Goal: Transaction & Acquisition: Purchase product/service

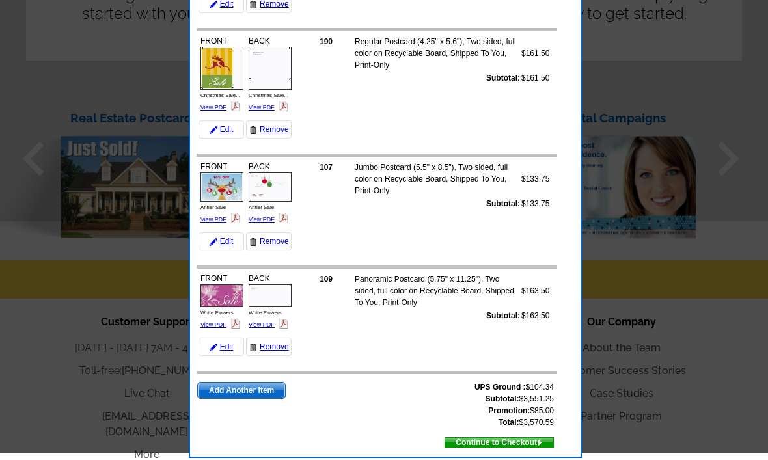
scroll to position [1312, 0]
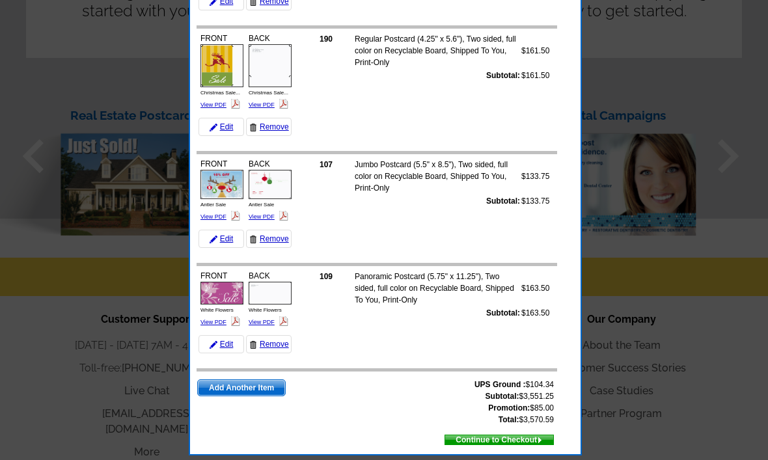
click at [261, 390] on span "Add Another Item" at bounding box center [241, 388] width 87 height 16
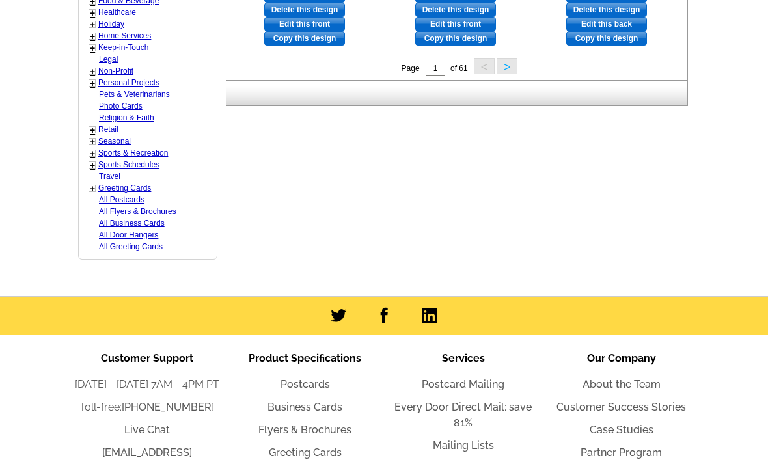
scroll to position [715, 0]
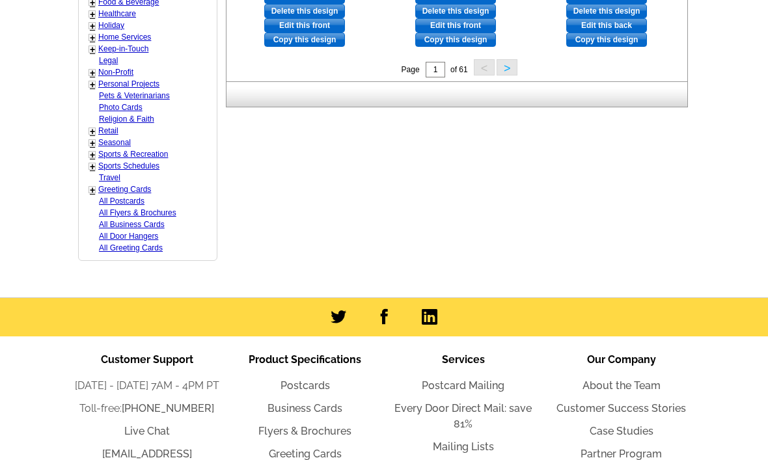
click at [98, 138] on link "Seasonal" at bounding box center [114, 142] width 33 height 9
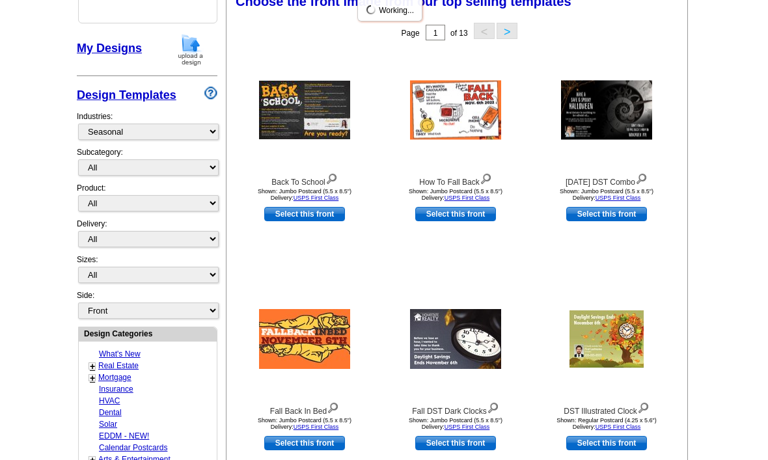
scroll to position [191, 0]
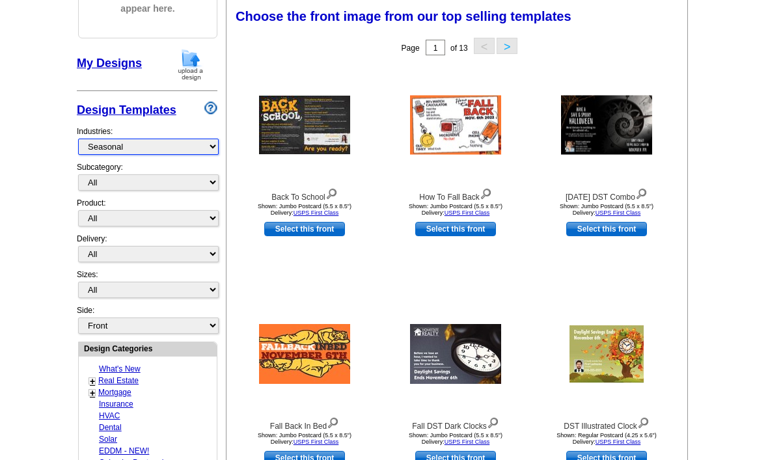
click at [87, 145] on select "What's New Real Estate Mortgage Insurance HVAC Dental Solar EDDM - NEW! Calenda…" at bounding box center [148, 147] width 141 height 16
select select "811"
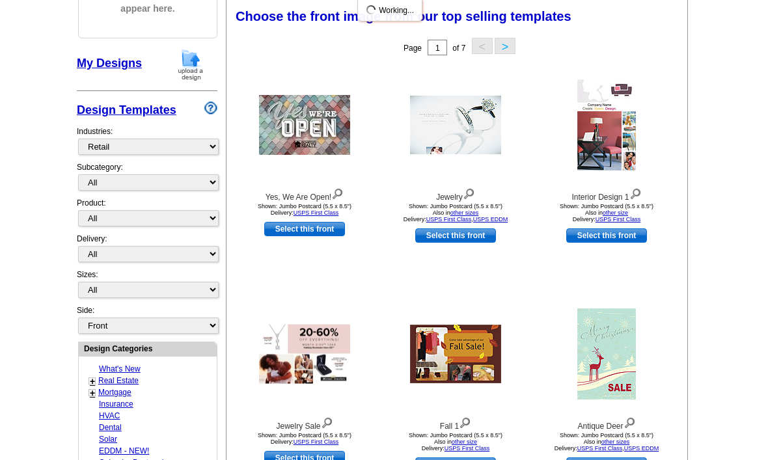
click at [503, 42] on button ">" at bounding box center [505, 46] width 21 height 16
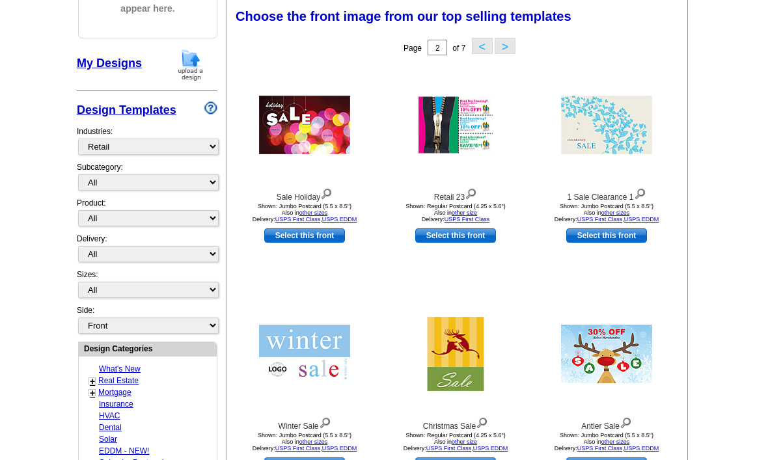
click at [515, 38] on button ">" at bounding box center [505, 46] width 21 height 16
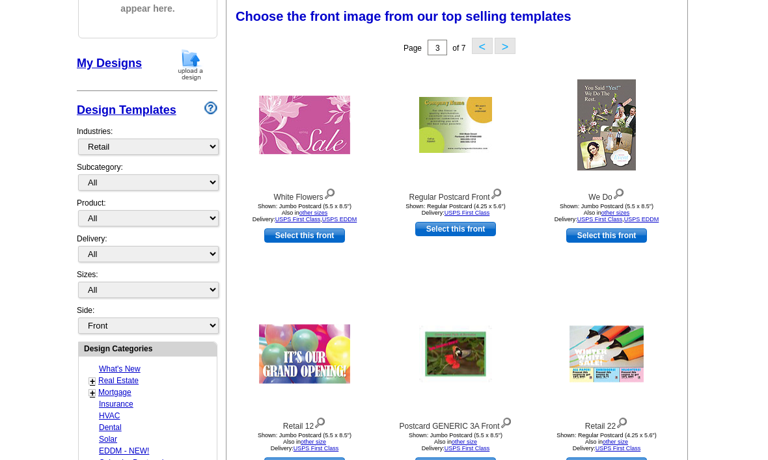
click at [488, 43] on button "<" at bounding box center [482, 46] width 21 height 16
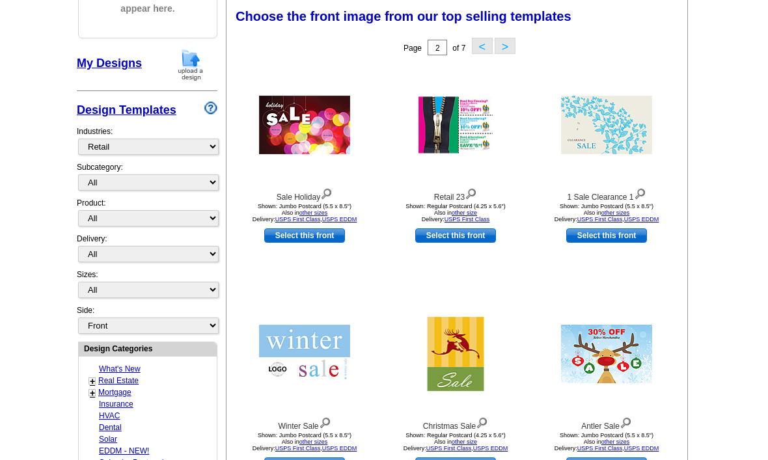
click at [512, 48] on button ">" at bounding box center [505, 46] width 21 height 16
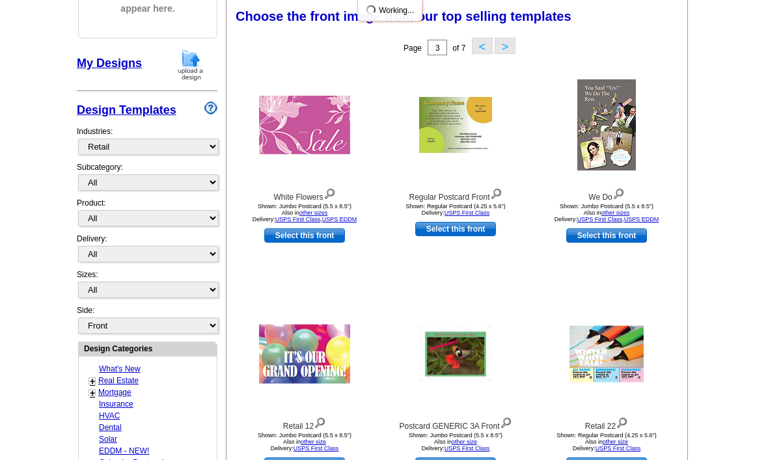
click at [516, 48] on button ">" at bounding box center [505, 46] width 21 height 16
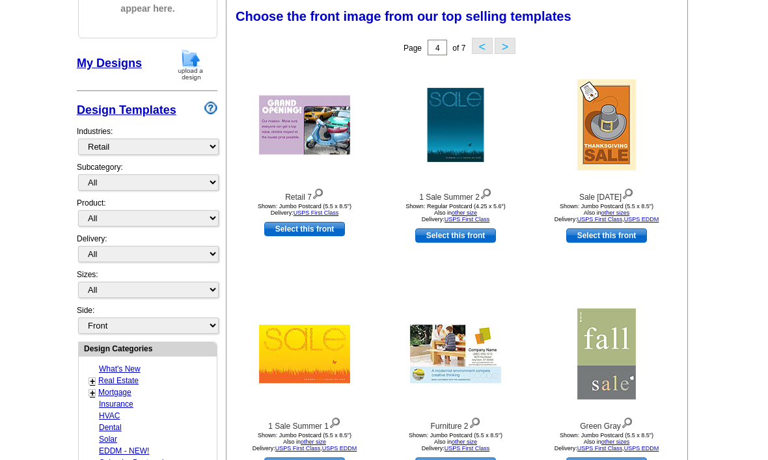
click at [496, 54] on button ">" at bounding box center [505, 46] width 21 height 16
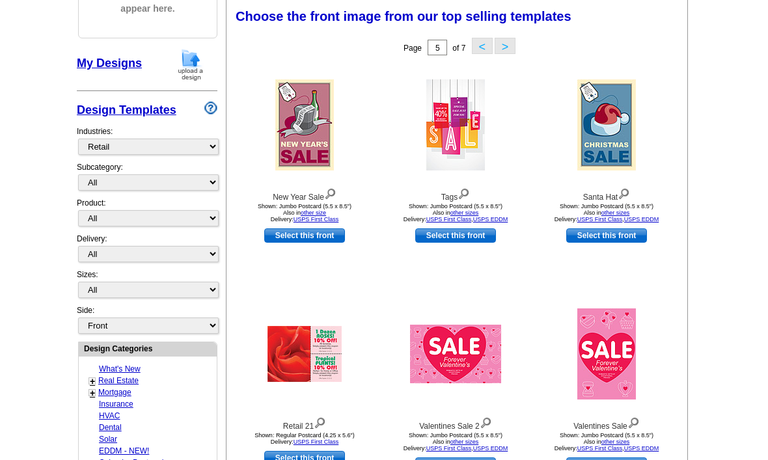
click at [498, 48] on button ">" at bounding box center [505, 46] width 21 height 16
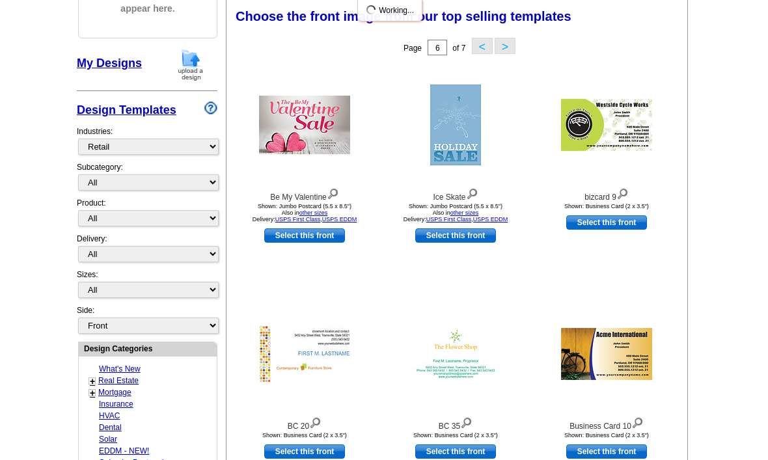
click at [487, 52] on button "<" at bounding box center [482, 46] width 21 height 16
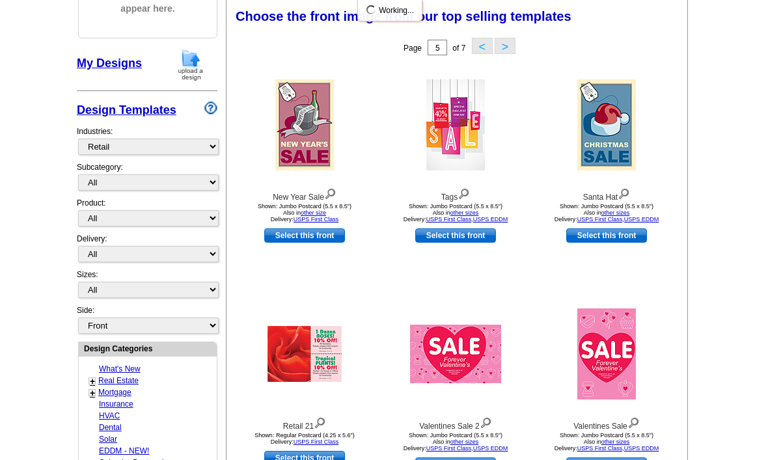
click at [487, 44] on button "<" at bounding box center [482, 46] width 21 height 16
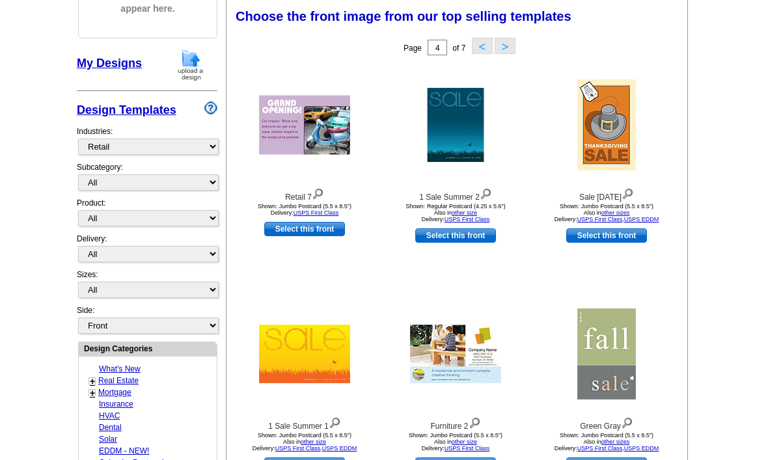
click at [505, 44] on button ">" at bounding box center [505, 46] width 21 height 16
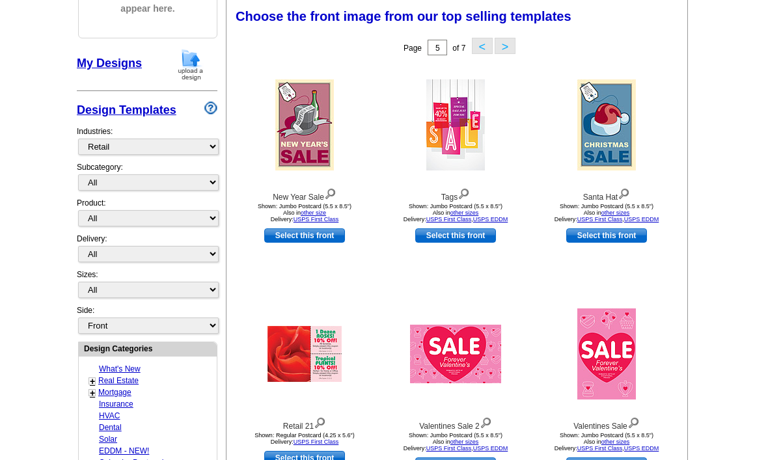
click at [514, 46] on button ">" at bounding box center [505, 46] width 21 height 16
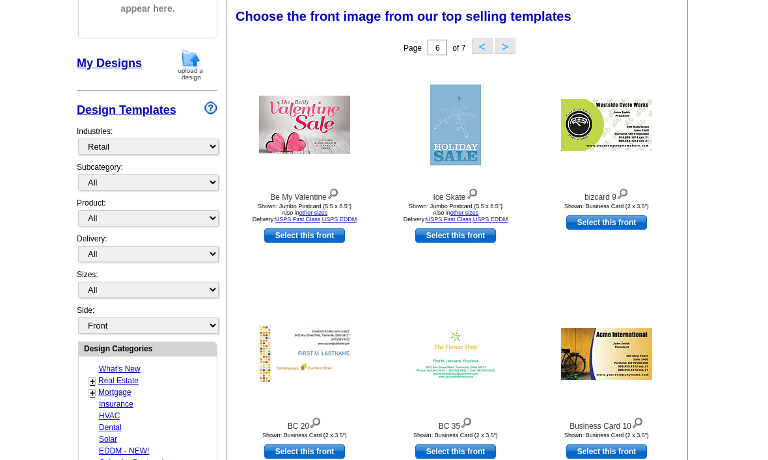
click at [483, 49] on button "<" at bounding box center [482, 46] width 21 height 16
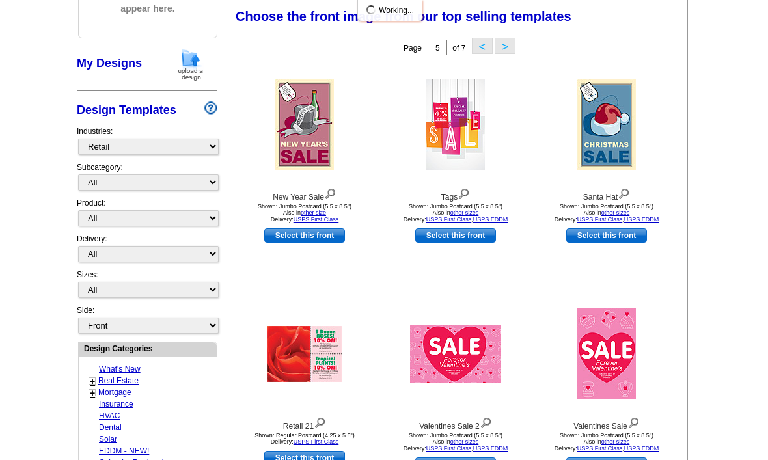
click at [478, 50] on button "<" at bounding box center [482, 46] width 21 height 16
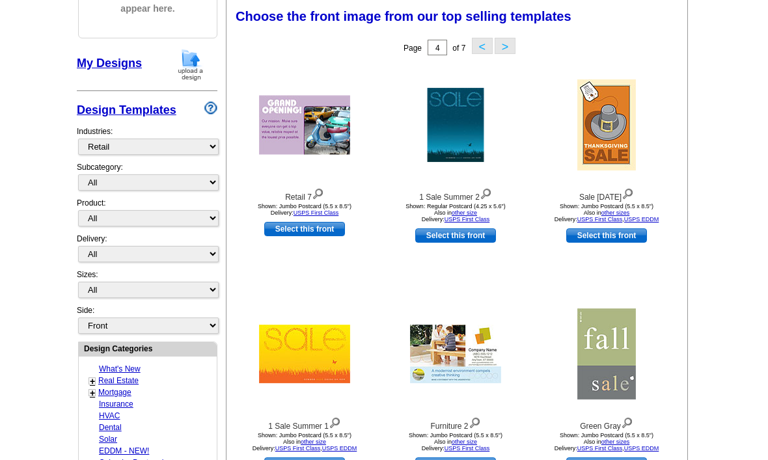
click at [481, 49] on button "<" at bounding box center [482, 46] width 21 height 16
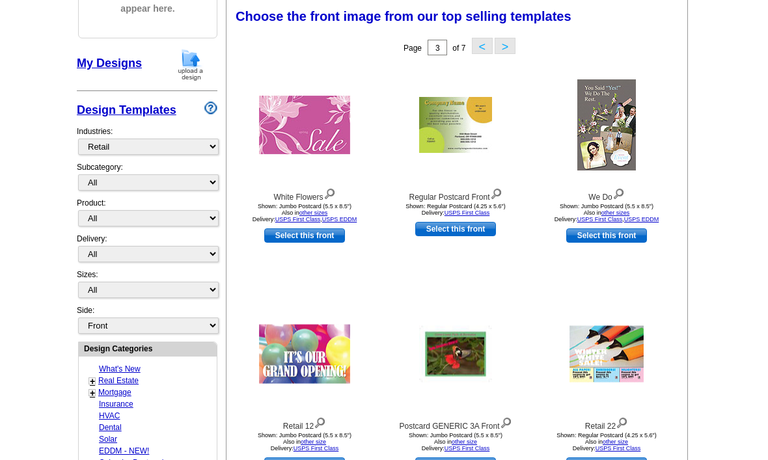
click at [480, 47] on button "<" at bounding box center [482, 46] width 21 height 16
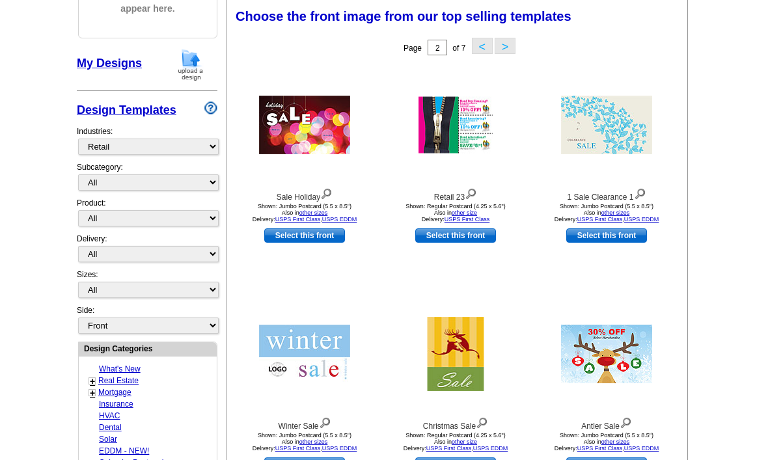
click at [612, 460] on link "Select this front" at bounding box center [607, 465] width 81 height 14
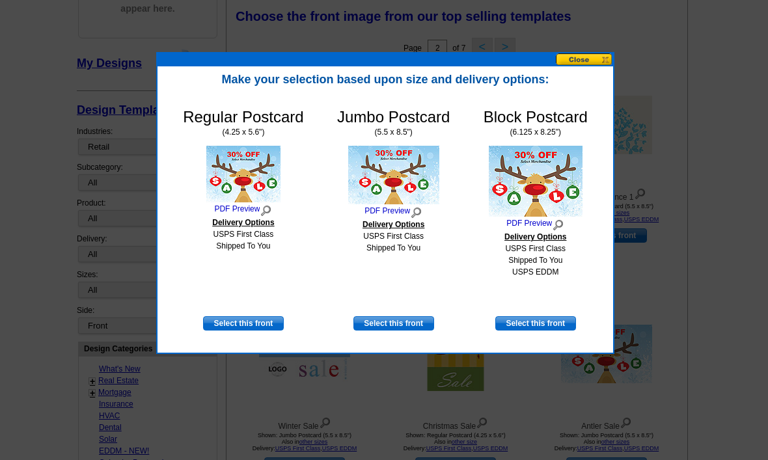
click at [540, 329] on link "Select this front" at bounding box center [536, 323] width 81 height 14
select select "14"
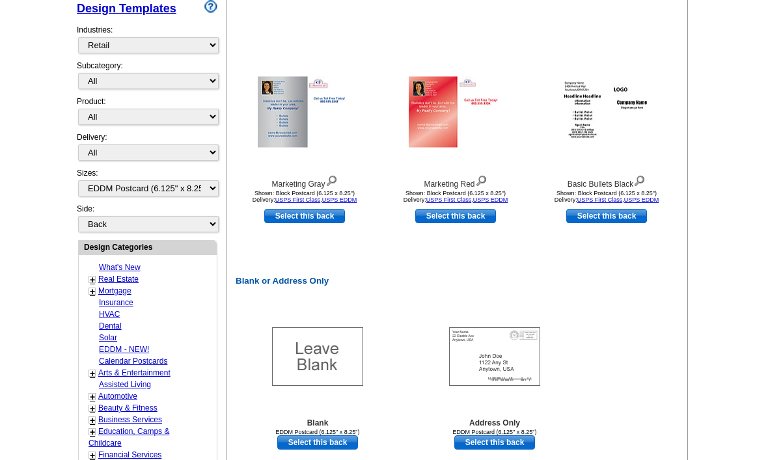
scroll to position [434, 0]
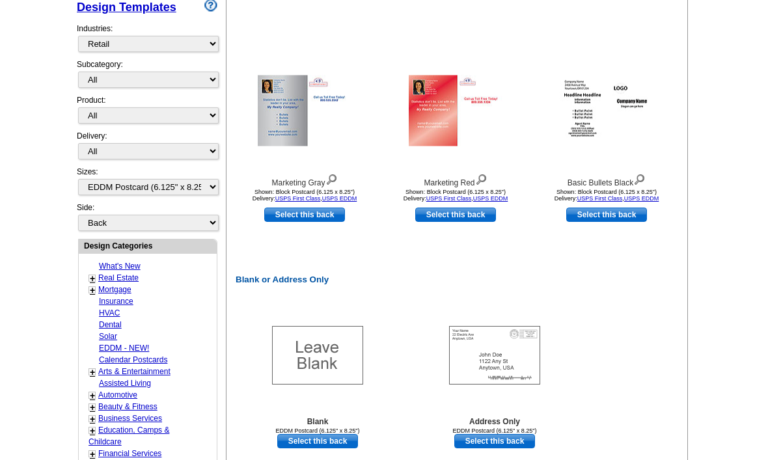
click at [522, 429] on div "EDDM Postcard (6.125" x 8.25")" at bounding box center [494, 431] width 143 height 7
click at [503, 445] on link "Select this back" at bounding box center [495, 441] width 81 height 14
select select "front"
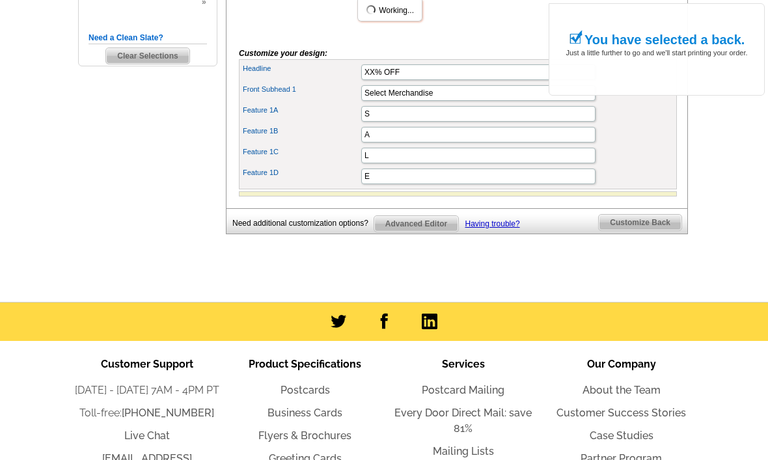
scroll to position [453, 0]
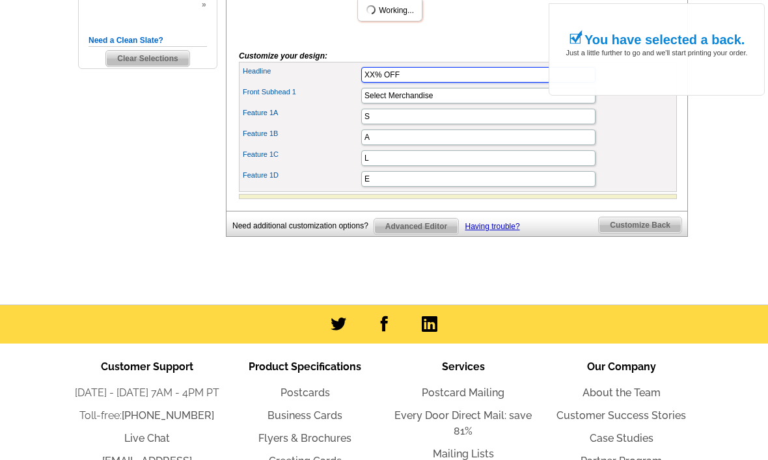
click at [371, 83] on input "XX% OFF" at bounding box center [478, 75] width 234 height 16
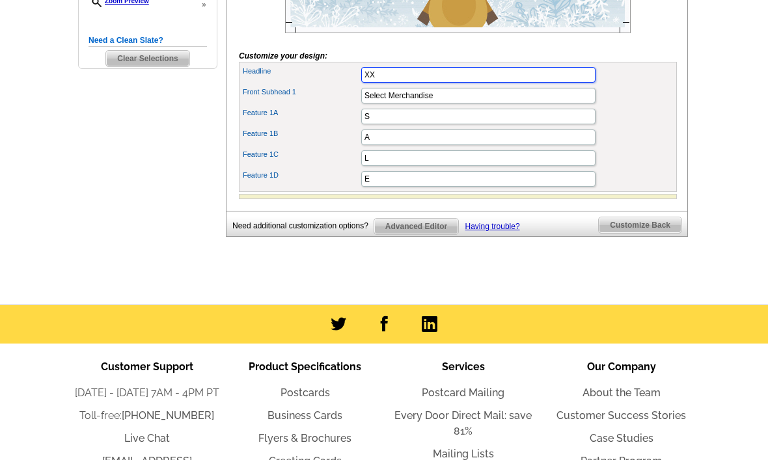
type input "X"
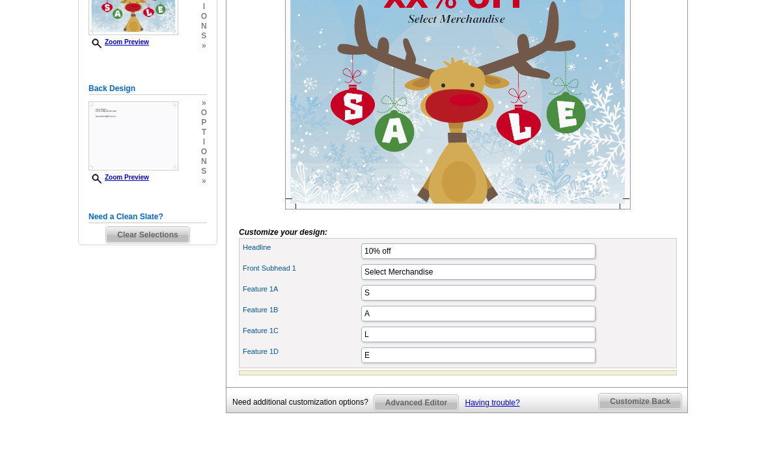
scroll to position [269, 0]
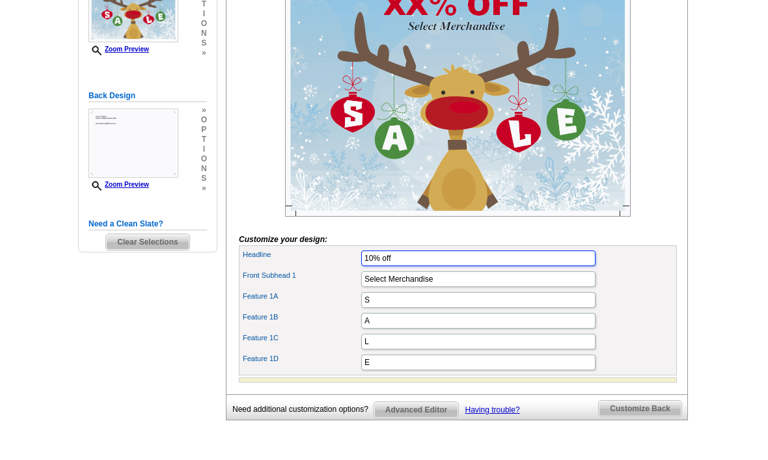
type input "10% off"
click at [656, 436] on div "Select Design Customize Delivery Options Printing Options You have selected a b…" at bounding box center [457, 154] width 468 height 563
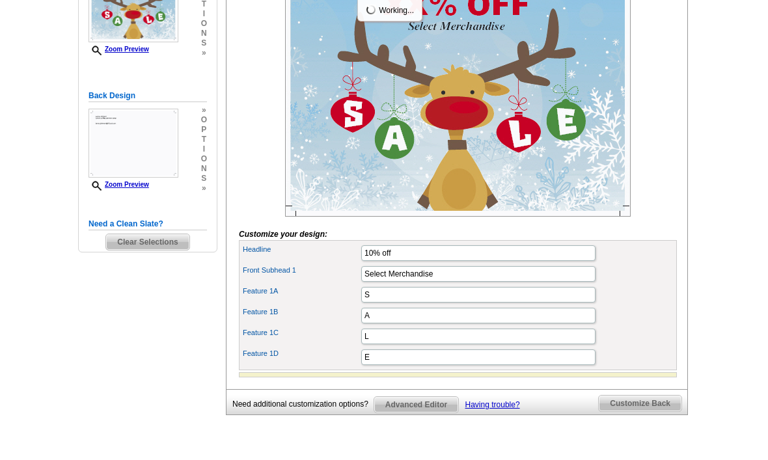
scroll to position [0, 0]
click at [651, 412] on span "Customize Back" at bounding box center [640, 404] width 83 height 16
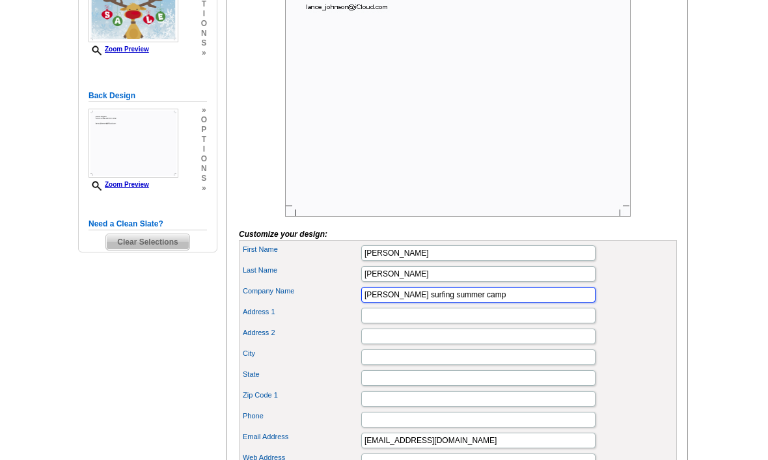
click at [554, 303] on input "Lance surfing summer camp" at bounding box center [478, 295] width 234 height 16
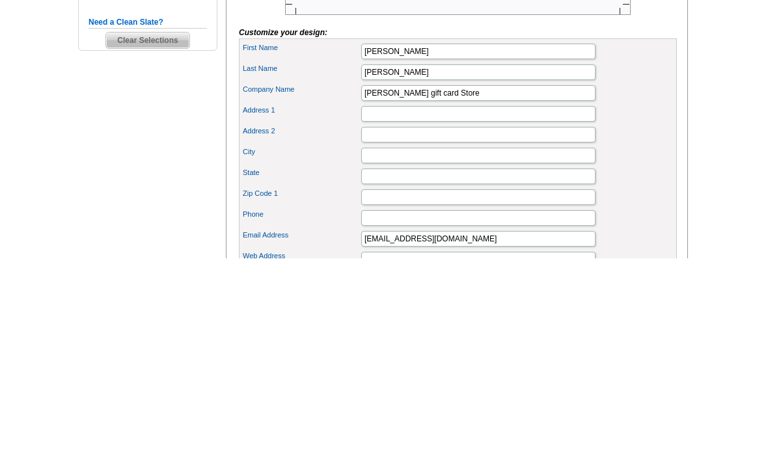
scroll to position [471, 0]
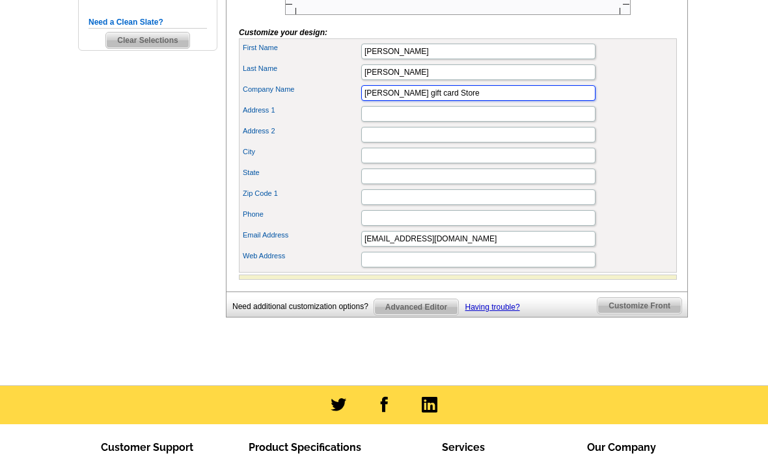
type input "Lance gift card Store"
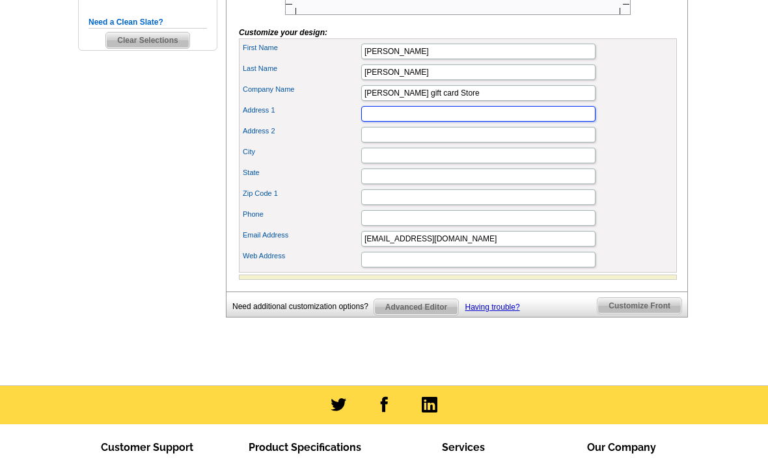
click at [523, 122] on input "Address 1" at bounding box center [478, 114] width 234 height 16
type input "4020 Clearwater Rd"
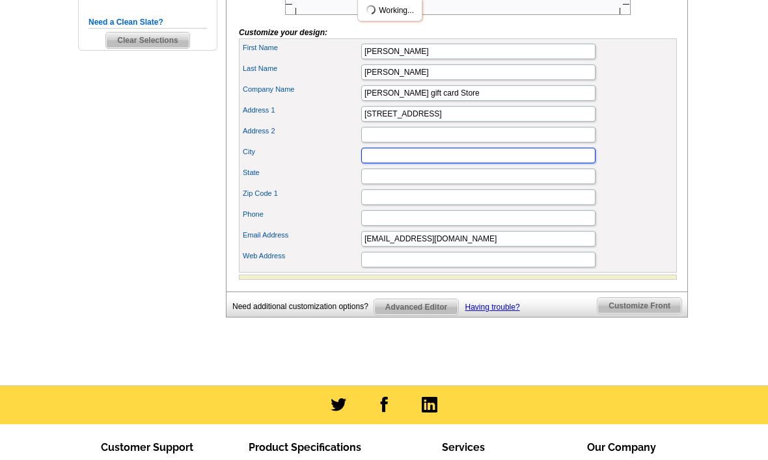
type input "Saint Cloud"
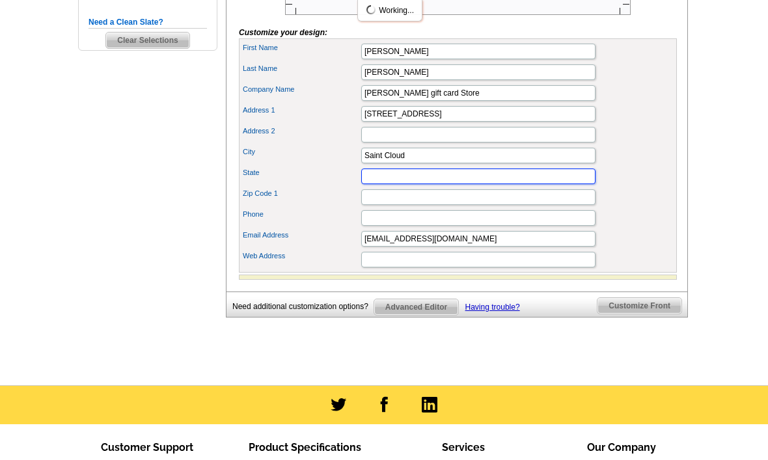
type input "MN"
type input "56301"
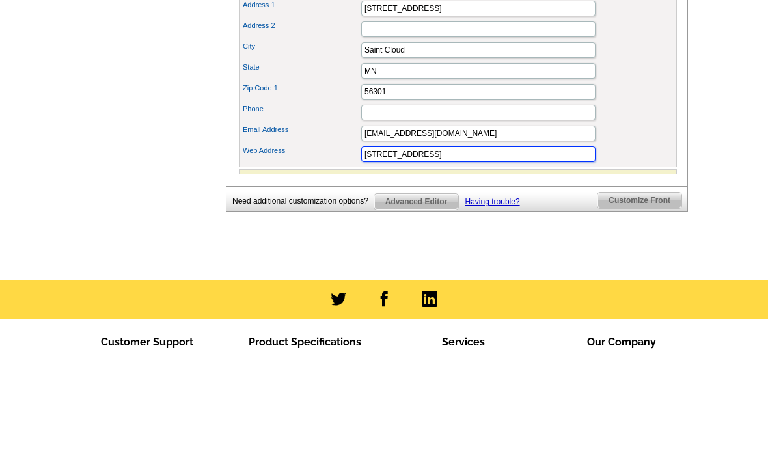
click at [542, 252] on input "4020 Clearwater Rd" at bounding box center [478, 260] width 234 height 16
type input "4"
type input "S"
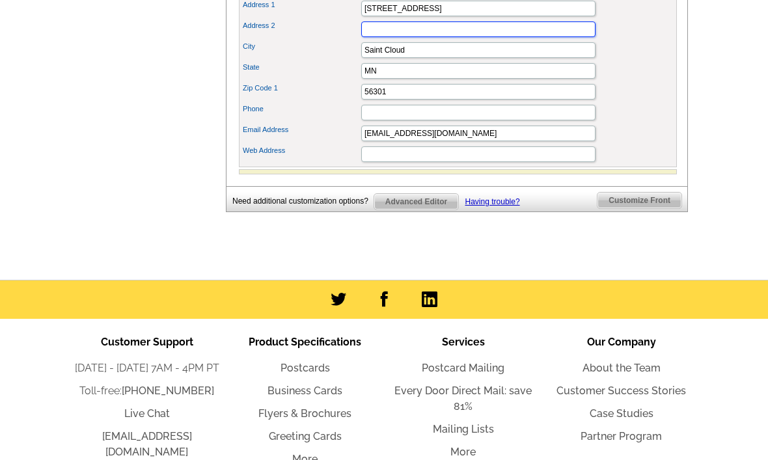
click at [464, 37] on input "Address 2" at bounding box center [478, 29] width 234 height 16
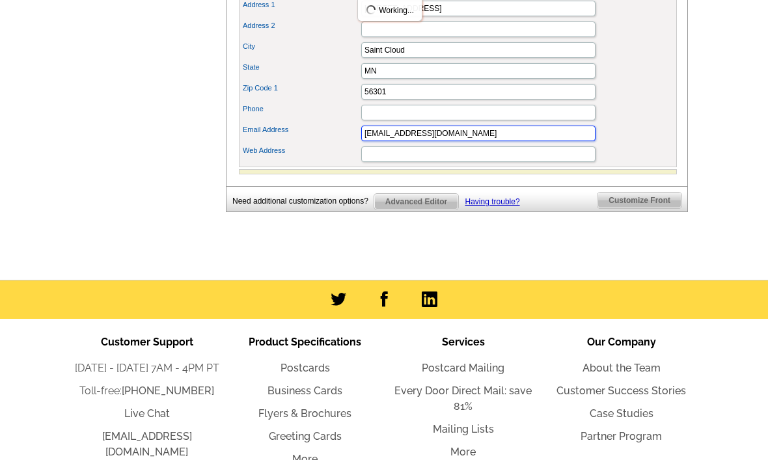
click at [445, 141] on input "[EMAIL_ADDRESS][DOMAIN_NAME]" at bounding box center [478, 134] width 234 height 16
click at [427, 120] on input "Phone" at bounding box center [478, 113] width 234 height 16
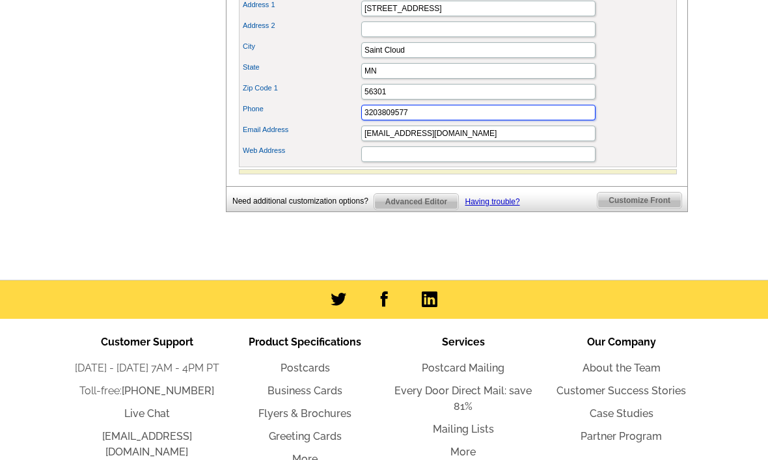
type input "3203809577"
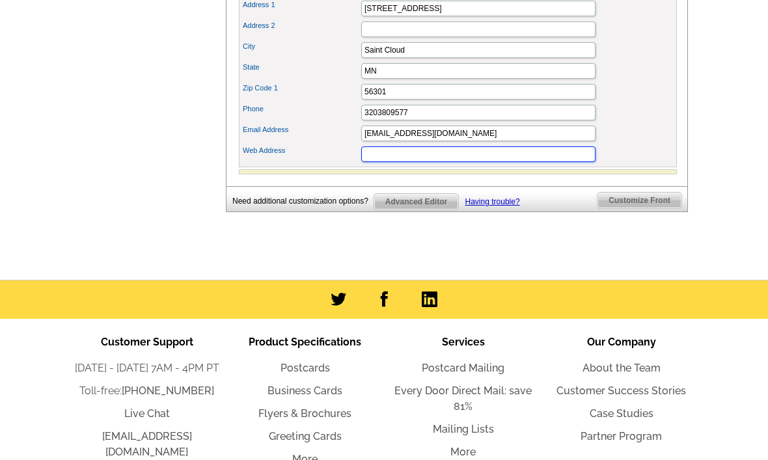
click at [475, 162] on input "Web Address" at bounding box center [478, 155] width 234 height 16
type input "S"
type input "Www,lance giftcardstore.ca"
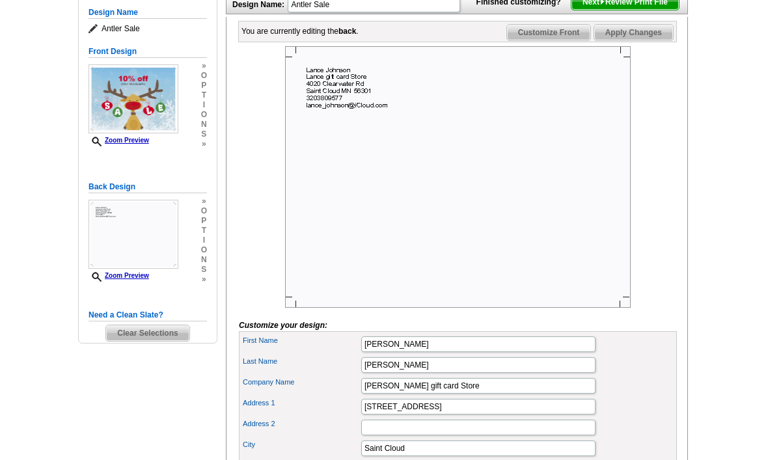
scroll to position [178, 0]
click at [558, 40] on span "Customize Front" at bounding box center [549, 33] width 84 height 16
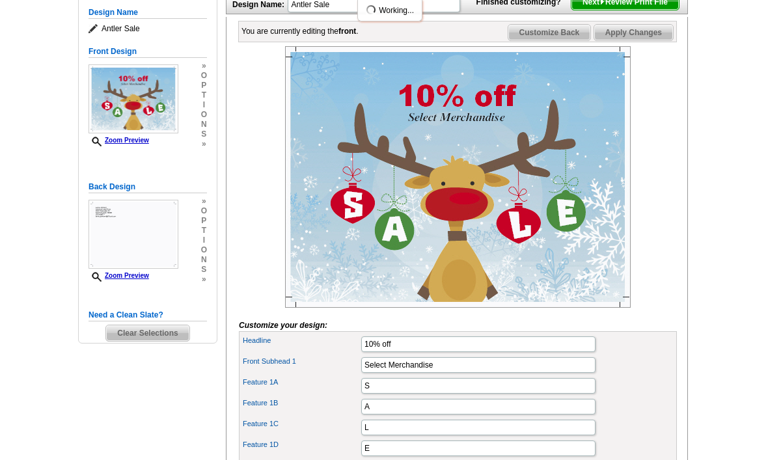
click at [641, 40] on span "Apply Changes" at bounding box center [634, 33] width 79 height 16
click at [653, 10] on span "Next Review Print File" at bounding box center [625, 2] width 107 height 16
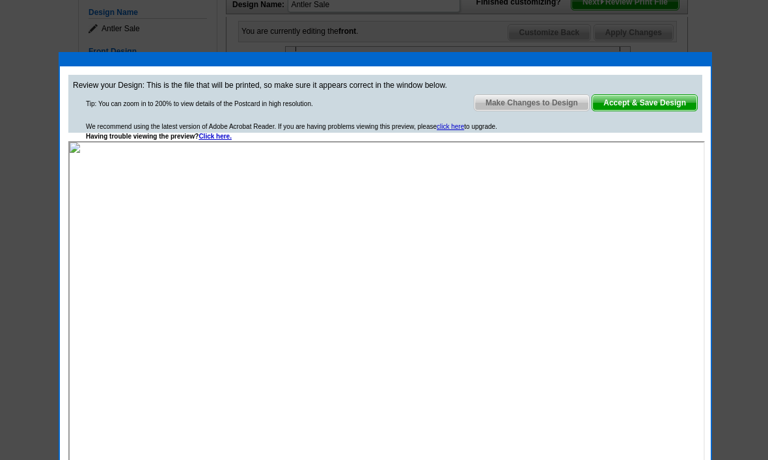
scroll to position [0, 0]
click at [661, 100] on span "Accept & Save Design" at bounding box center [645, 103] width 105 height 16
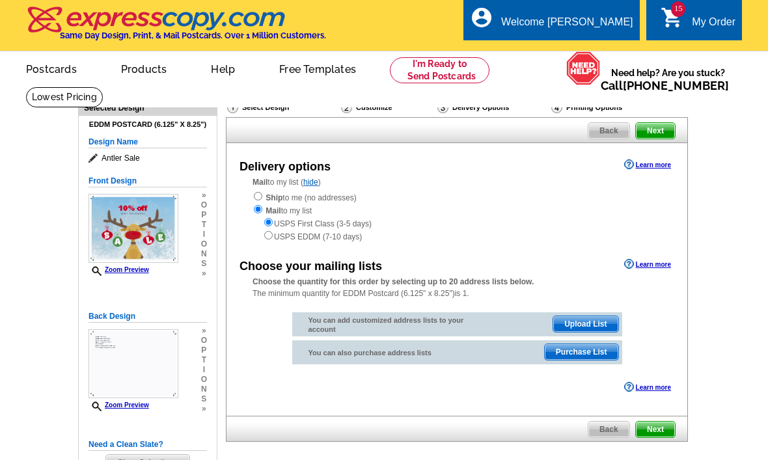
click at [270, 188] on div "Mail to my list ( hide ) Ship to me (no addresses) Mail to my list USPS First C…" at bounding box center [457, 209] width 461 height 66
click at [255, 193] on input "radio" at bounding box center [258, 196] width 8 height 8
radio input "true"
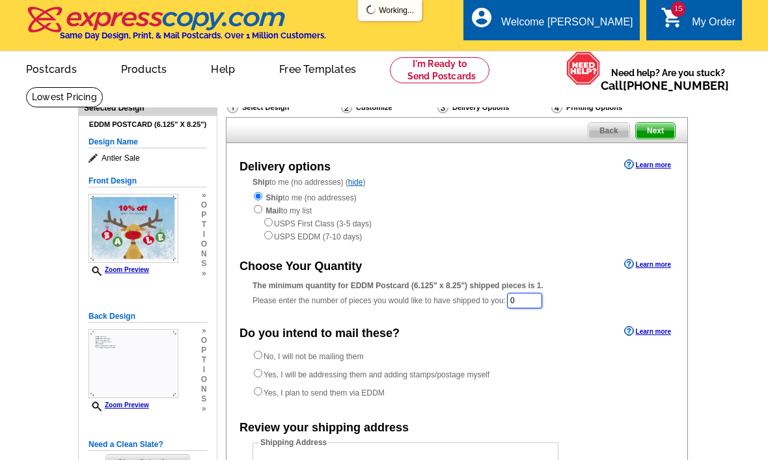
click at [535, 302] on input "0" at bounding box center [524, 301] width 35 height 16
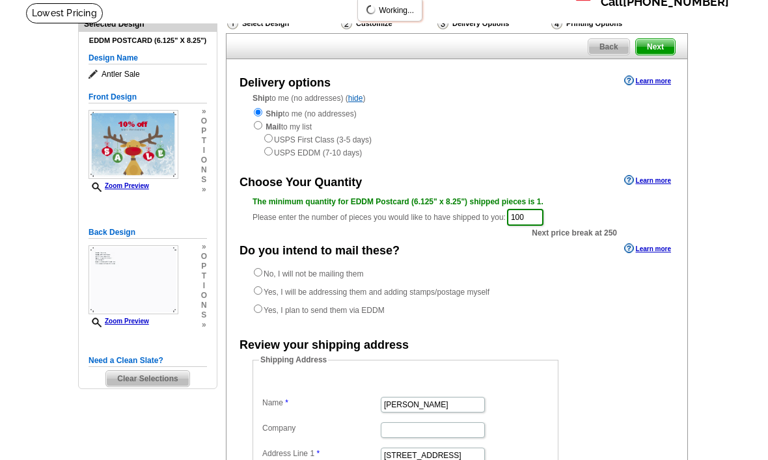
scroll to position [83, 0]
type input "100"
click at [354, 281] on label "No, I will not be mailing them" at bounding box center [308, 274] width 111 height 13
click at [262, 277] on input "No, I will not be mailing them" at bounding box center [258, 273] width 8 height 8
radio input "true"
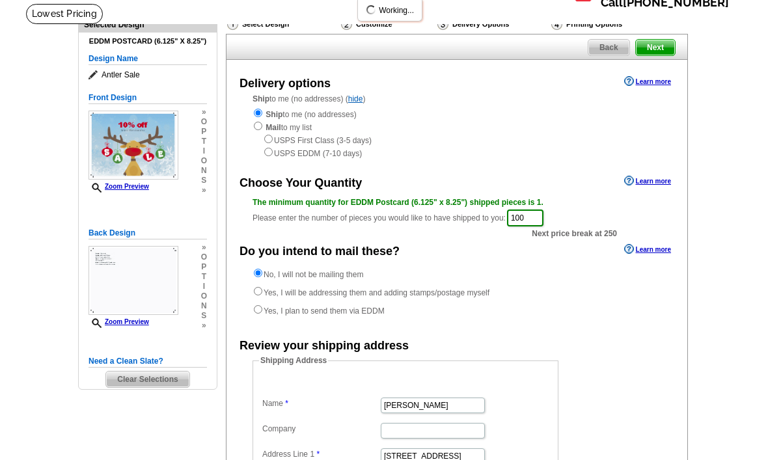
click at [387, 296] on label "Yes, I will be addressing them and adding stamps/postage myself" at bounding box center [371, 292] width 237 height 13
click at [262, 296] on input "Yes, I will be addressing them and adding stamps/postage myself" at bounding box center [258, 291] width 8 height 8
radio input "true"
click at [397, 312] on div "No, I will not be mailing them Yes, I will be addressing them and adding stamps…" at bounding box center [457, 295] width 409 height 55
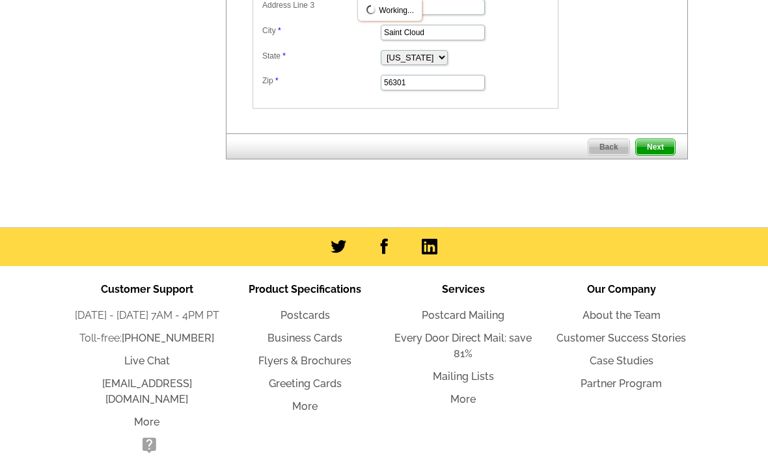
scroll to position [591, 0]
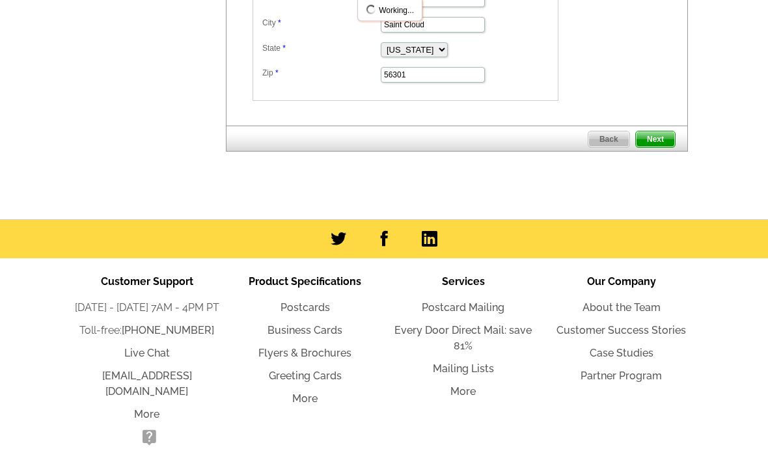
click at [660, 148] on link "Next" at bounding box center [656, 140] width 40 height 17
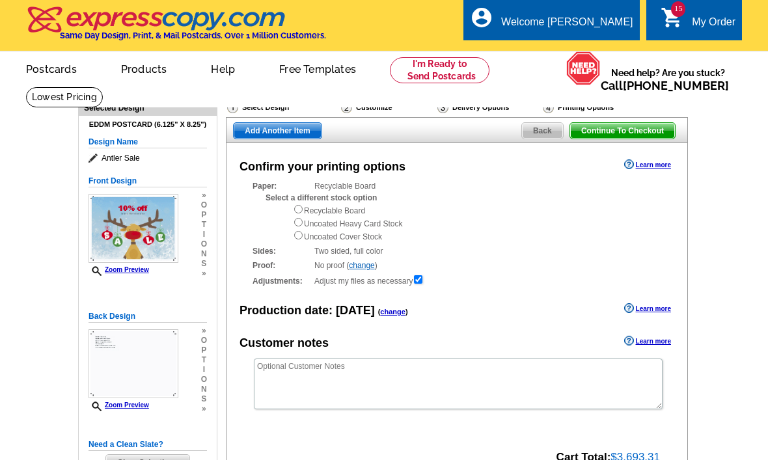
click at [302, 207] on input "radio" at bounding box center [298, 209] width 8 height 8
radio input "true"
click at [650, 124] on span "Continue To Checkout" at bounding box center [622, 131] width 105 height 16
click at [638, 92] on span "Need help? Are you stuck? Call 800-260-5887" at bounding box center [668, 79] width 135 height 26
click at [623, 127] on span "Continue To Checkout" at bounding box center [622, 131] width 105 height 16
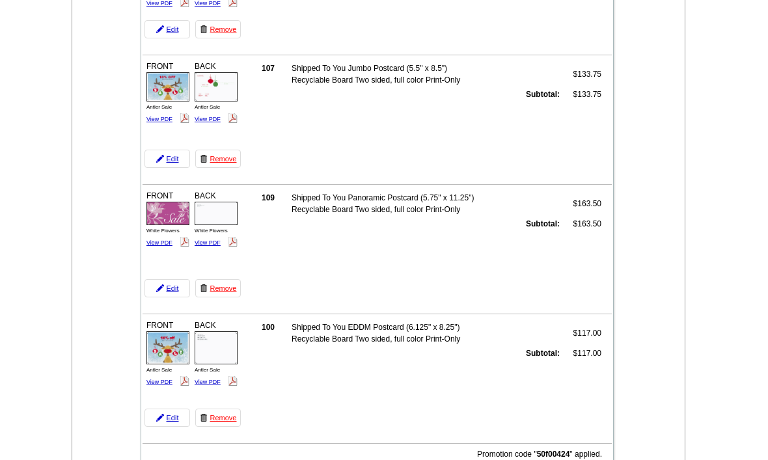
scroll to position [1674, 0]
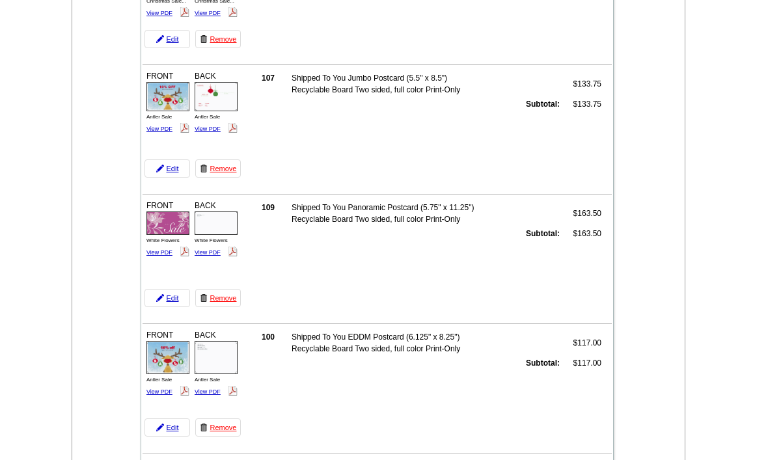
click at [231, 176] on link "Remove" at bounding box center [218, 169] width 46 height 18
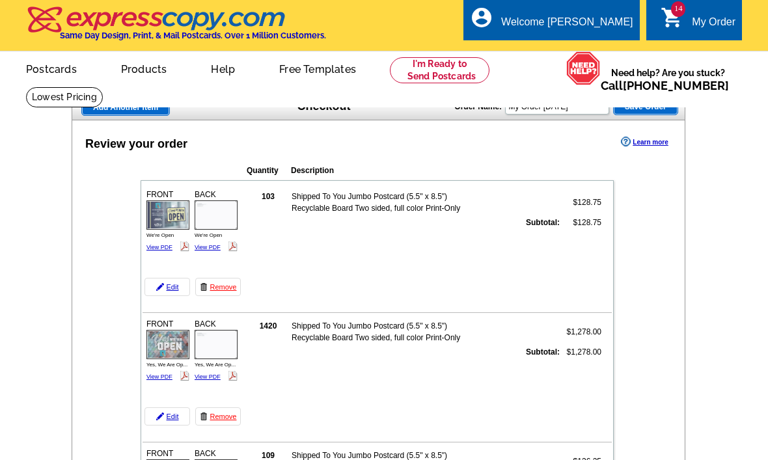
click at [157, 250] on link "View PDF" at bounding box center [160, 247] width 26 height 7
click at [232, 251] on img at bounding box center [233, 247] width 10 height 10
click at [219, 244] on link "View PDF" at bounding box center [208, 247] width 26 height 7
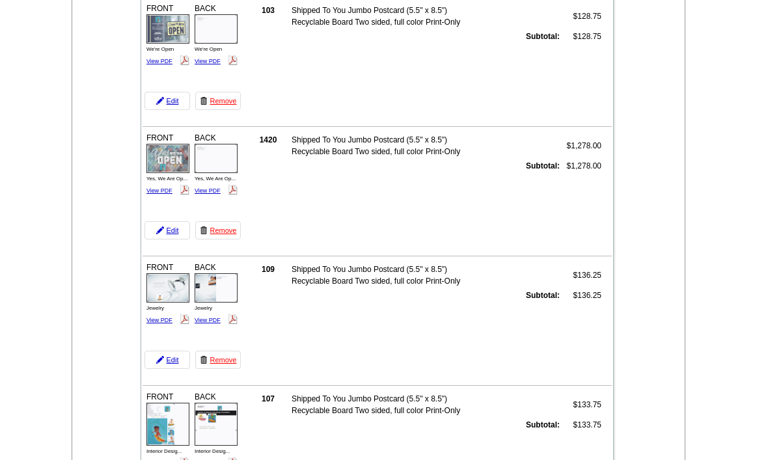
scroll to position [175, 0]
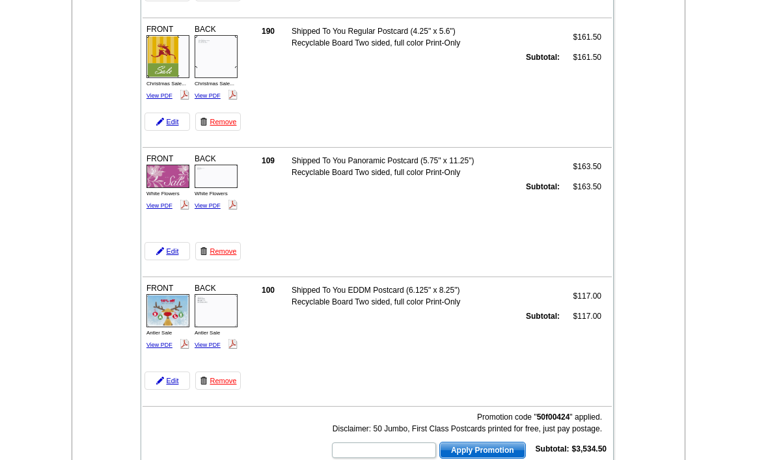
scroll to position [1592, 0]
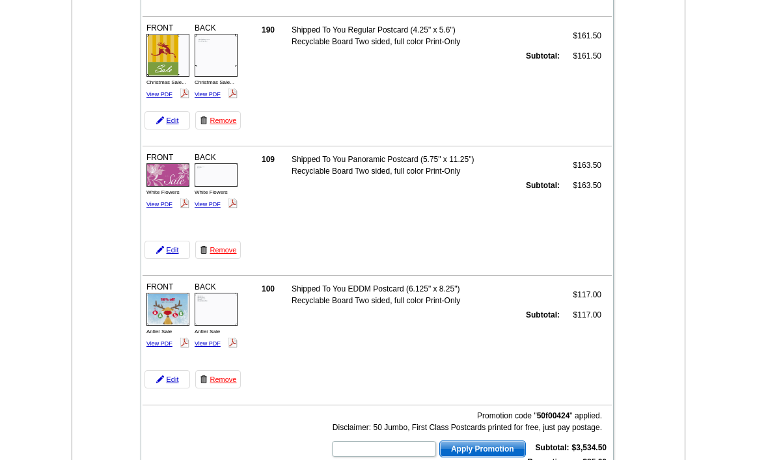
click at [232, 388] on link "Remove" at bounding box center [218, 380] width 46 height 18
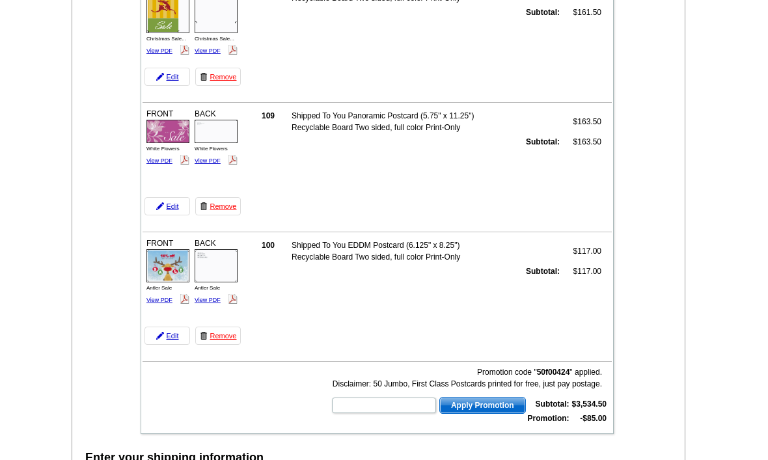
click at [504, 266] on td "Subtotal:" at bounding box center [520, 271] width 79 height 13
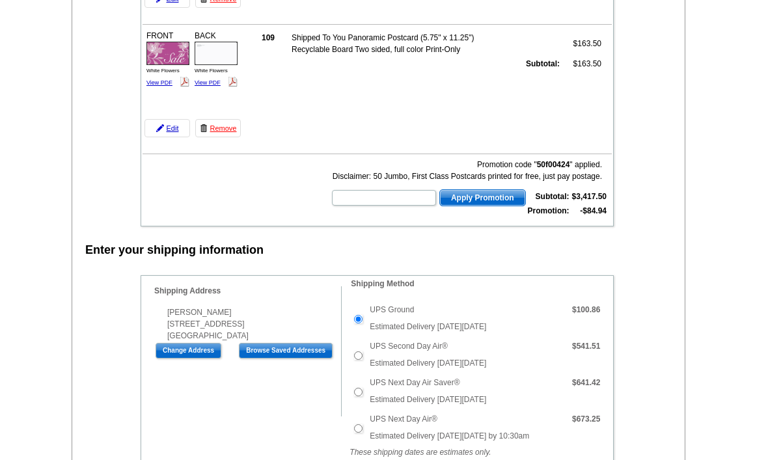
scroll to position [1597, 0]
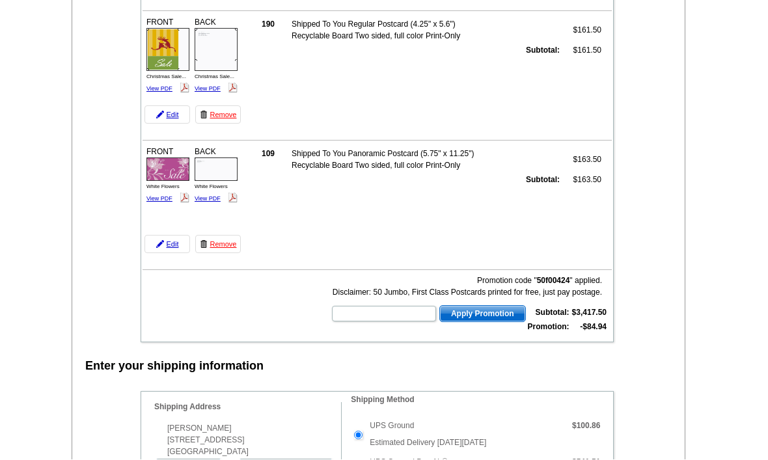
click at [221, 231] on td "FRONT White Flowers View PDF BACK" at bounding box center [193, 199] width 101 height 113
click at [211, 270] on td at bounding box center [378, 264] width 470 height 14
click at [213, 246] on link "Remove" at bounding box center [218, 245] width 46 height 18
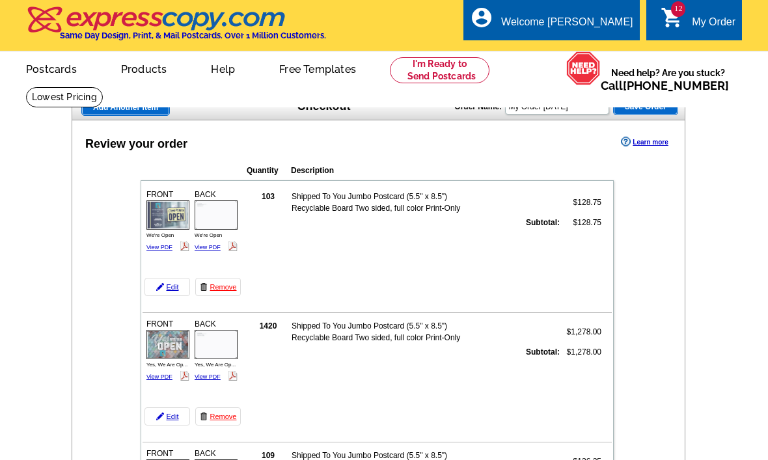
click at [658, 115] on button "Save Order" at bounding box center [645, 106] width 65 height 17
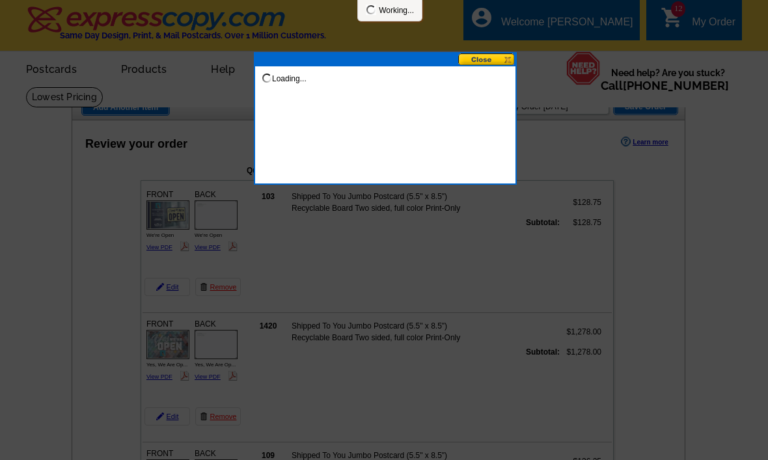
click at [660, 122] on div at bounding box center [384, 230] width 768 height 460
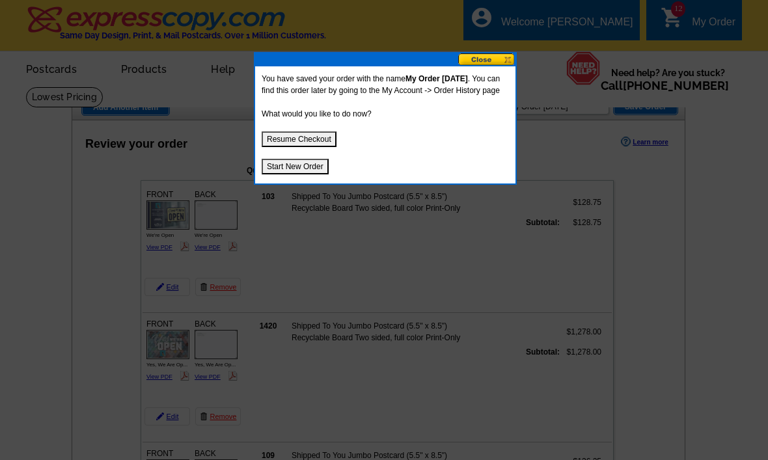
click at [320, 175] on button "Start New Order" at bounding box center [295, 167] width 67 height 16
click at [280, 175] on button "Start New Order" at bounding box center [295, 167] width 67 height 16
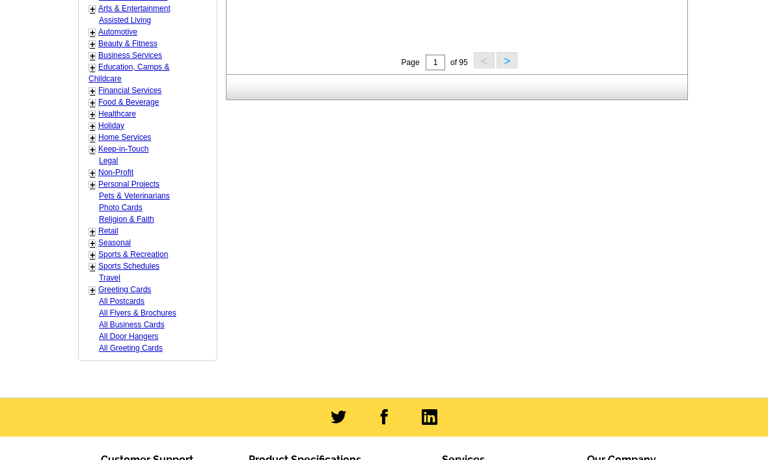
scroll to position [656, 0]
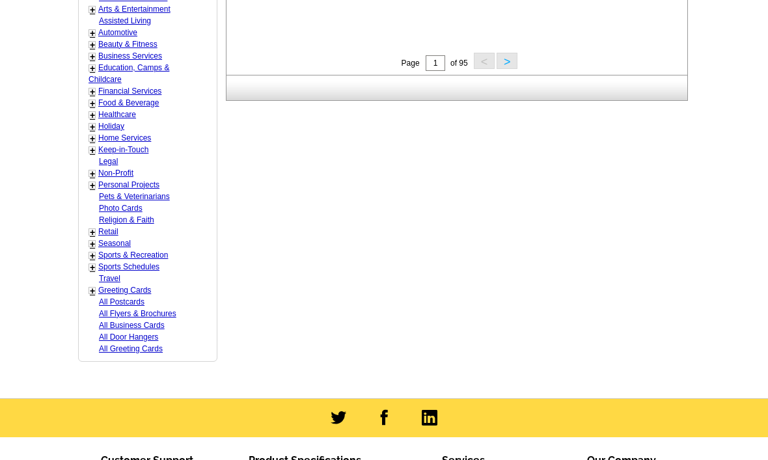
click at [94, 133] on link "+" at bounding box center [92, 138] width 5 height 10
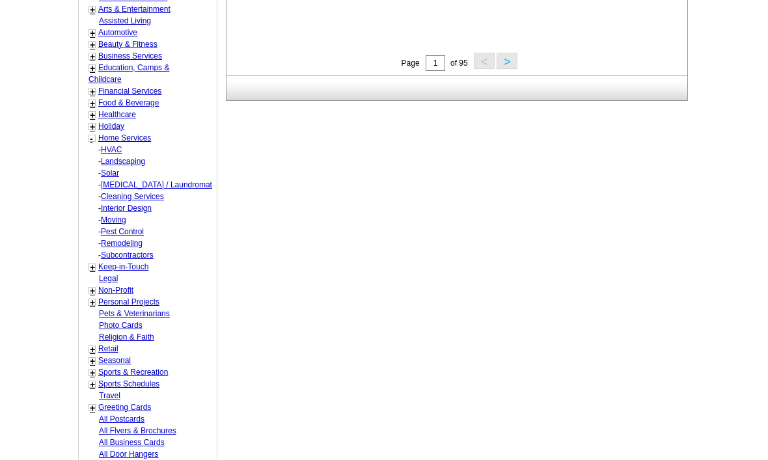
click at [107, 134] on link "Home Services" at bounding box center [124, 137] width 53 height 9
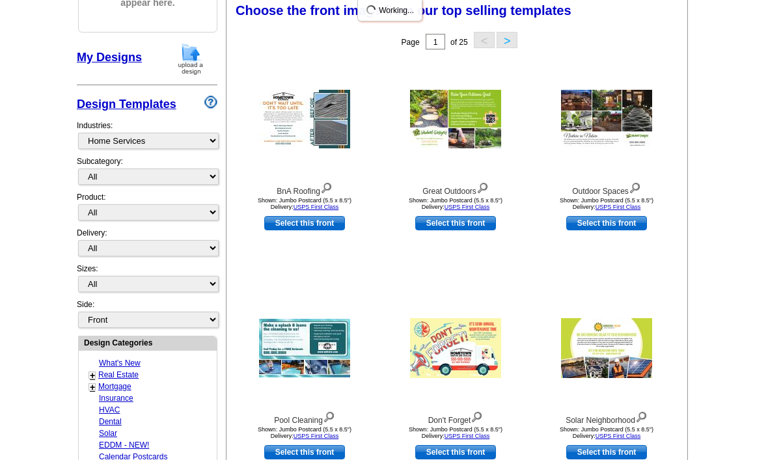
scroll to position [191, 0]
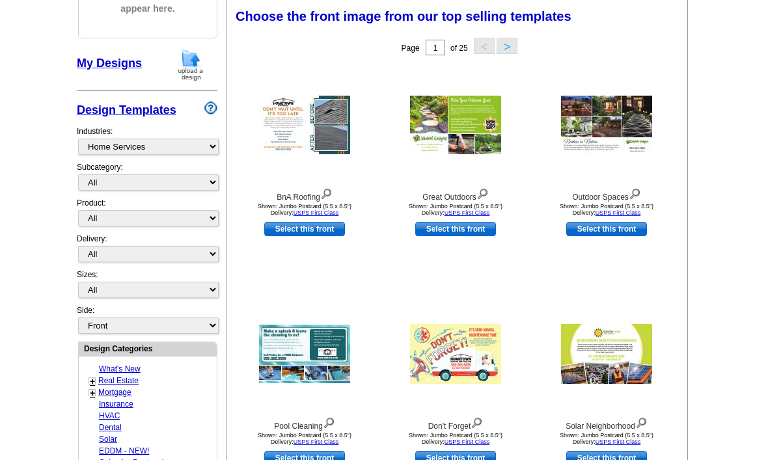
click at [516, 39] on button ">" at bounding box center [507, 46] width 21 height 16
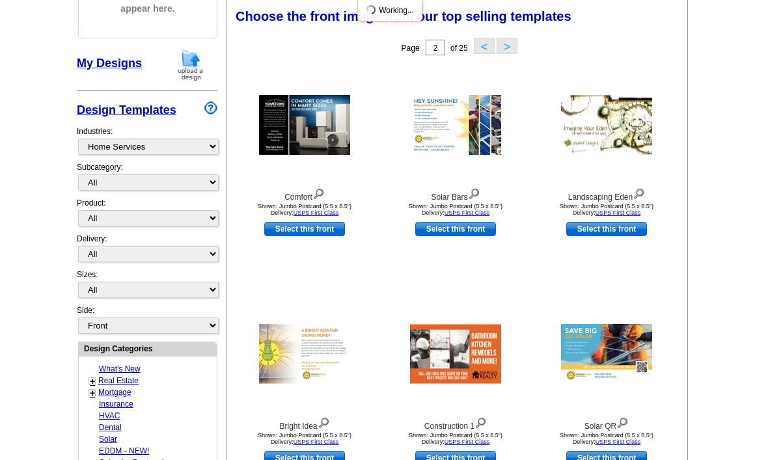
click at [470, 33] on div "Choose the front image from our top selling templates Select one of the templat…" at bounding box center [459, 18] width 461 height 31
click at [482, 46] on button "<" at bounding box center [484, 46] width 21 height 16
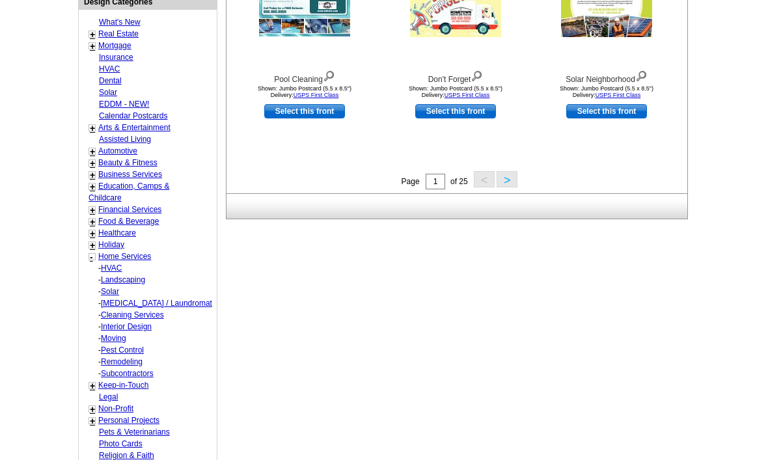
scroll to position [539, 0]
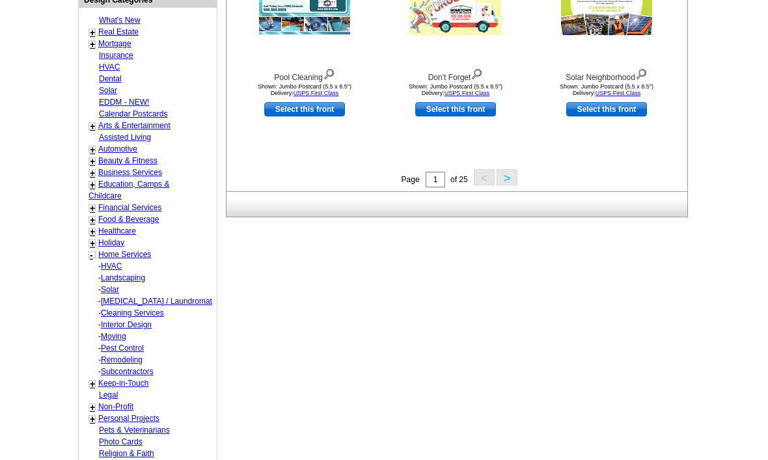
click at [78, 255] on div "Design Categories What's New + Real Estate - Farming - Just Listed - Just Sold …" at bounding box center [147, 294] width 139 height 603
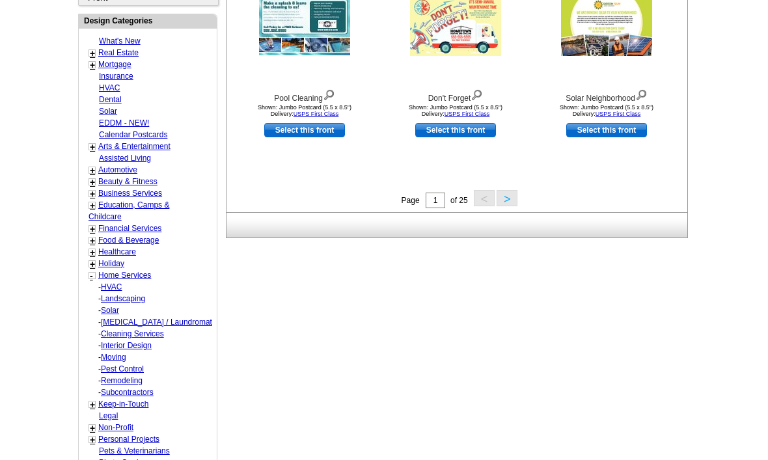
click at [115, 272] on link "Home Services" at bounding box center [124, 276] width 53 height 9
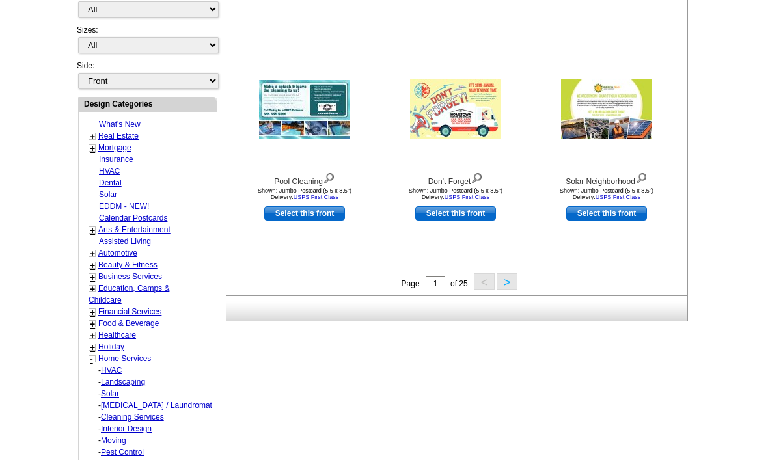
scroll to position [449, 0]
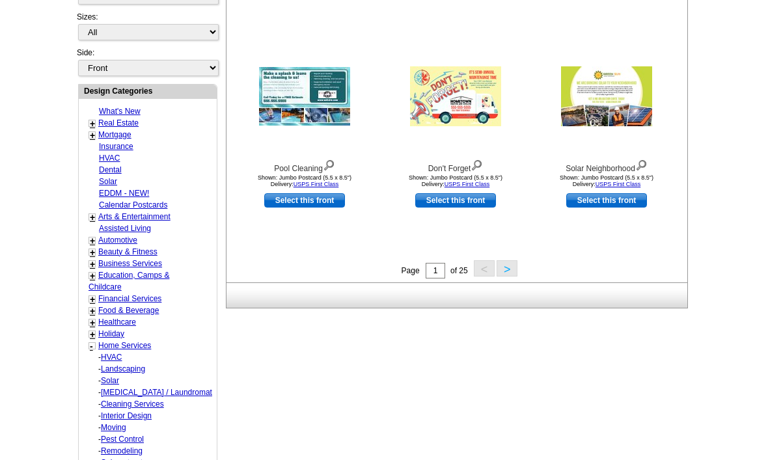
click at [136, 341] on link "Home Services" at bounding box center [124, 345] width 53 height 9
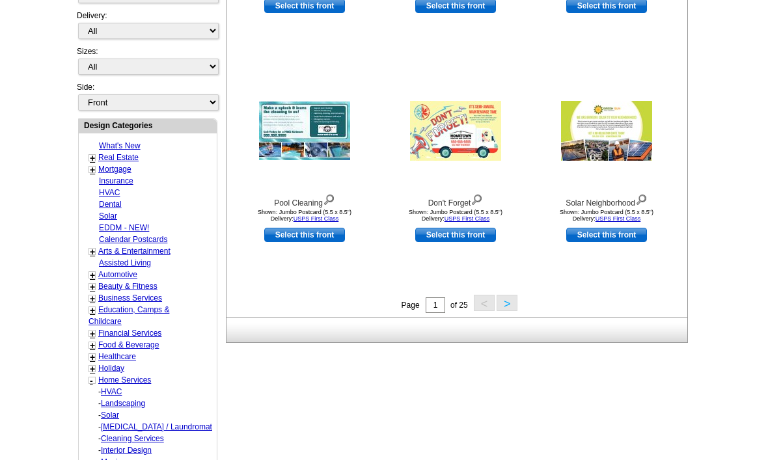
scroll to position [432, 0]
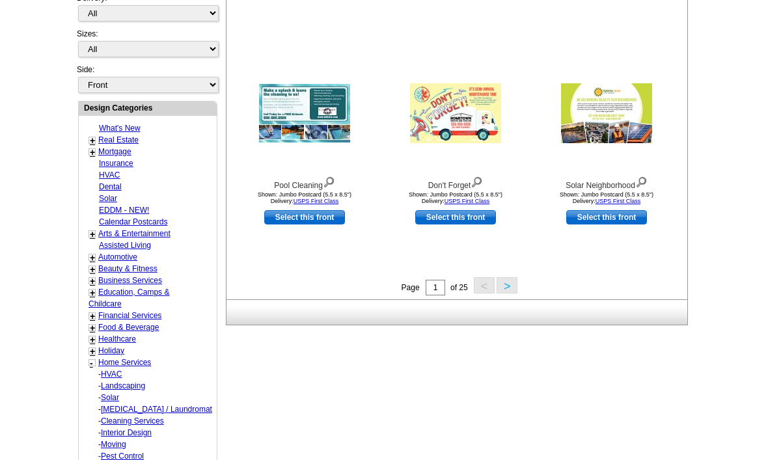
click at [135, 335] on link "Healthcare" at bounding box center [117, 339] width 38 height 9
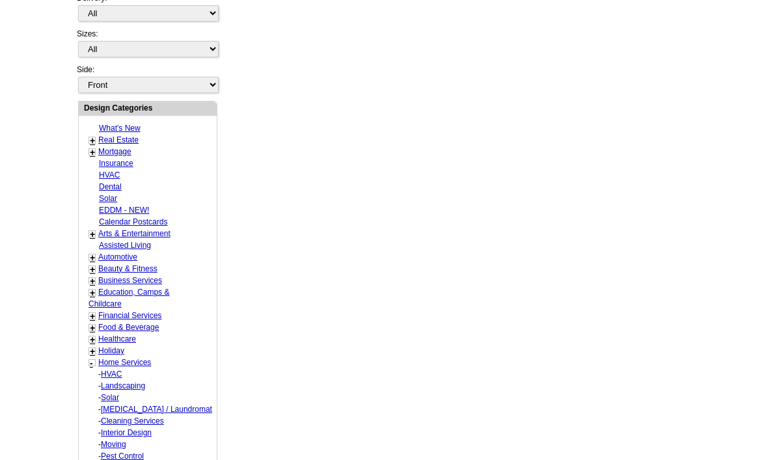
click at [156, 311] on link "Financial Services" at bounding box center [129, 315] width 63 height 9
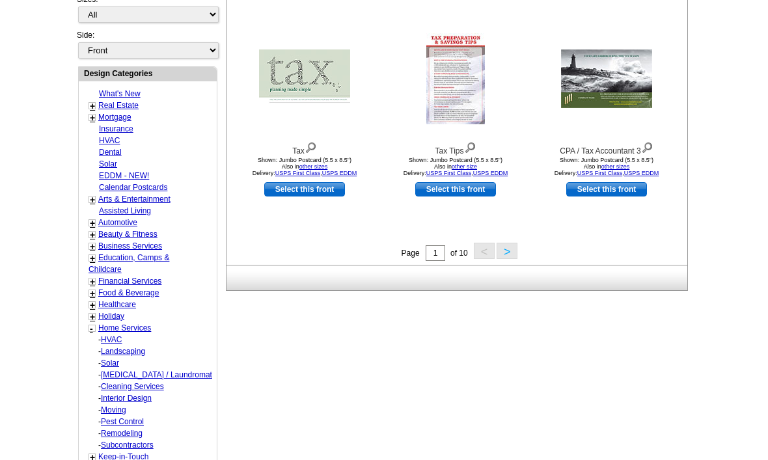
scroll to position [467, 0]
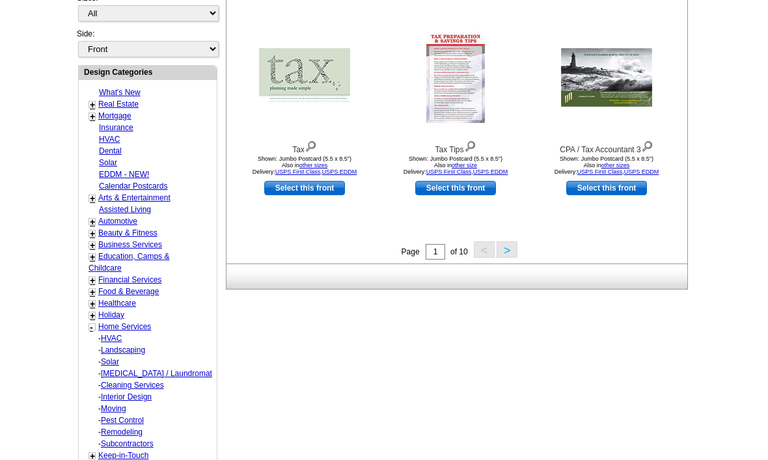
click at [111, 323] on link "Home Services" at bounding box center [124, 327] width 53 height 9
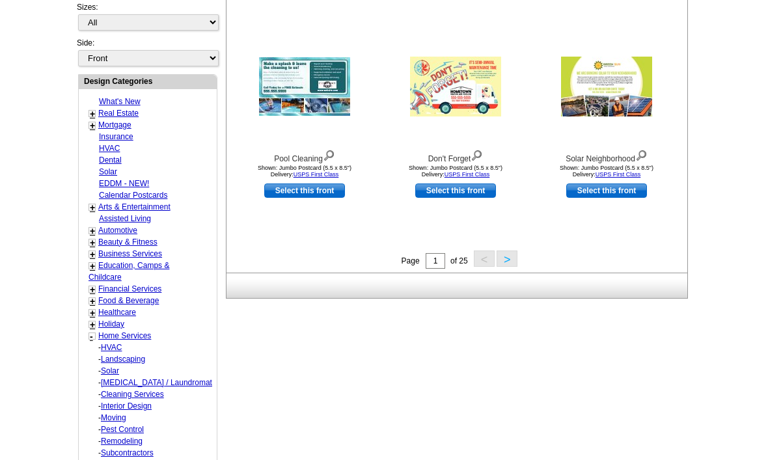
scroll to position [460, 0]
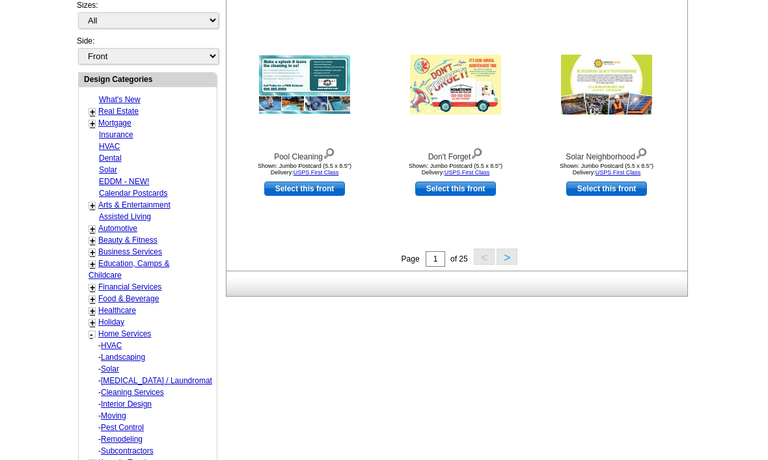
click at [105, 295] on link "Food & Beverage" at bounding box center [128, 299] width 61 height 9
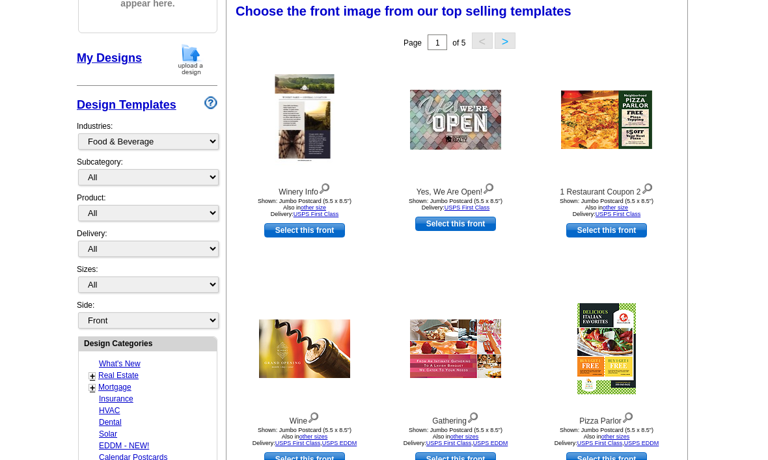
scroll to position [191, 0]
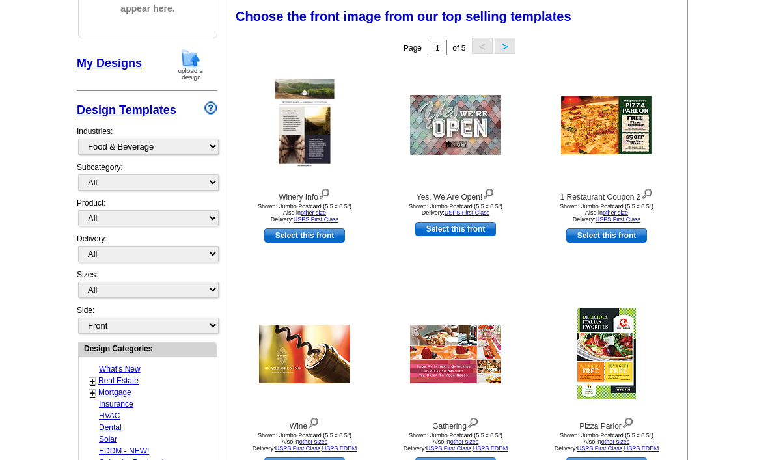
click at [512, 47] on button ">" at bounding box center [505, 46] width 21 height 16
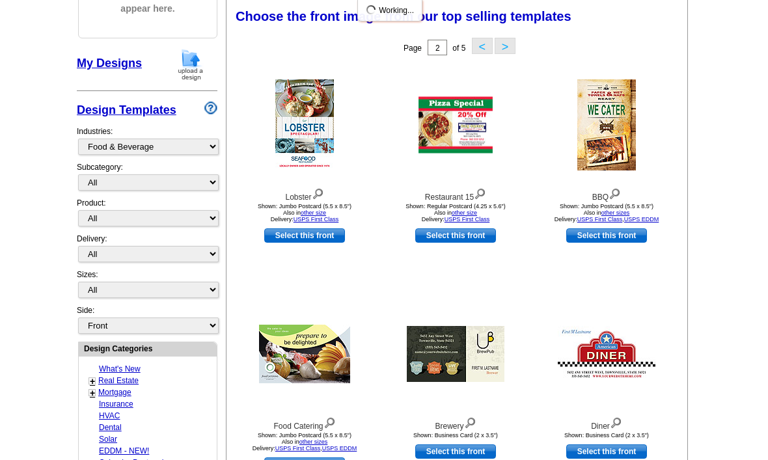
click at [484, 38] on button "<" at bounding box center [482, 46] width 21 height 16
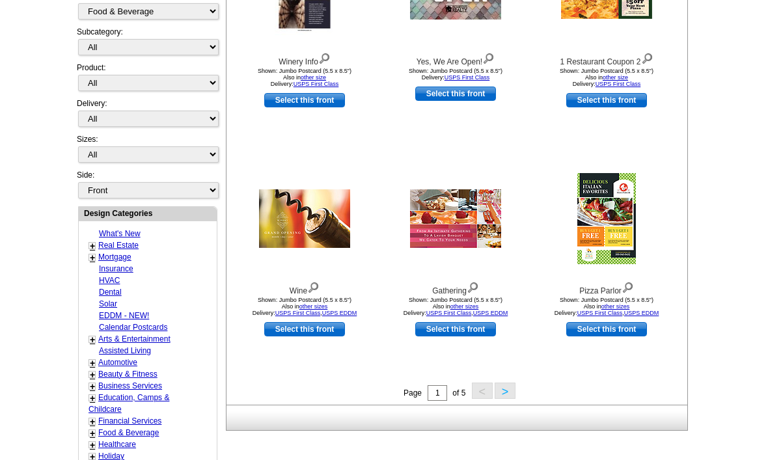
scroll to position [345, 0]
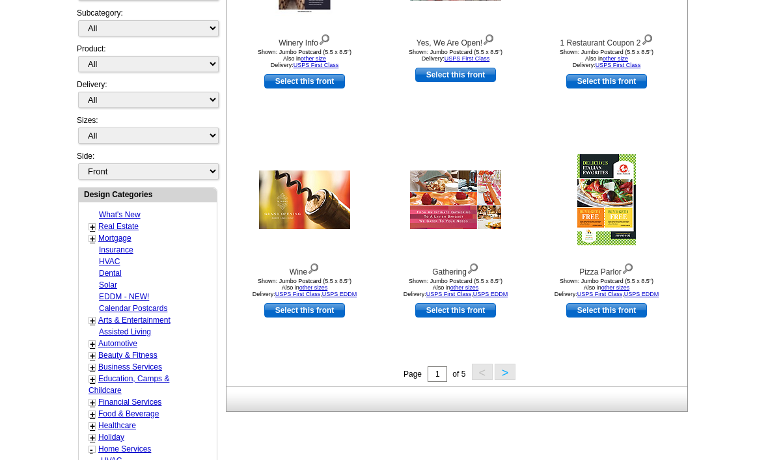
click at [507, 371] on button ">" at bounding box center [505, 372] width 21 height 16
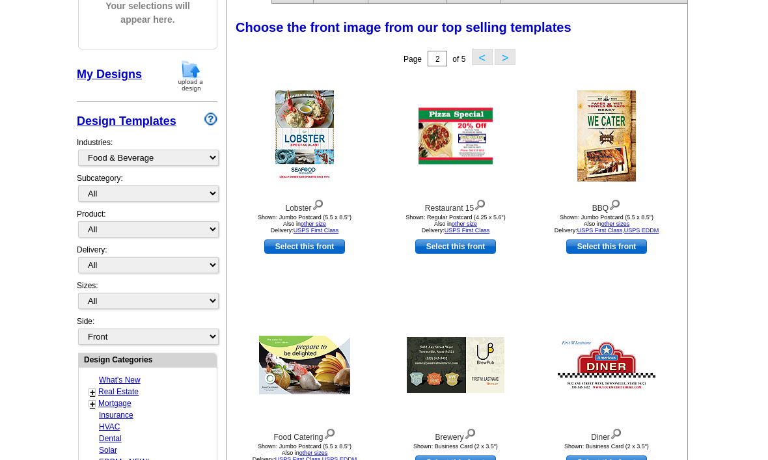
scroll to position [175, 0]
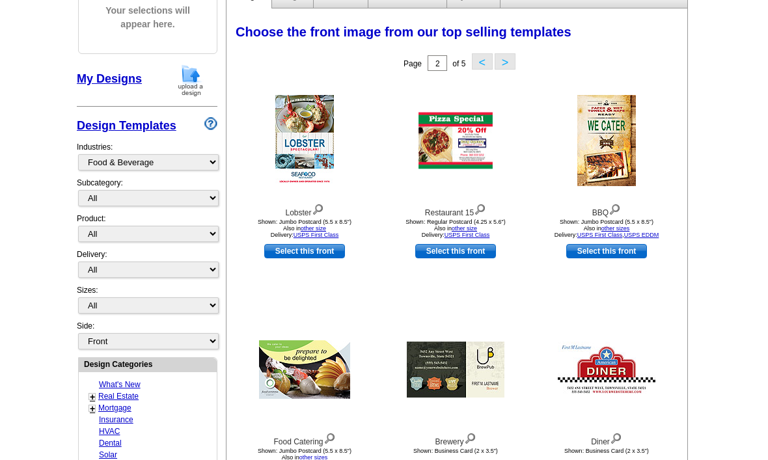
click at [514, 63] on button ">" at bounding box center [505, 61] width 21 height 16
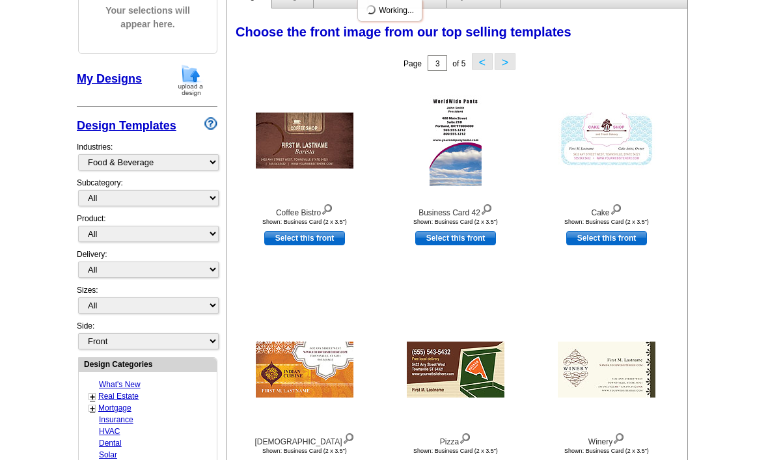
click at [515, 65] on button ">" at bounding box center [505, 61] width 21 height 16
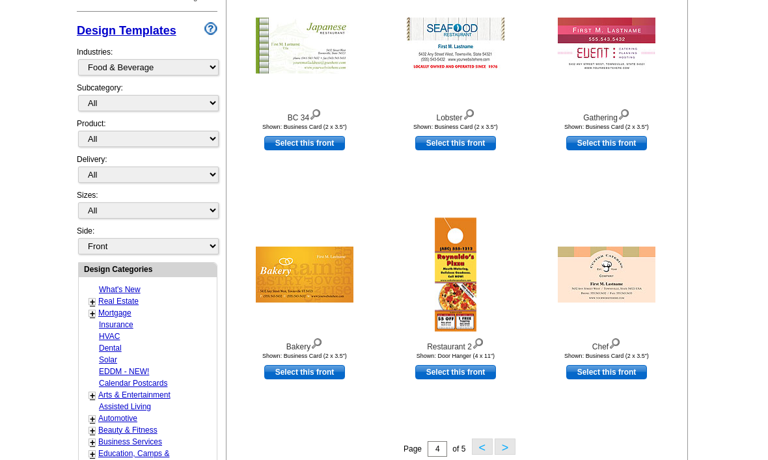
scroll to position [272, 0]
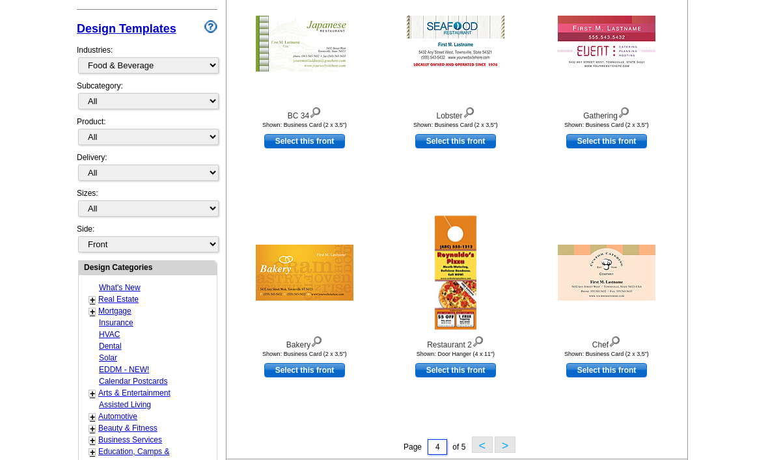
click at [447, 455] on input "4" at bounding box center [438, 448] width 20 height 16
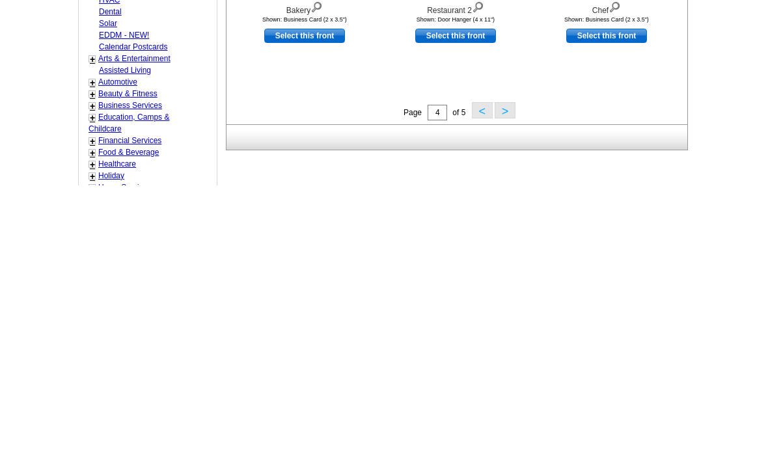
click at [483, 377] on button "<" at bounding box center [482, 385] width 21 height 16
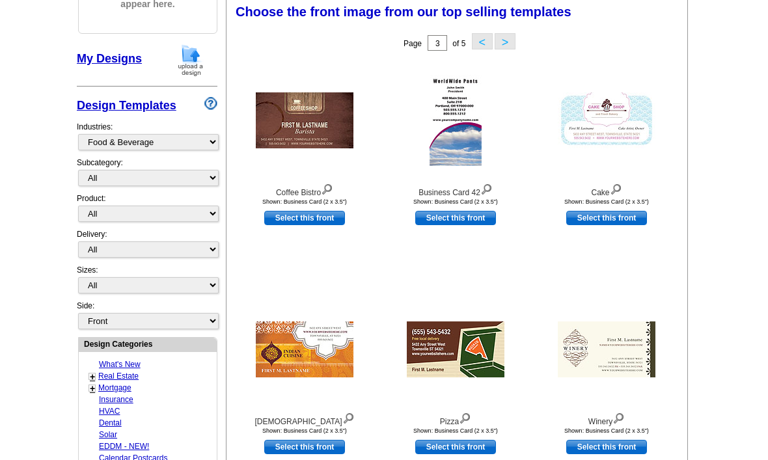
scroll to position [191, 0]
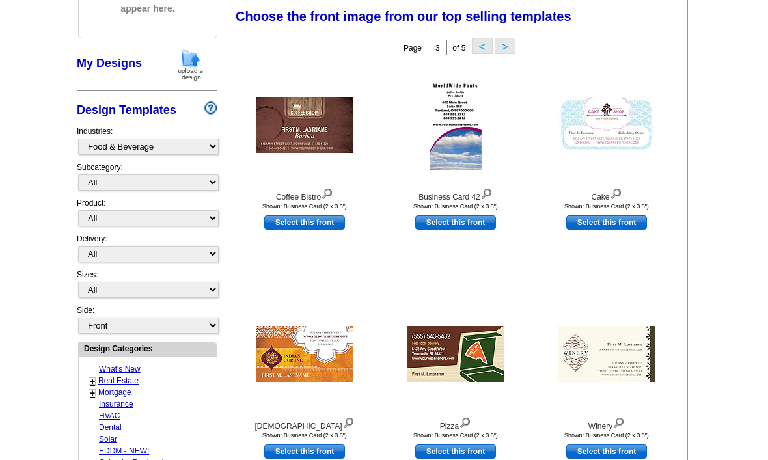
click at [481, 49] on button "<" at bounding box center [482, 46] width 21 height 16
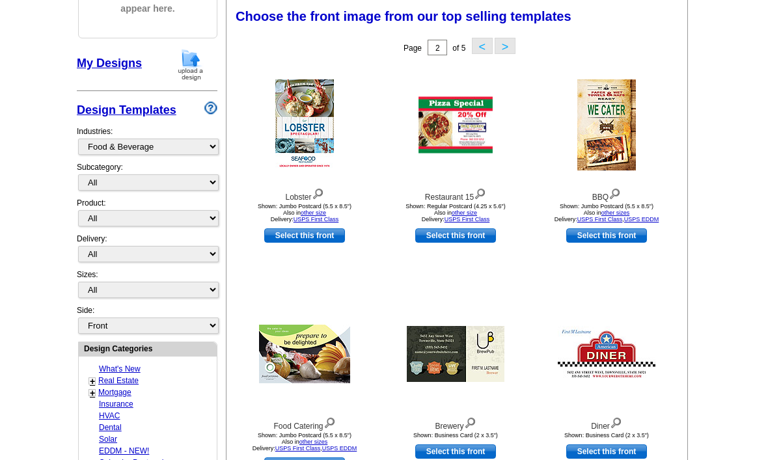
click at [485, 46] on button "<" at bounding box center [482, 46] width 21 height 16
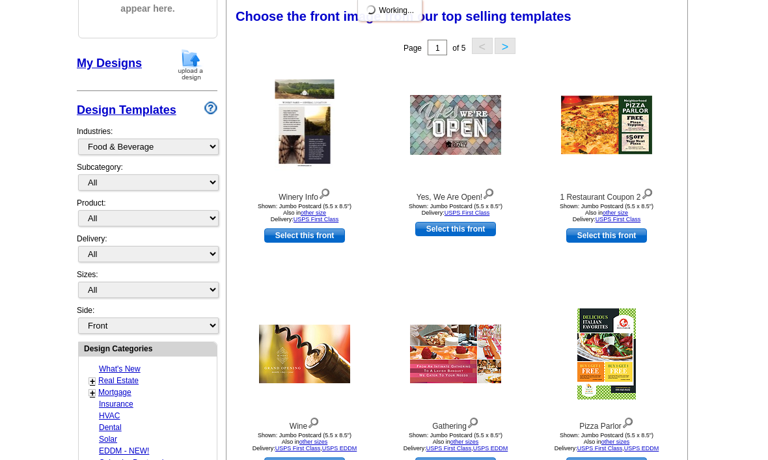
click at [0, 178] on main "Need Help? call 800-260-5887 , chat with support, or have our designers make so…" at bounding box center [384, 439] width 768 height 1086
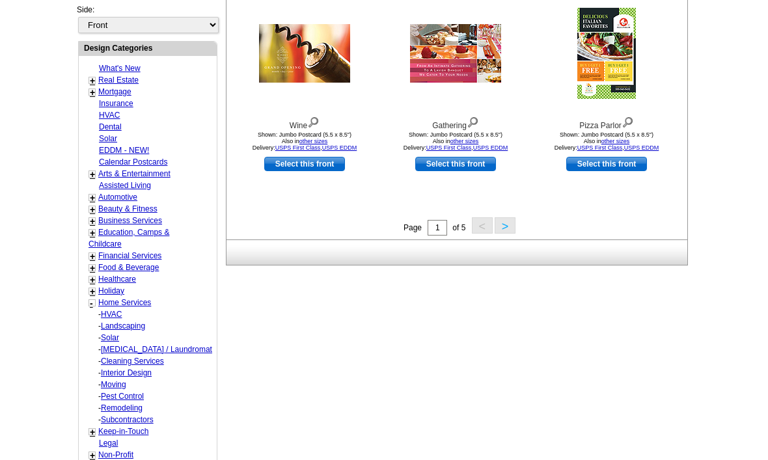
scroll to position [494, 0]
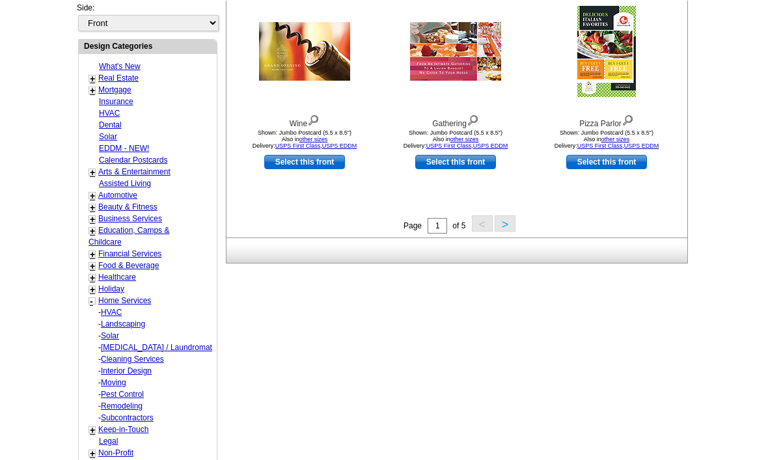
click at [102, 379] on link "Moving" at bounding box center [113, 382] width 25 height 9
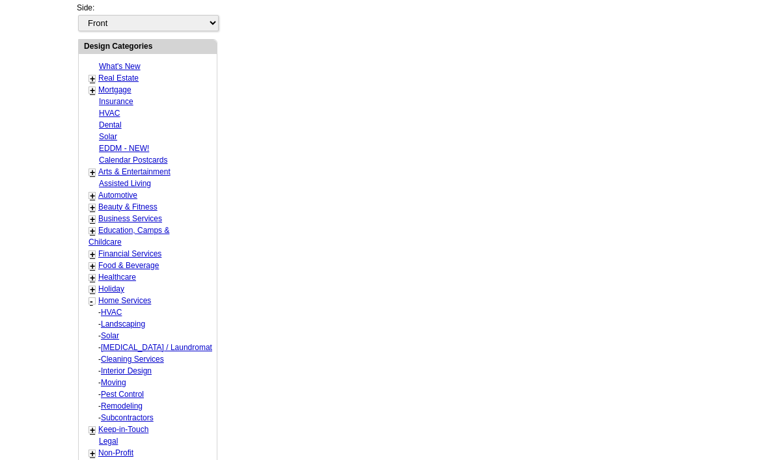
select select "759"
select select "766"
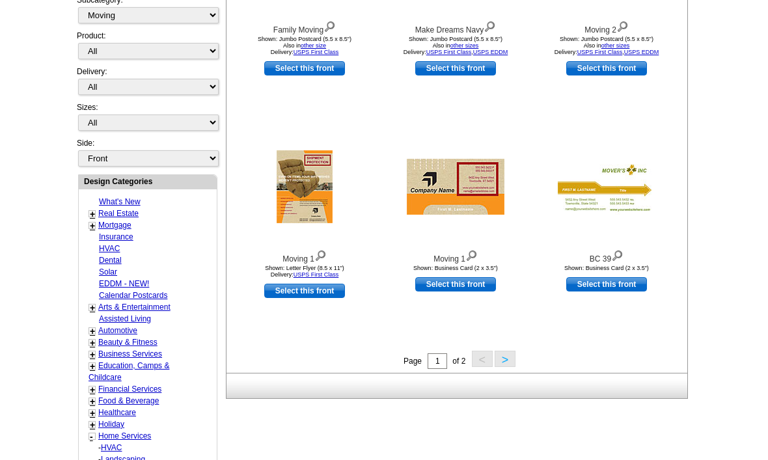
scroll to position [358, 0]
click at [111, 432] on link "Home Services" at bounding box center [124, 436] width 53 height 9
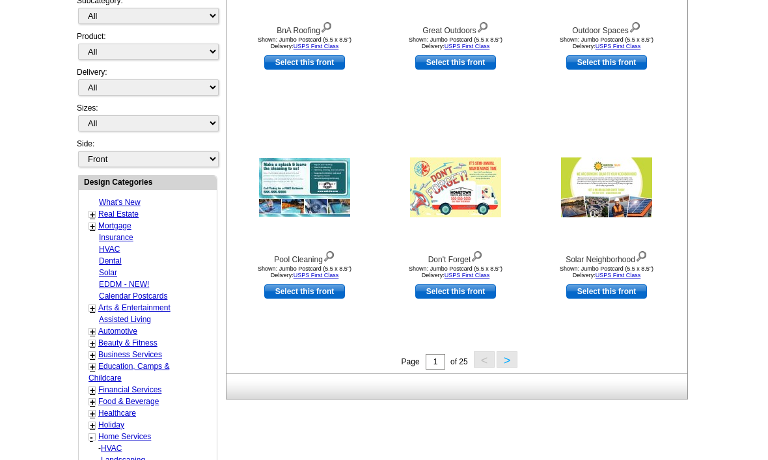
scroll to position [363, 0]
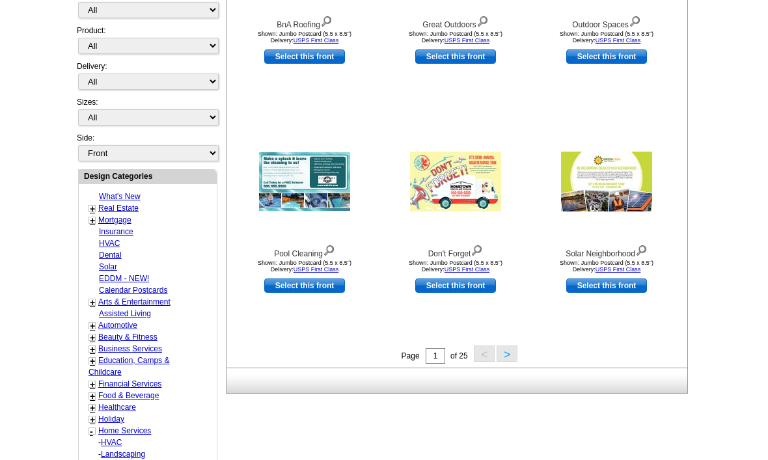
click at [92, 427] on link "-" at bounding box center [91, 432] width 3 height 10
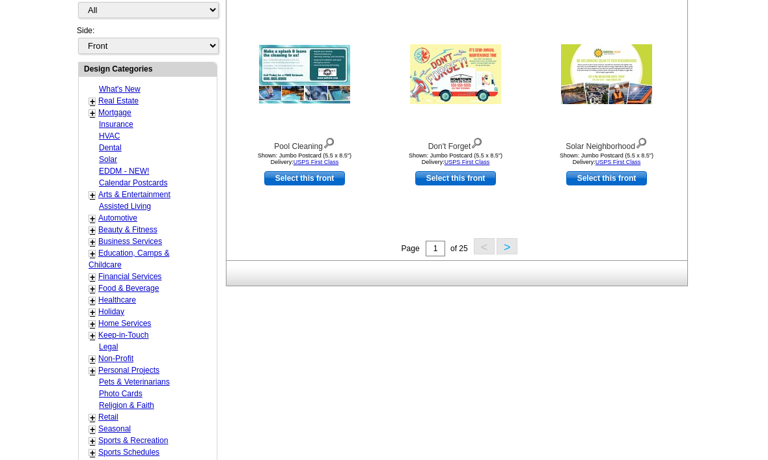
scroll to position [468, 0]
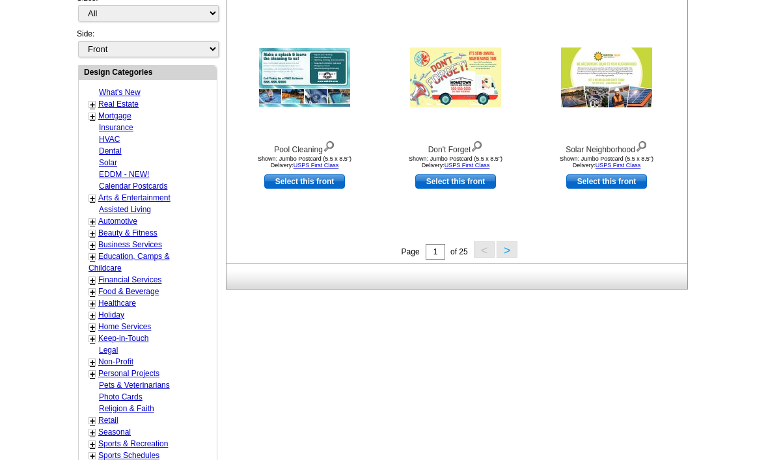
click at [500, 257] on button ">" at bounding box center [507, 250] width 21 height 16
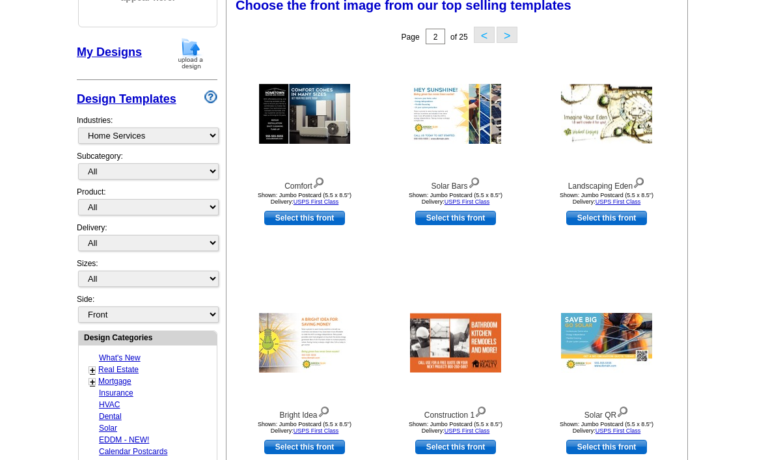
scroll to position [191, 0]
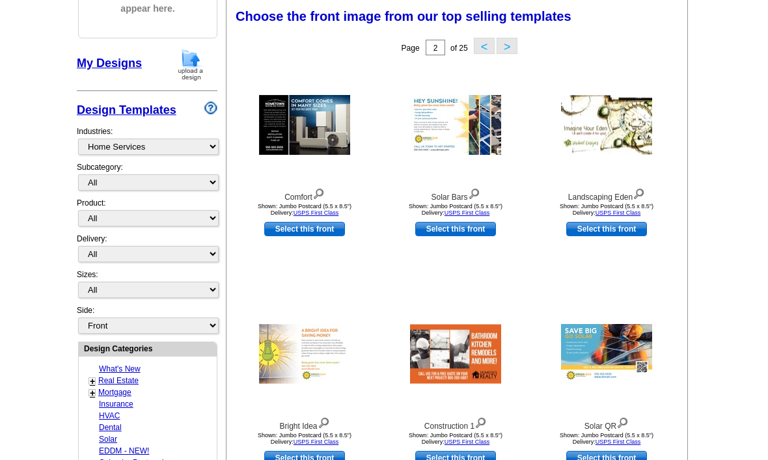
click at [515, 49] on button ">" at bounding box center [507, 46] width 21 height 16
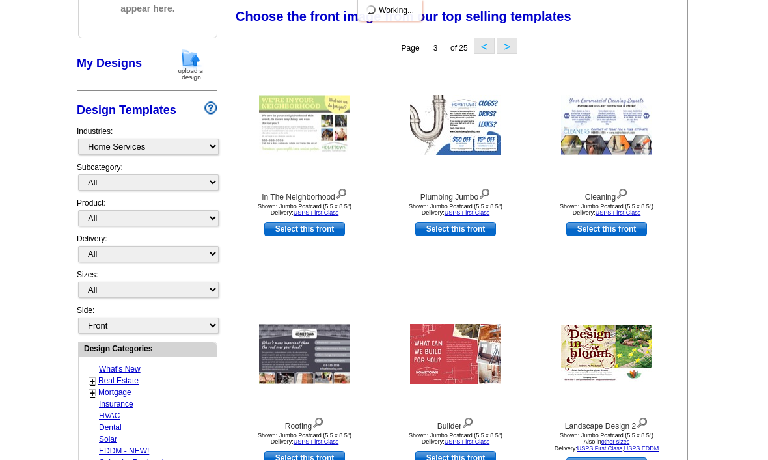
click at [511, 44] on button ">" at bounding box center [507, 46] width 21 height 16
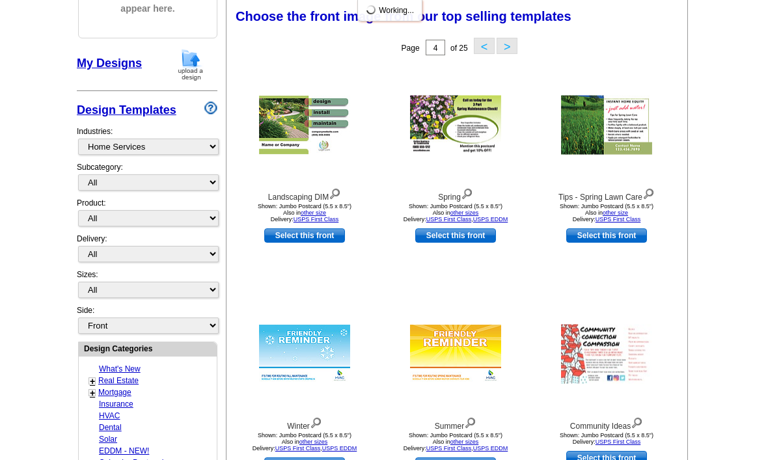
click at [512, 46] on button ">" at bounding box center [507, 46] width 21 height 16
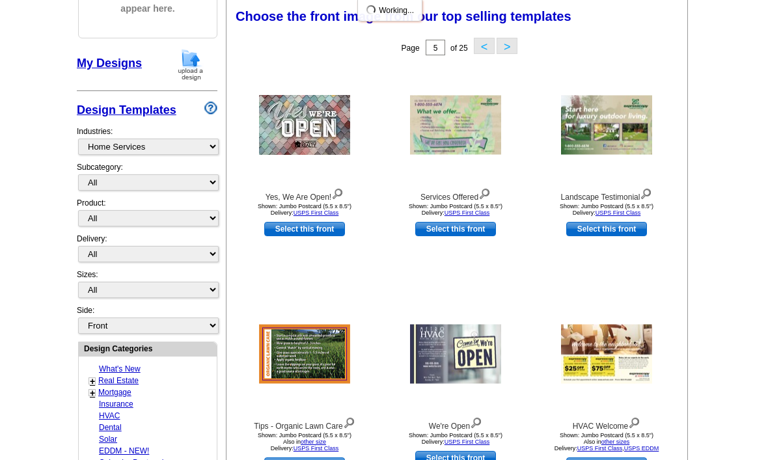
click at [516, 42] on button ">" at bounding box center [507, 46] width 21 height 16
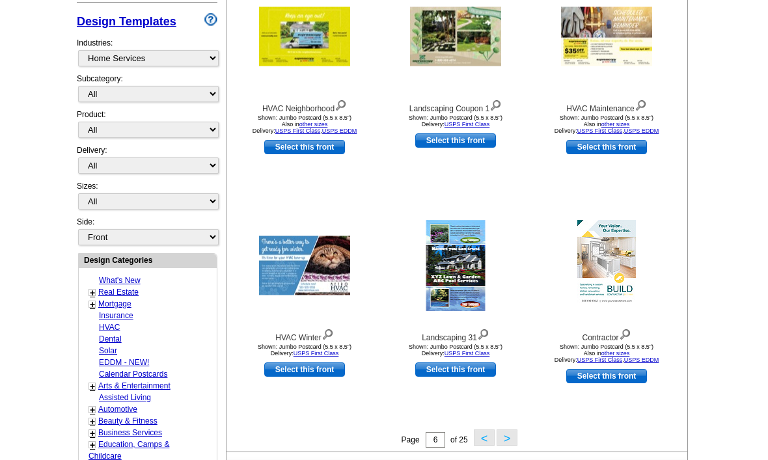
scroll to position [282, 0]
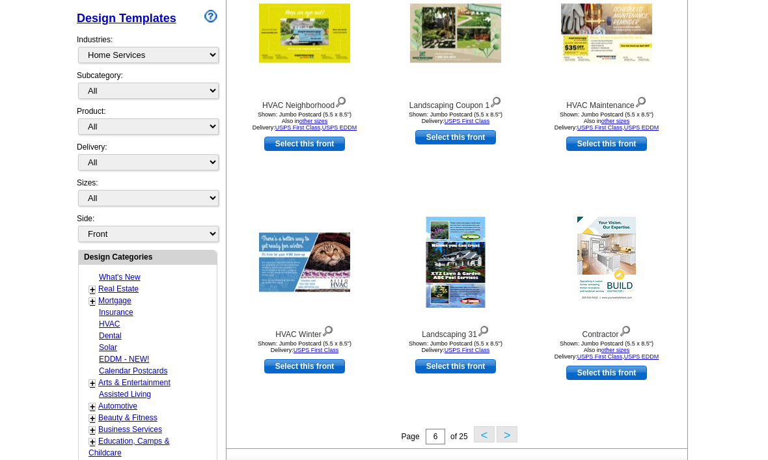
click at [511, 428] on button ">" at bounding box center [507, 435] width 21 height 16
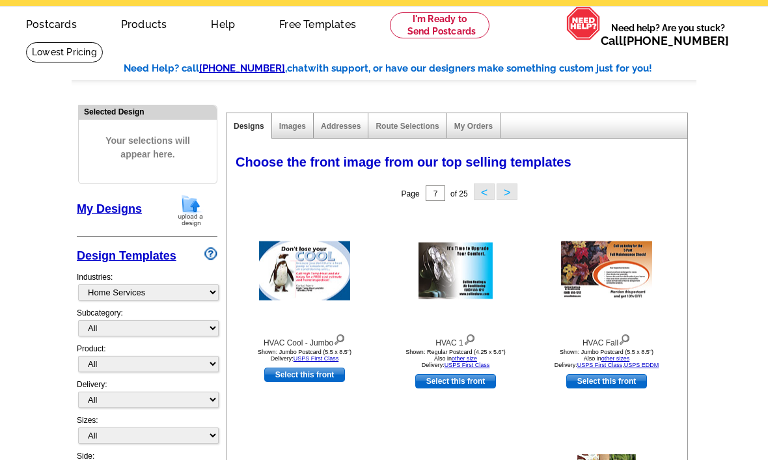
scroll to position [0, 0]
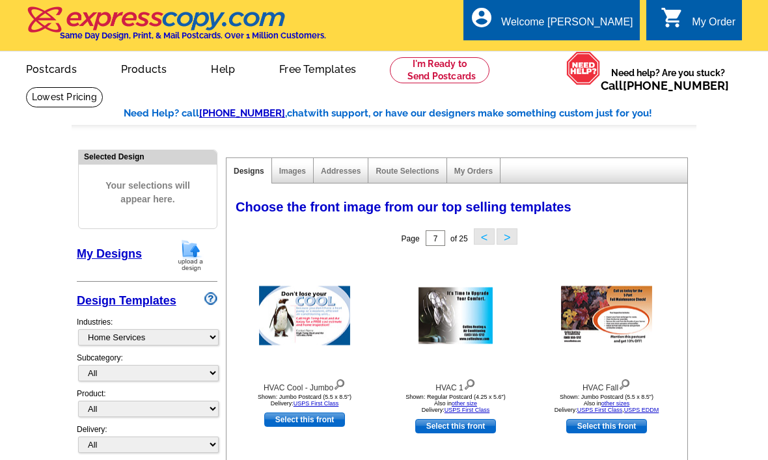
click at [679, 27] on icon "shopping_cart" at bounding box center [672, 17] width 23 height 23
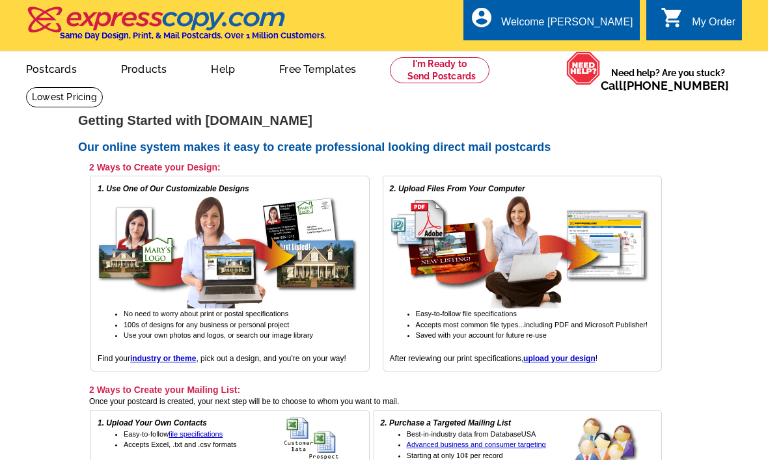
click at [613, 58] on link "My Account" at bounding box center [603, 63] width 51 height 10
click at [611, 58] on link "My Account" at bounding box center [603, 63] width 51 height 10
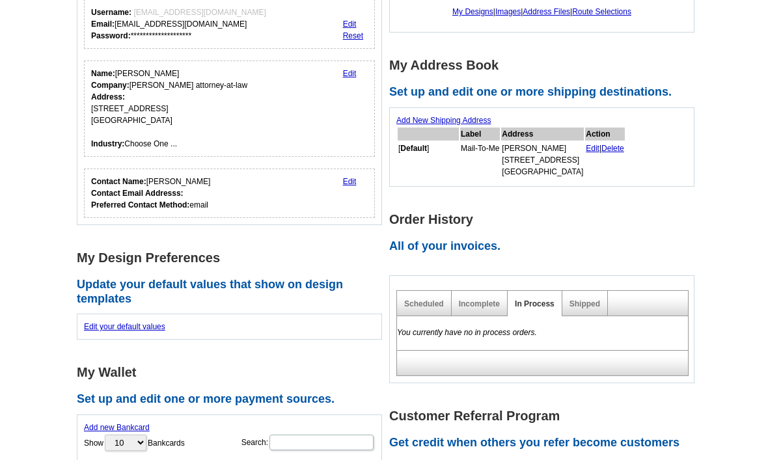
scroll to position [163, 0]
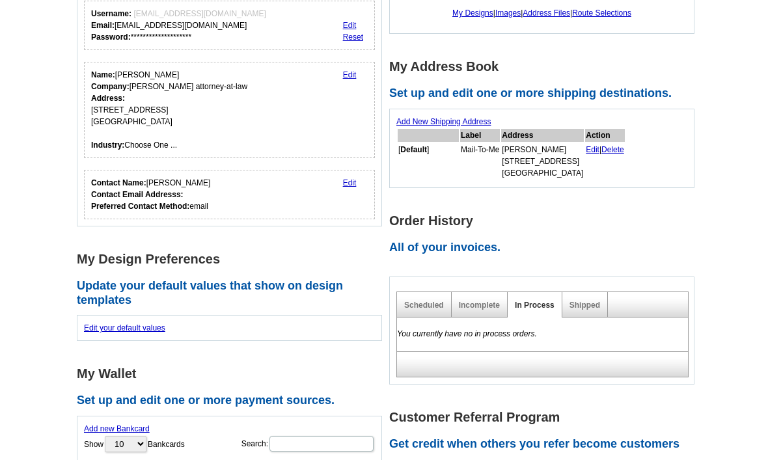
click at [479, 293] on div "Incomplete" at bounding box center [480, 305] width 56 height 25
click at [485, 309] on link "Incomplete" at bounding box center [479, 306] width 41 height 9
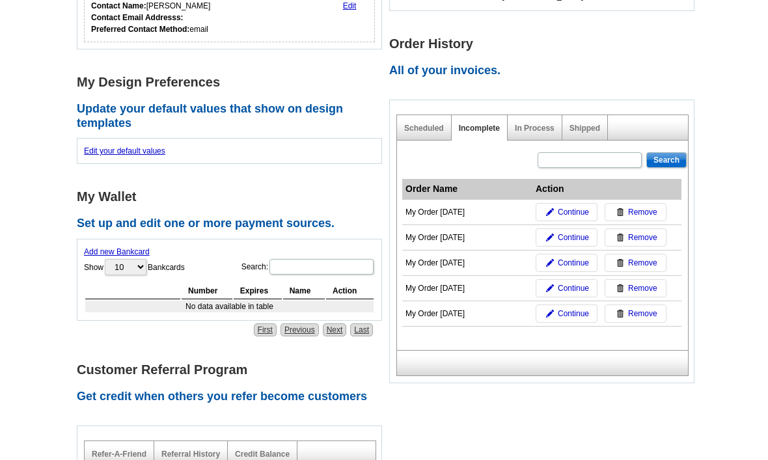
scroll to position [343, 0]
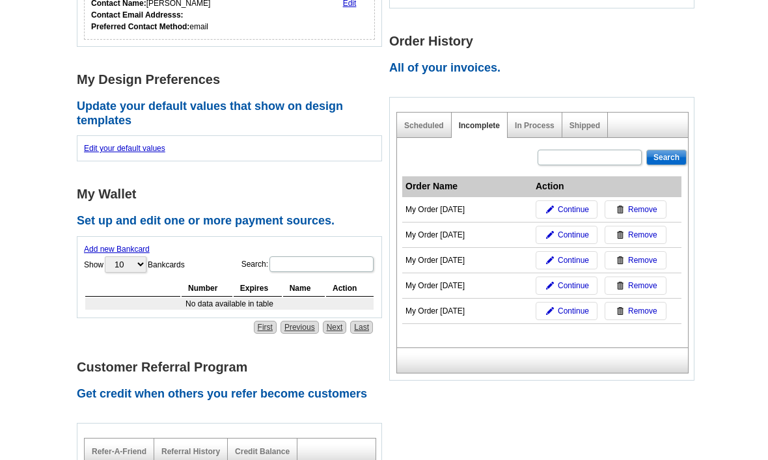
click at [563, 278] on link "Continue" at bounding box center [567, 286] width 62 height 18
click at [570, 280] on span "Continue" at bounding box center [573, 286] width 31 height 12
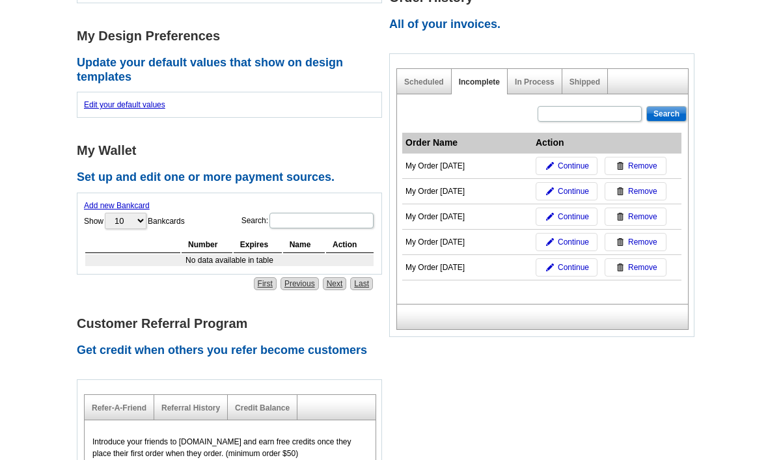
click at [561, 238] on span "Continue" at bounding box center [573, 242] width 31 height 12
click at [568, 242] on span "Continue" at bounding box center [573, 242] width 31 height 12
click at [575, 211] on span "Continue" at bounding box center [573, 217] width 31 height 12
click at [576, 244] on span "Continue" at bounding box center [573, 242] width 31 height 12
click at [568, 243] on span "Continue" at bounding box center [573, 242] width 31 height 12
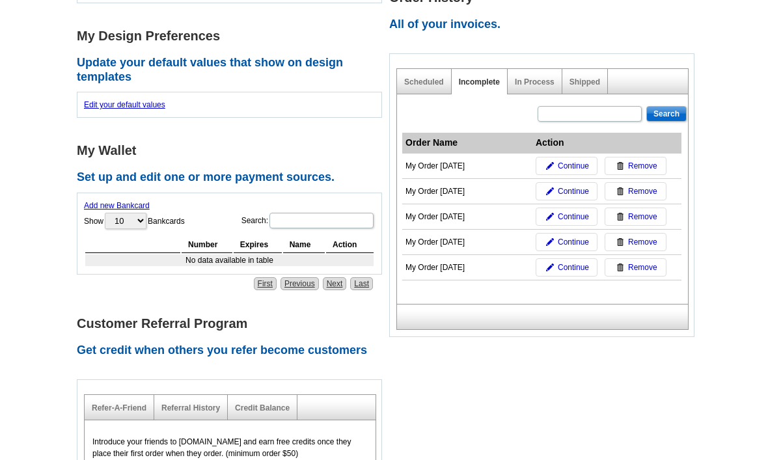
scroll to position [0, 0]
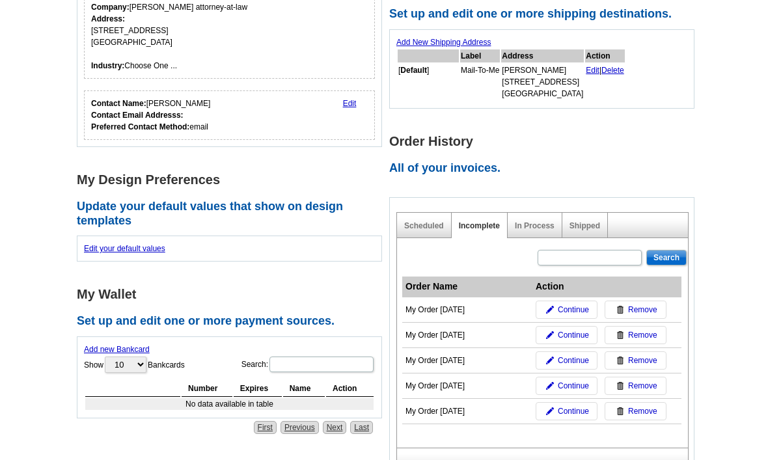
click at [580, 387] on span "Continue" at bounding box center [573, 386] width 31 height 12
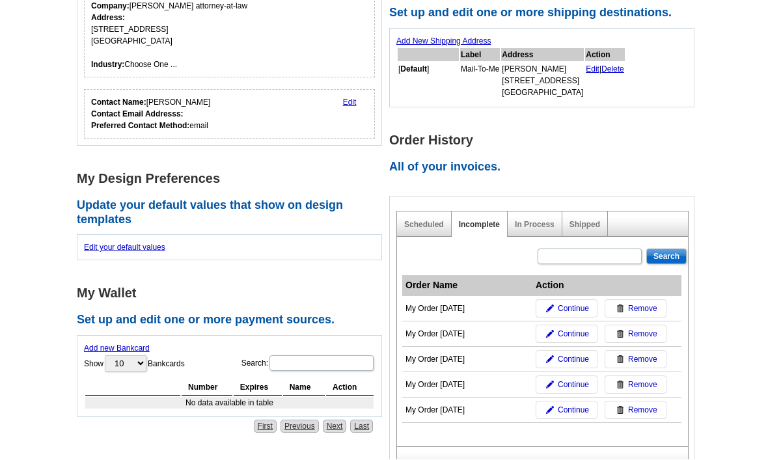
click at [576, 380] on span "Continue" at bounding box center [573, 386] width 31 height 12
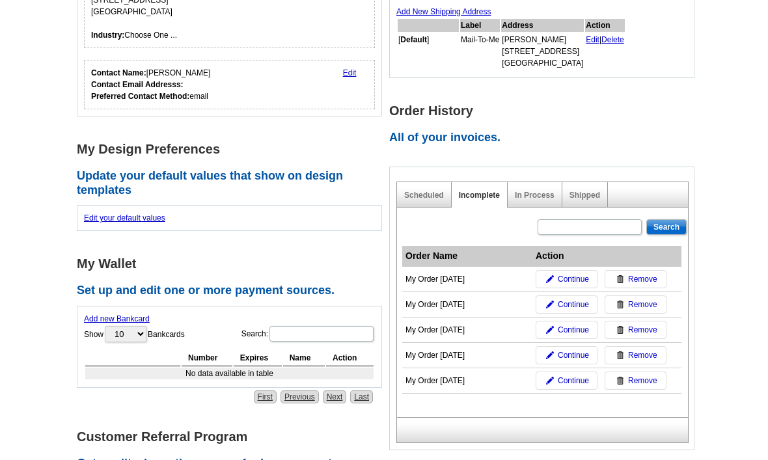
scroll to position [274, 0]
click at [570, 377] on span "Continue" at bounding box center [573, 381] width 31 height 12
click at [561, 375] on span "Continue" at bounding box center [573, 381] width 31 height 12
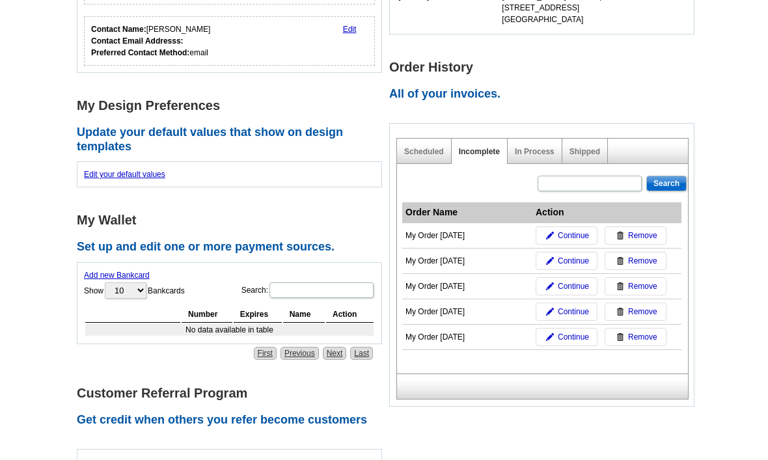
click at [567, 328] on link "Continue" at bounding box center [567, 337] width 62 height 18
click at [565, 331] on span "Continue" at bounding box center [573, 337] width 31 height 12
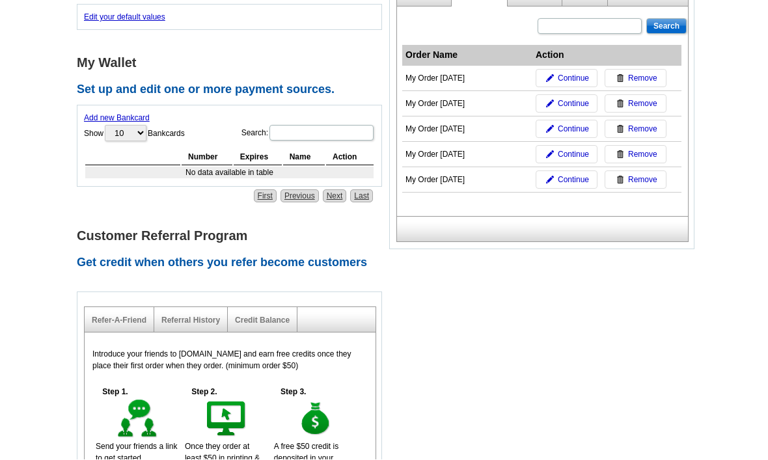
click at [572, 189] on link "Continue" at bounding box center [567, 180] width 62 height 18
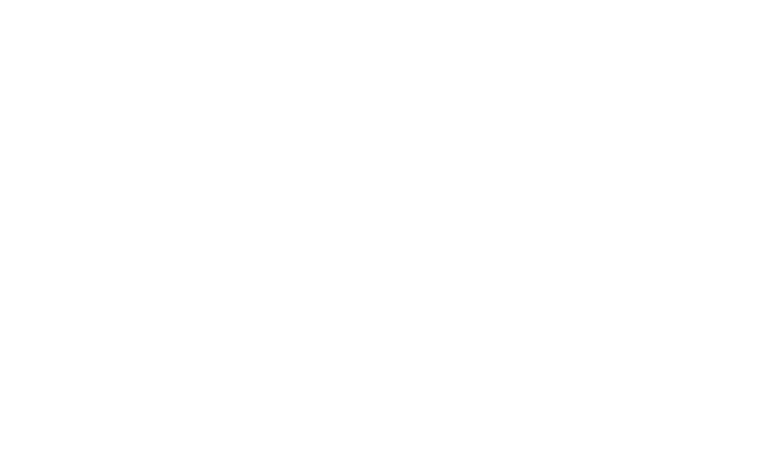
scroll to position [447, 0]
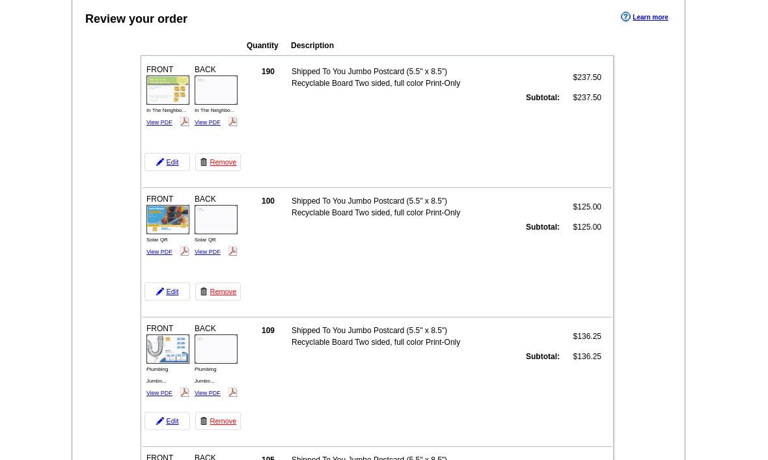
scroll to position [125, 0]
click at [152, 124] on link "View PDF" at bounding box center [160, 122] width 26 height 7
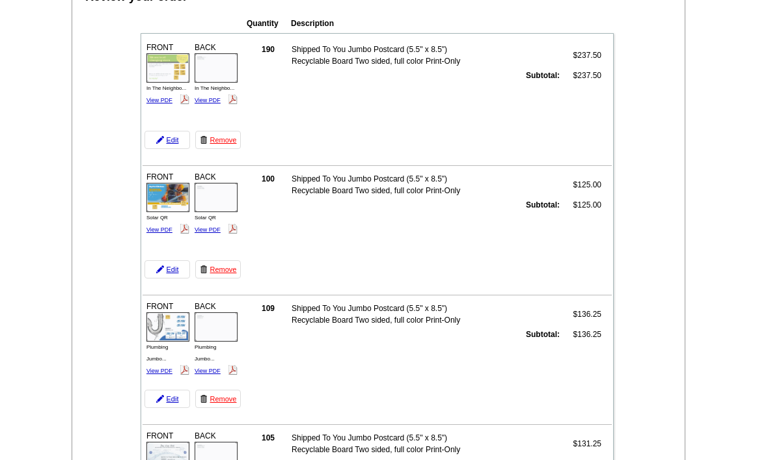
click at [214, 104] on link "View PDF" at bounding box center [208, 100] width 26 height 7
click at [160, 232] on link "View PDF" at bounding box center [160, 230] width 26 height 7
click at [207, 232] on link "View PDF" at bounding box center [208, 230] width 26 height 7
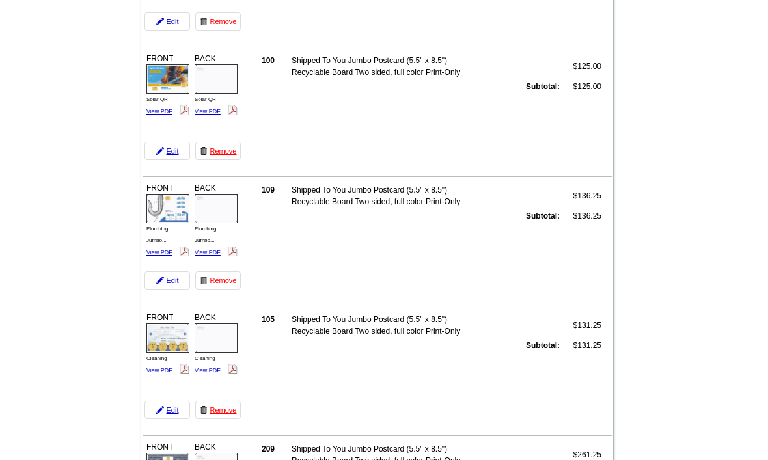
scroll to position [269, 0]
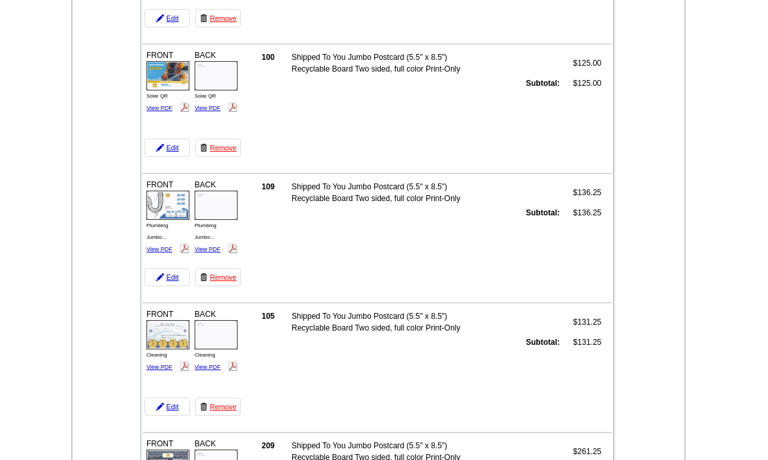
click at [152, 251] on link "View PDF" at bounding box center [160, 249] width 26 height 7
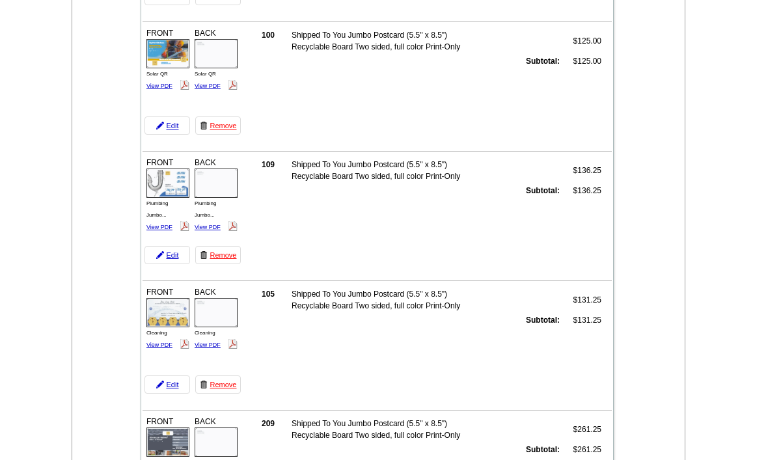
click at [204, 229] on link "View PDF" at bounding box center [208, 227] width 26 height 7
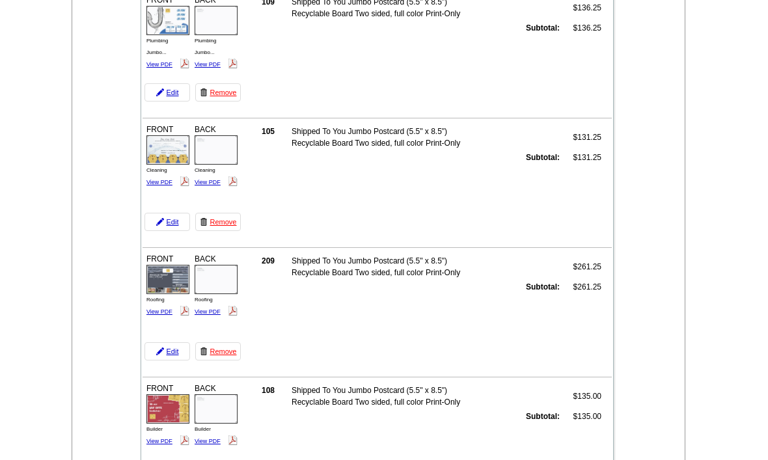
scroll to position [463, 0]
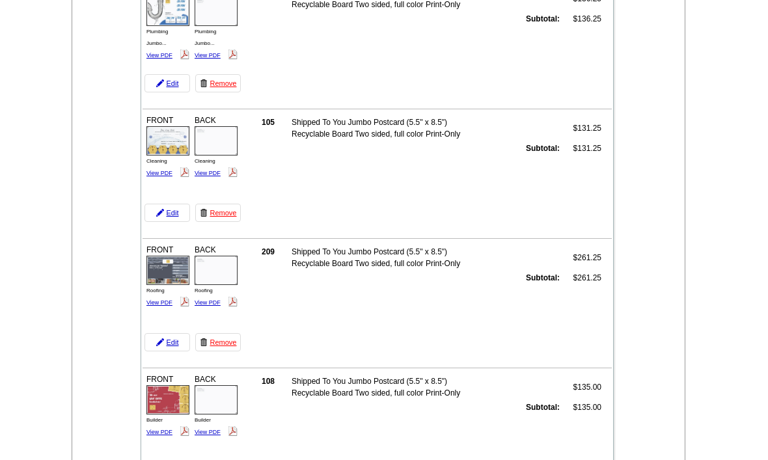
click at [152, 182] on div "FRONT Cleaning View PDF BACK" at bounding box center [193, 150] width 97 height 74
click at [154, 176] on link "View PDF" at bounding box center [160, 173] width 26 height 7
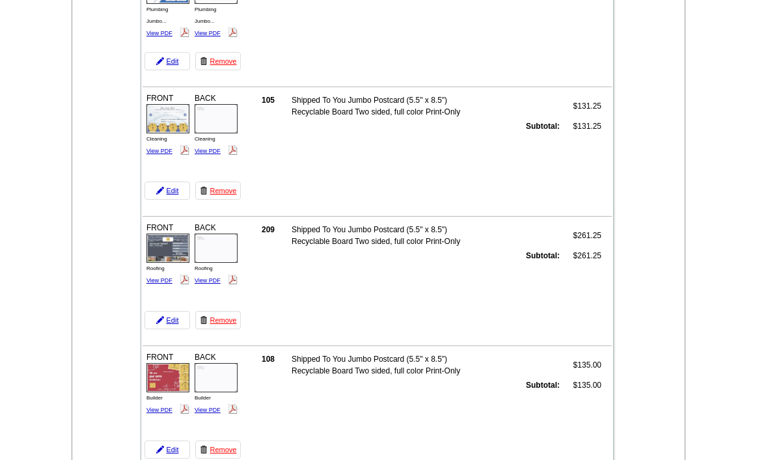
click at [221, 166] on td "FRONT Cleaning View PDF BACK" at bounding box center [193, 145] width 101 height 113
click at [200, 154] on link "View PDF" at bounding box center [208, 151] width 26 height 7
click at [208, 153] on link "View PDF" at bounding box center [208, 151] width 26 height 7
click at [214, 149] on link "View PDF" at bounding box center [208, 151] width 26 height 7
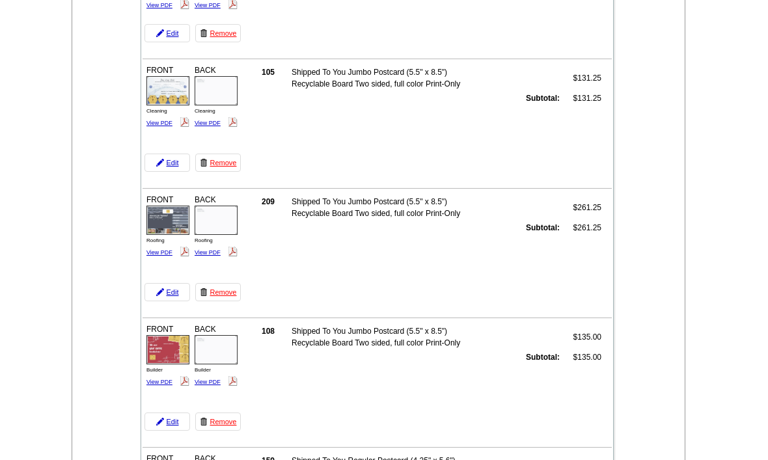
scroll to position [511, 0]
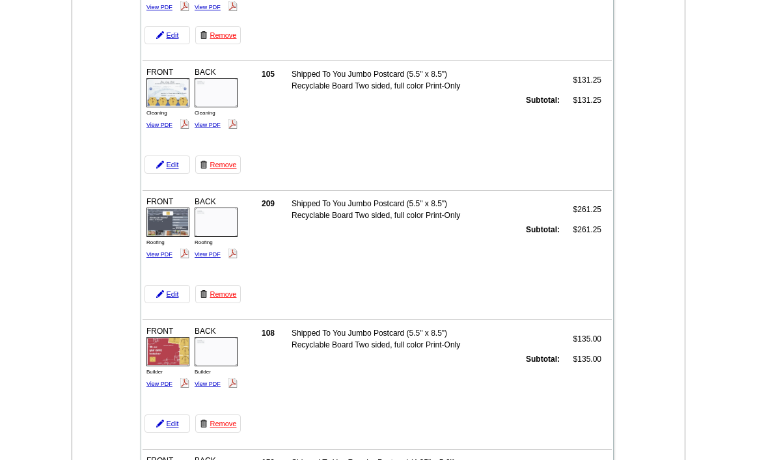
click at [157, 252] on link "View PDF" at bounding box center [160, 254] width 26 height 7
click at [216, 257] on link "View PDF" at bounding box center [208, 254] width 26 height 7
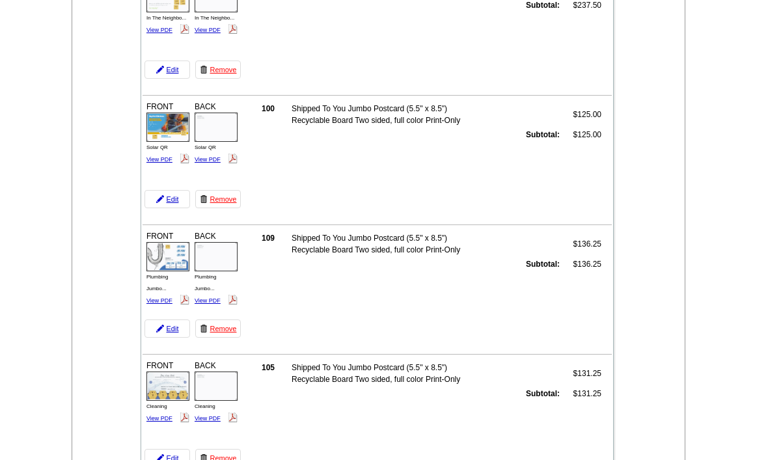
scroll to position [216, 0]
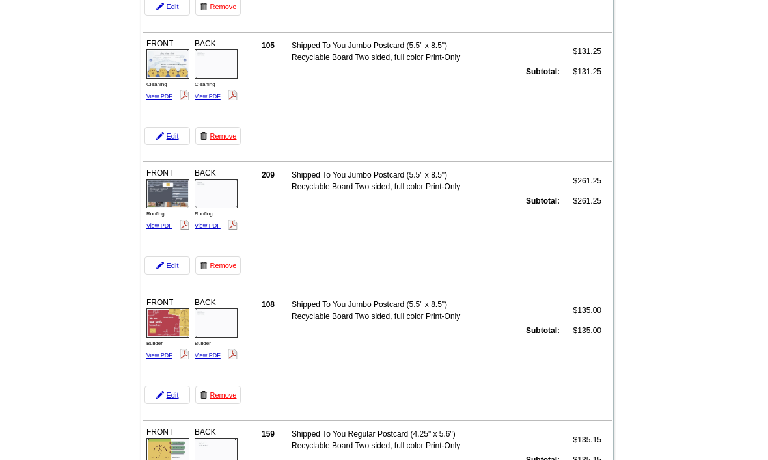
scroll to position [551, 0]
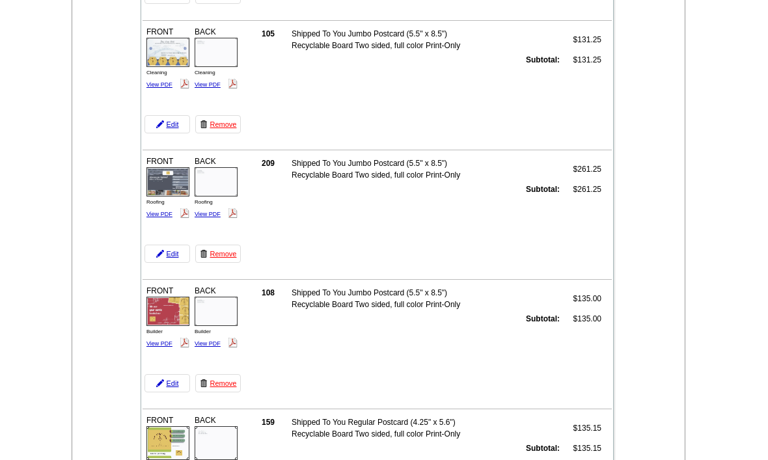
click at [154, 341] on link "View PDF" at bounding box center [160, 344] width 26 height 7
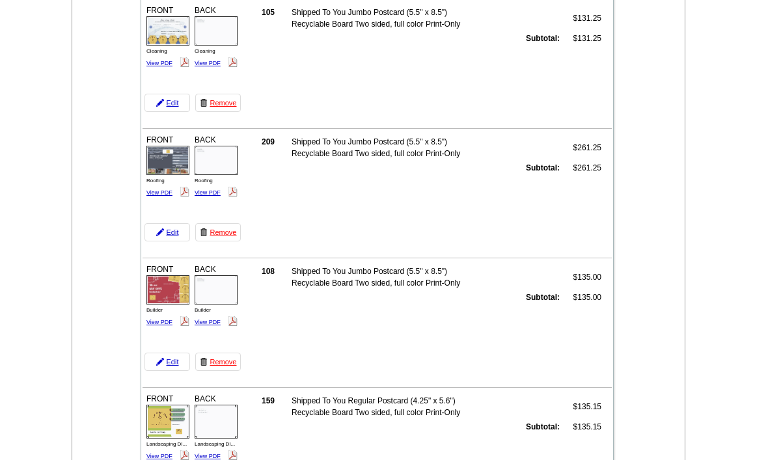
click at [208, 320] on link "View PDF" at bounding box center [208, 322] width 26 height 7
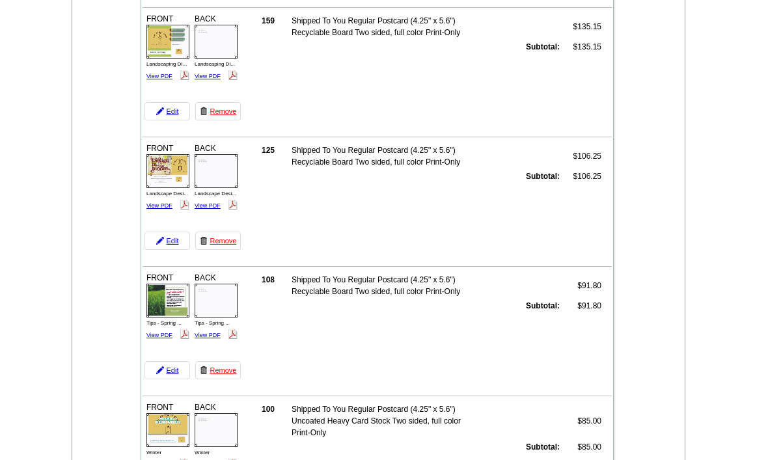
scroll to position [951, 0]
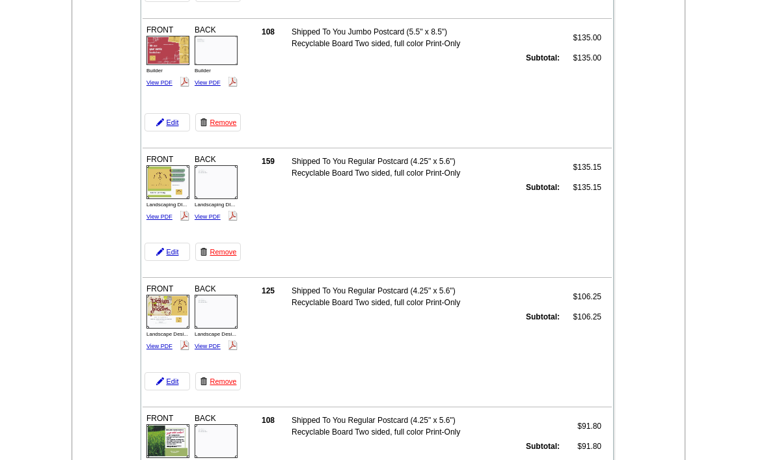
click at [155, 219] on link "View PDF" at bounding box center [160, 217] width 26 height 7
click at [212, 219] on link "View PDF" at bounding box center [208, 217] width 26 height 7
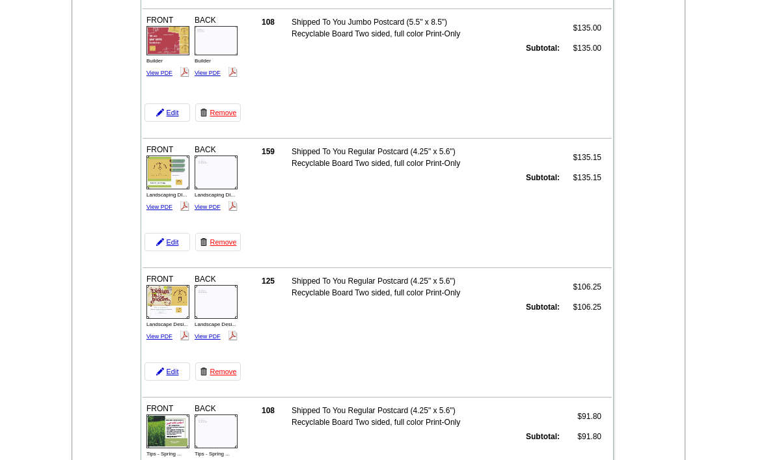
scroll to position [823, 0]
click at [163, 339] on link "View PDF" at bounding box center [160, 336] width 26 height 7
click at [216, 206] on link "View PDF" at bounding box center [208, 206] width 26 height 7
click at [219, 335] on link "View PDF" at bounding box center [208, 336] width 26 height 7
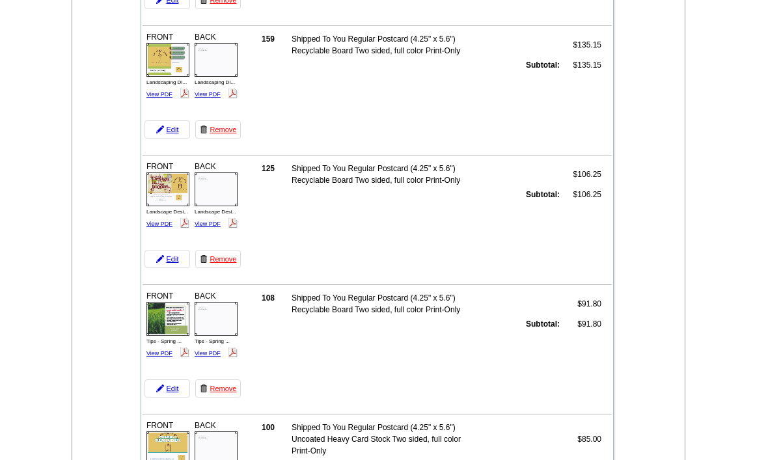
scroll to position [970, 0]
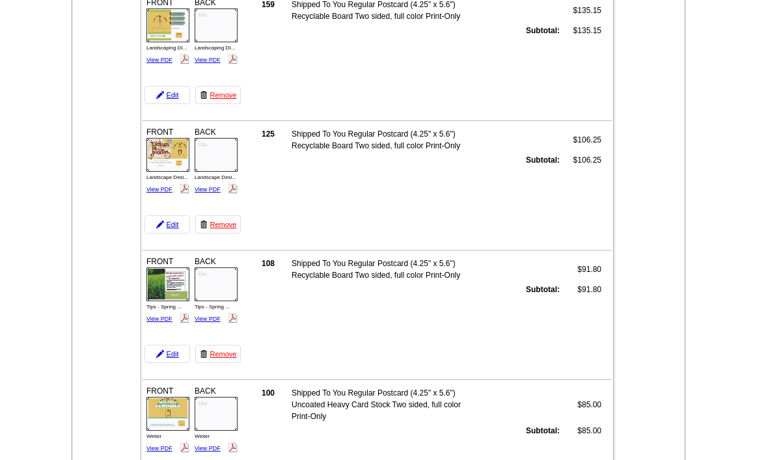
click at [150, 320] on link "View PDF" at bounding box center [160, 319] width 26 height 7
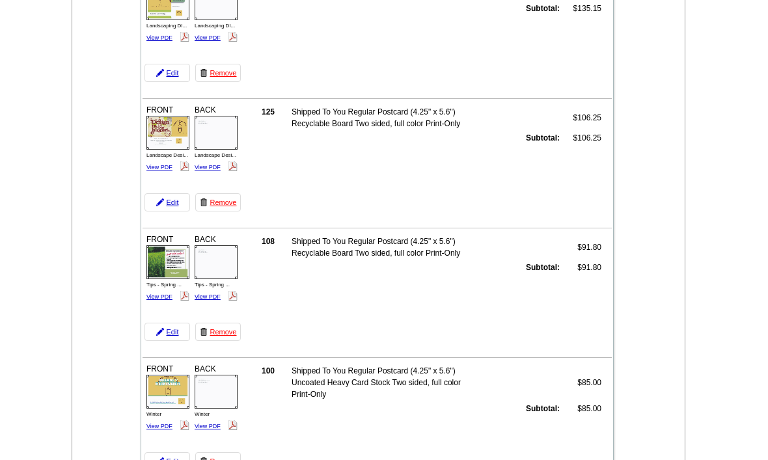
click at [207, 294] on link "View PDF" at bounding box center [208, 297] width 26 height 7
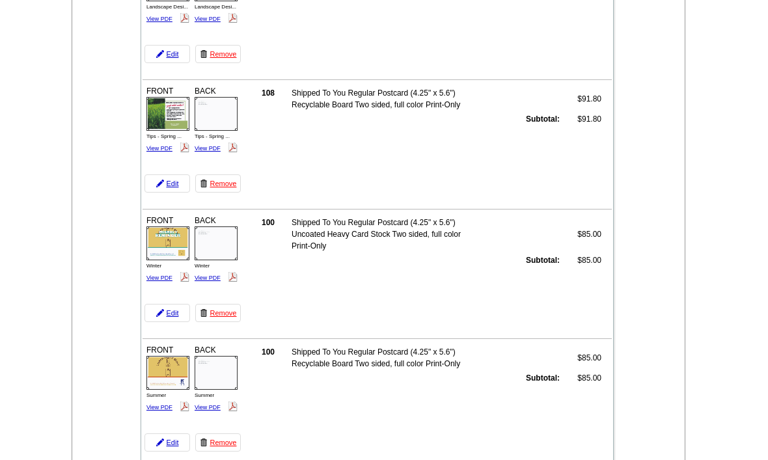
scroll to position [1162, 0]
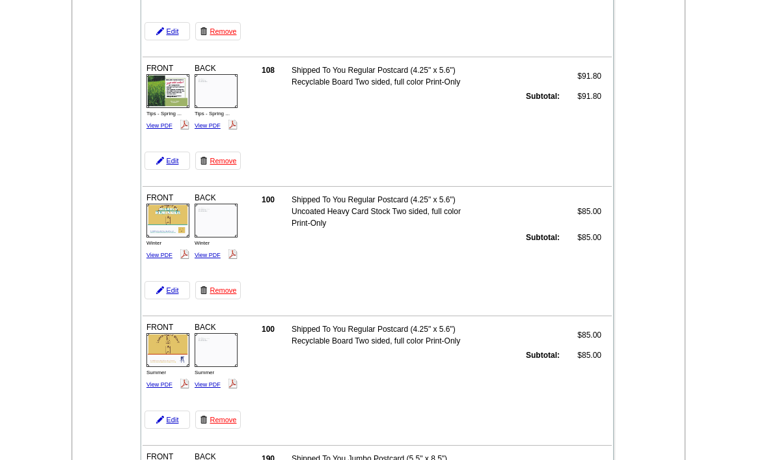
click at [167, 247] on div "FRONT Winter View PDF" at bounding box center [168, 227] width 47 height 72
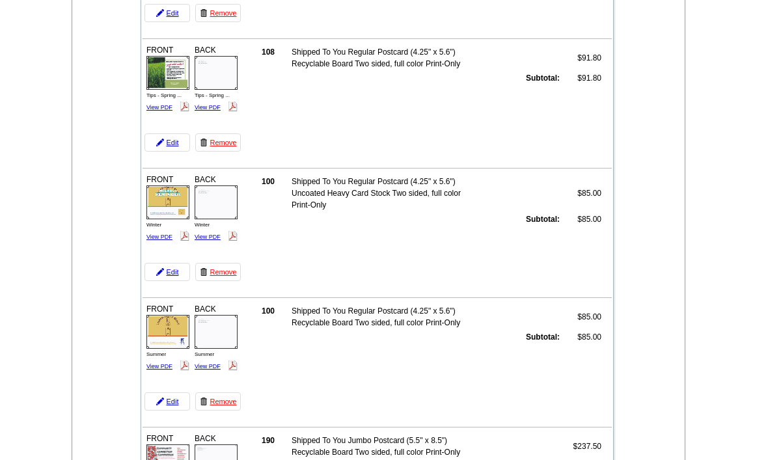
scroll to position [1182, 0]
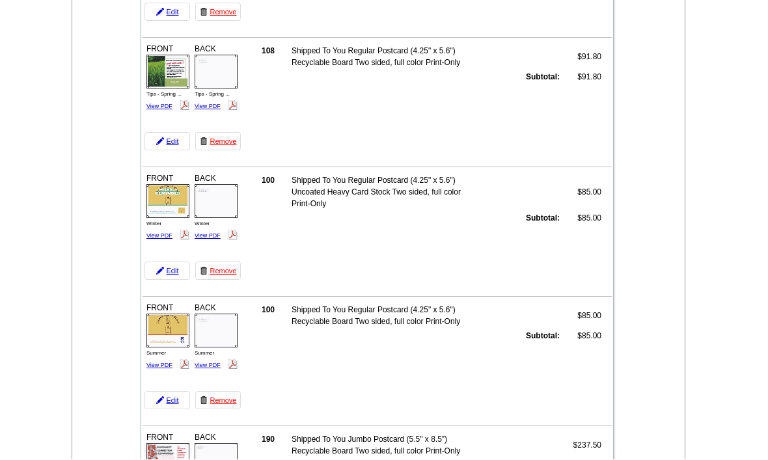
click at [165, 237] on link "View PDF" at bounding box center [160, 236] width 26 height 7
click at [209, 238] on link "View PDF" at bounding box center [208, 235] width 26 height 7
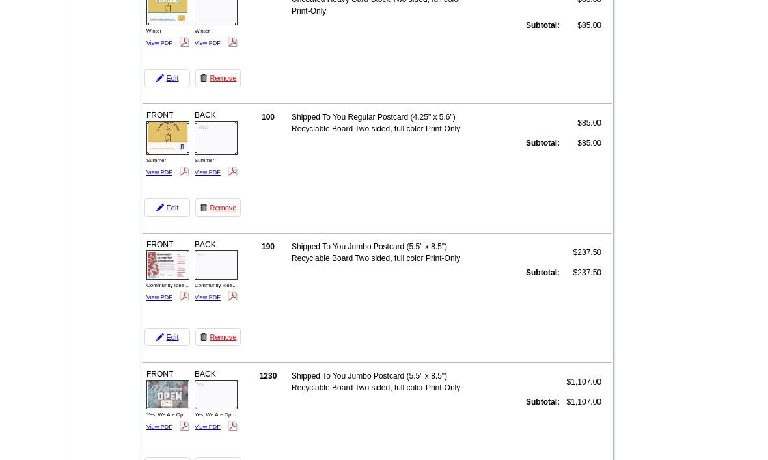
scroll to position [1372, 0]
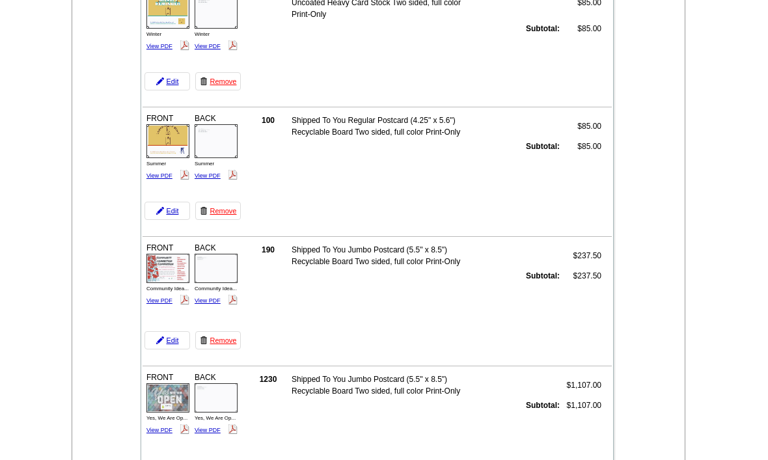
click at [148, 185] on td "FRONT Summer View PDF BACK" at bounding box center [193, 165] width 101 height 113
click at [169, 189] on td "FRONT Summer View PDF BACK" at bounding box center [193, 165] width 101 height 113
click at [180, 180] on img at bounding box center [185, 175] width 10 height 10
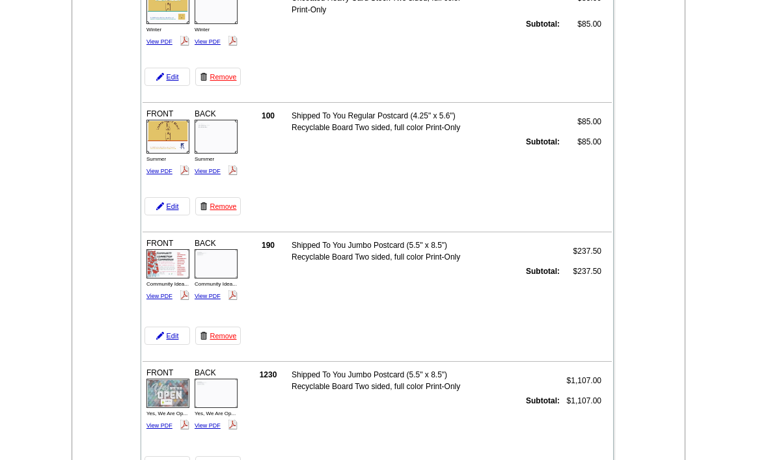
scroll to position [1379, 0]
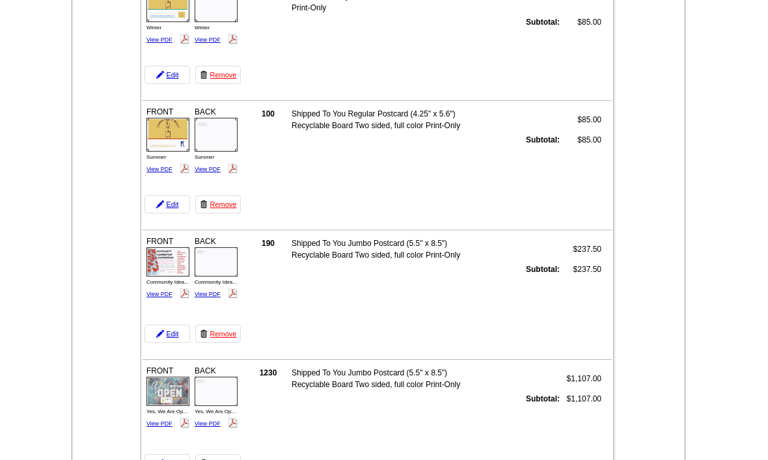
click at [154, 169] on link "View PDF" at bounding box center [160, 169] width 26 height 7
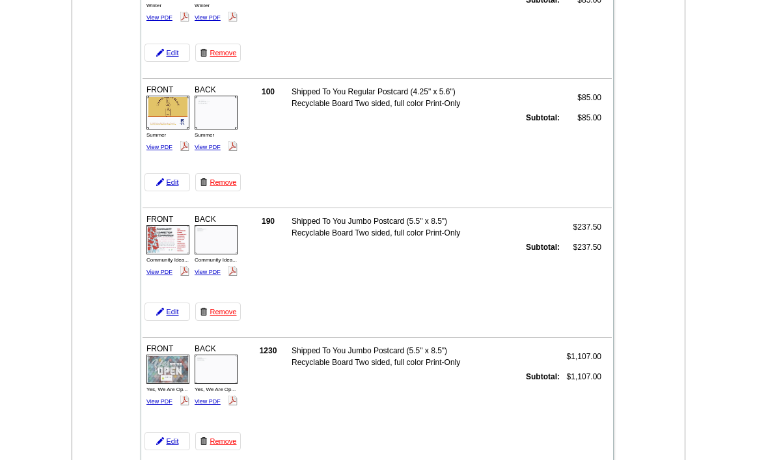
click at [219, 149] on link "View PDF" at bounding box center [208, 147] width 26 height 7
click at [403, 3] on td at bounding box center [385, -1] width 189 height 13
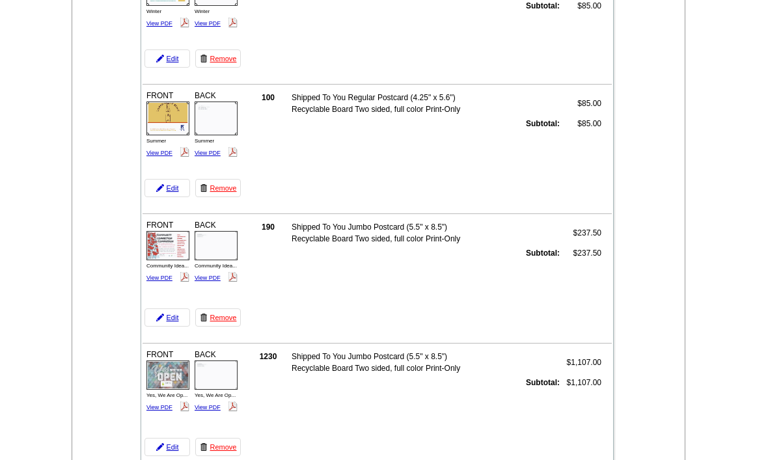
scroll to position [1394, 0]
click at [152, 282] on link "View PDF" at bounding box center [160, 279] width 26 height 7
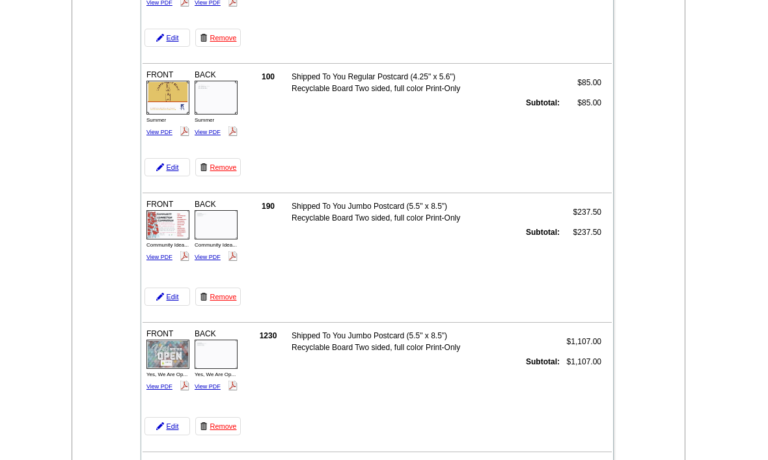
click at [217, 258] on link "View PDF" at bounding box center [208, 257] width 26 height 7
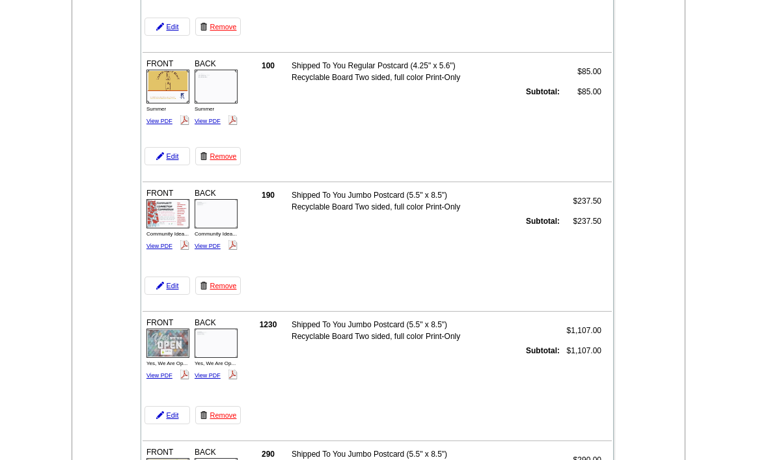
scroll to position [1459, 0]
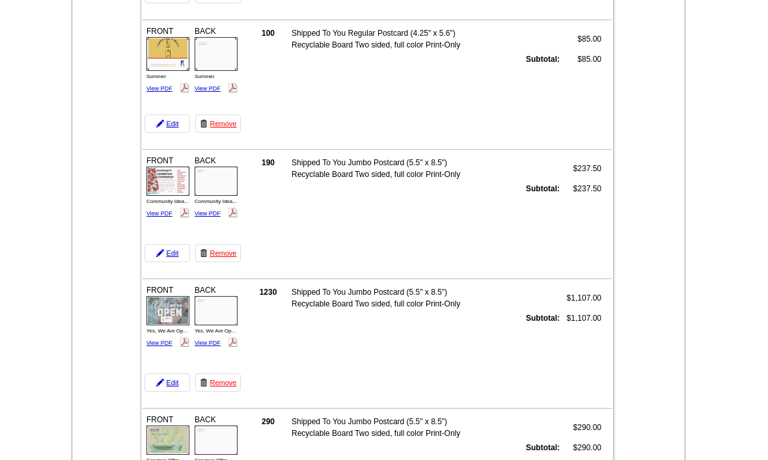
click at [167, 346] on link "View PDF" at bounding box center [160, 343] width 26 height 7
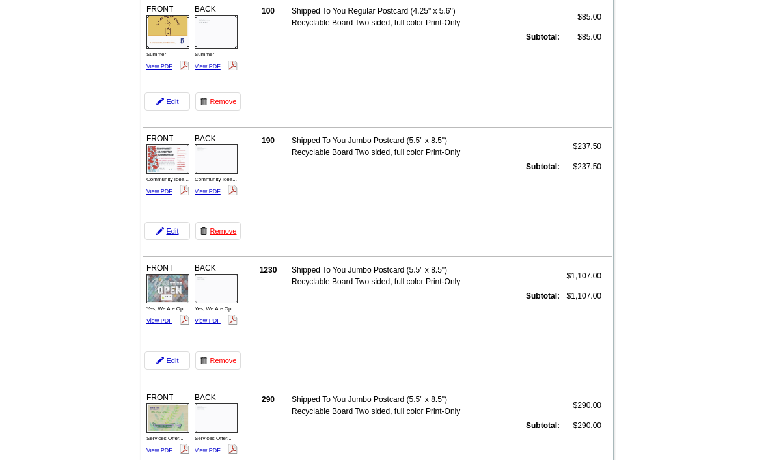
click at [217, 318] on link "View PDF" at bounding box center [208, 321] width 26 height 7
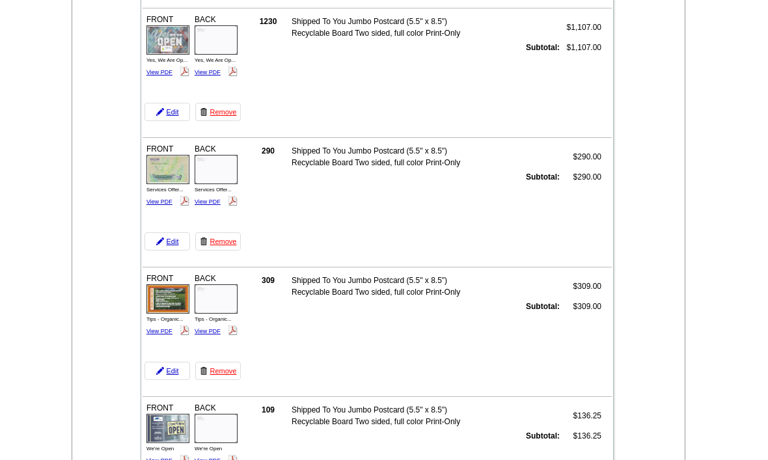
scroll to position [1729, 0]
click at [168, 204] on link "View PDF" at bounding box center [160, 203] width 26 height 7
click at [221, 199] on div "BACK Services Offer... View PDF" at bounding box center [216, 176] width 47 height 68
click at [212, 204] on link "View PDF" at bounding box center [208, 202] width 26 height 7
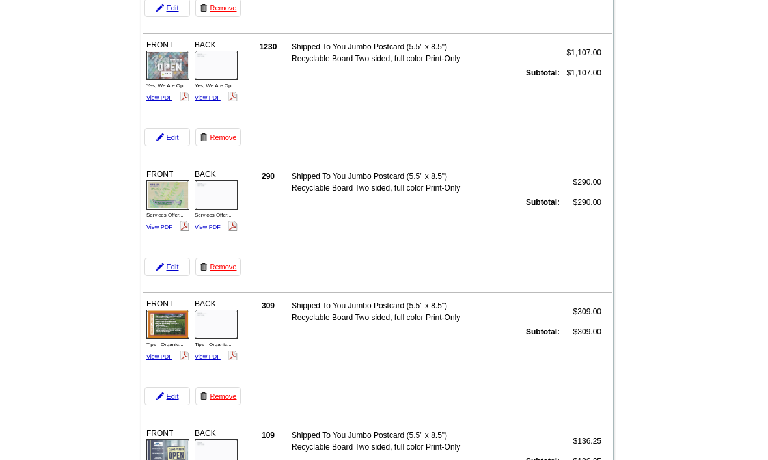
scroll to position [1704, 0]
click at [156, 354] on link "View PDF" at bounding box center [160, 357] width 26 height 7
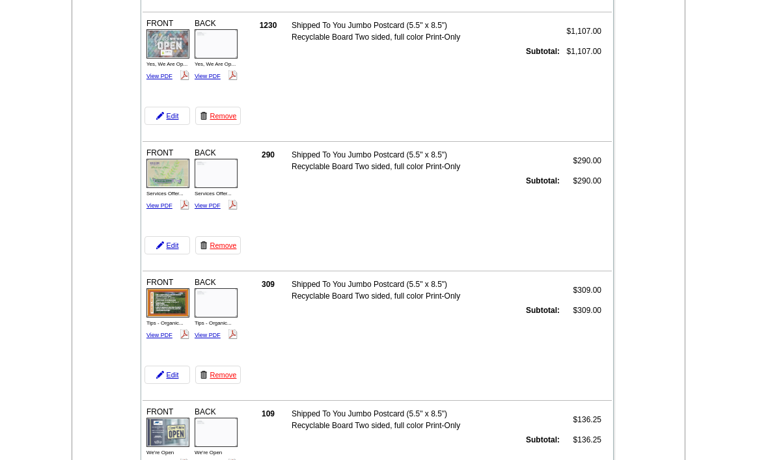
click at [210, 334] on link "View PDF" at bounding box center [208, 335] width 26 height 7
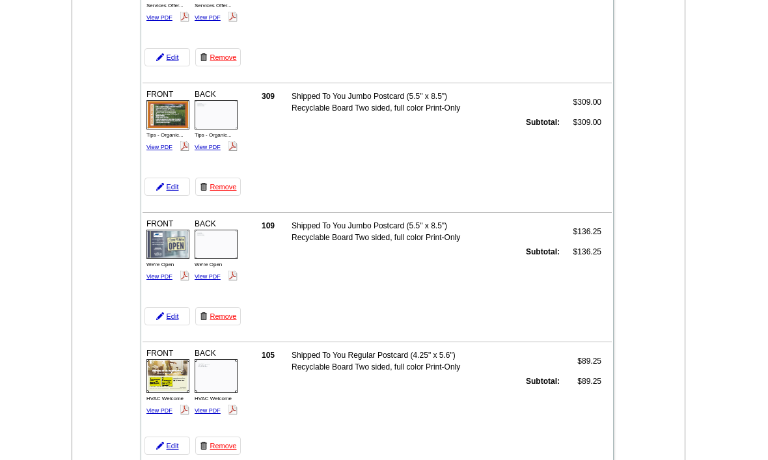
scroll to position [1915, 0]
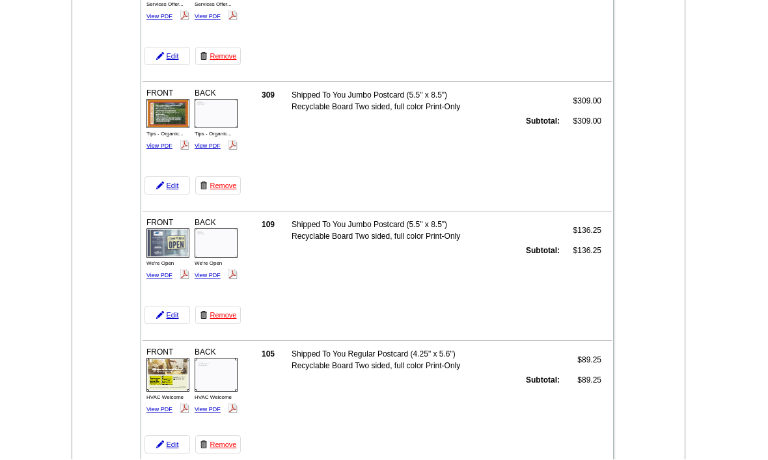
click at [155, 278] on link "View PDF" at bounding box center [160, 276] width 26 height 7
click at [212, 275] on link "View PDF" at bounding box center [208, 275] width 26 height 7
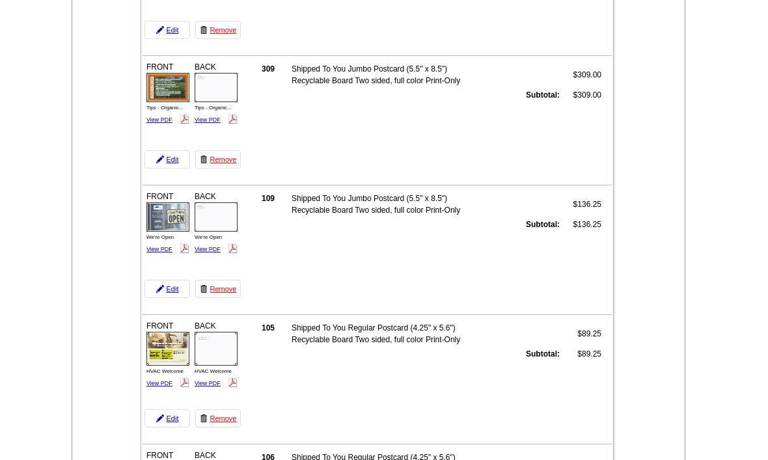
scroll to position [2060, 0]
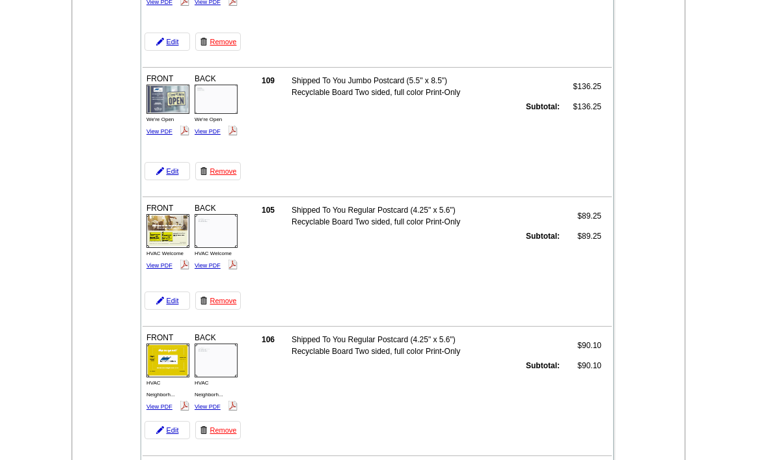
click at [171, 256] on span "HVAC Welcome" at bounding box center [165, 254] width 37 height 6
click at [164, 276] on td "FRONT HVAC Welcome View PDF BACK" at bounding box center [193, 255] width 101 height 113
click at [158, 262] on link "View PDF" at bounding box center [160, 265] width 26 height 7
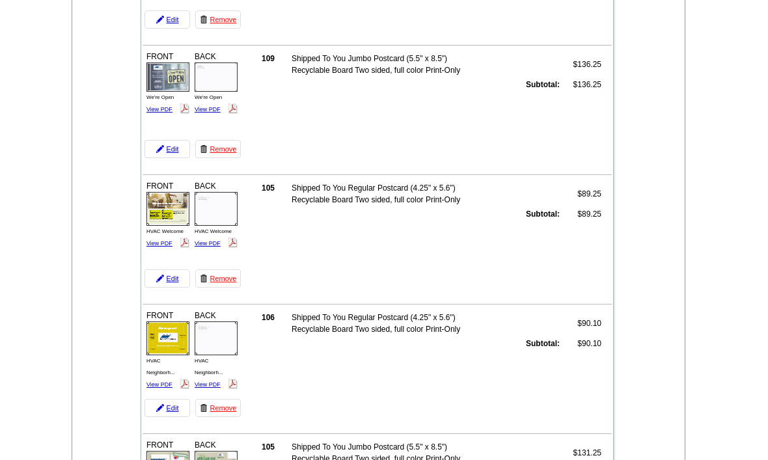
click at [216, 246] on link "View PDF" at bounding box center [208, 243] width 26 height 7
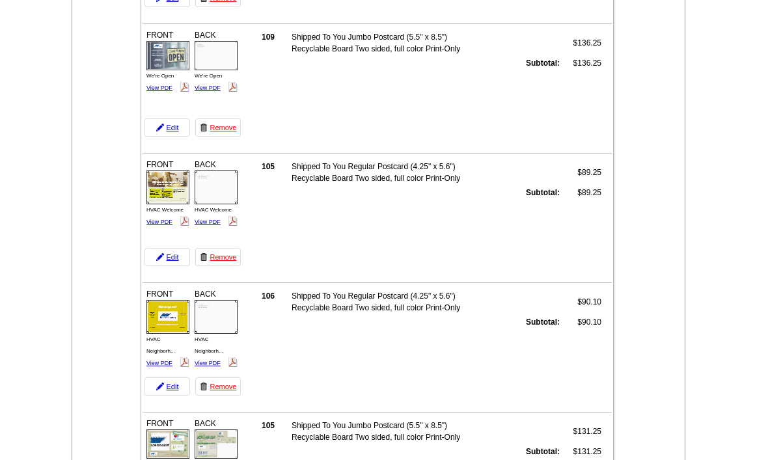
scroll to position [2093, 0]
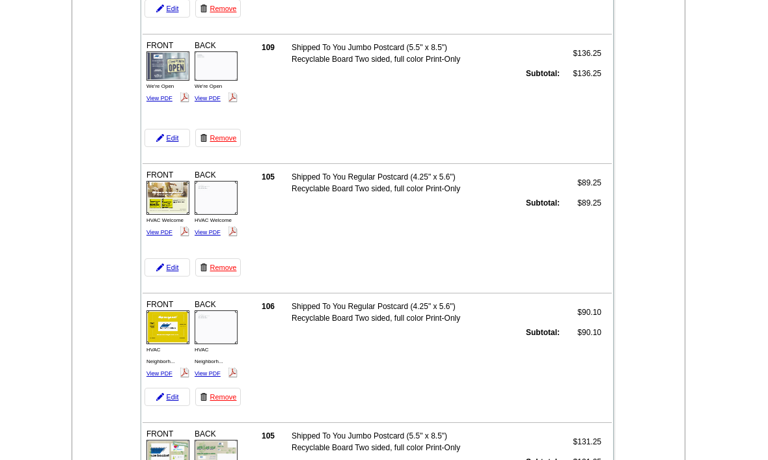
click at [162, 376] on link "View PDF" at bounding box center [160, 374] width 26 height 7
click at [214, 367] on div "BACK HVAC Neighborh... View PDF" at bounding box center [216, 339] width 47 height 84
click at [219, 372] on link "View PDF" at bounding box center [208, 374] width 26 height 7
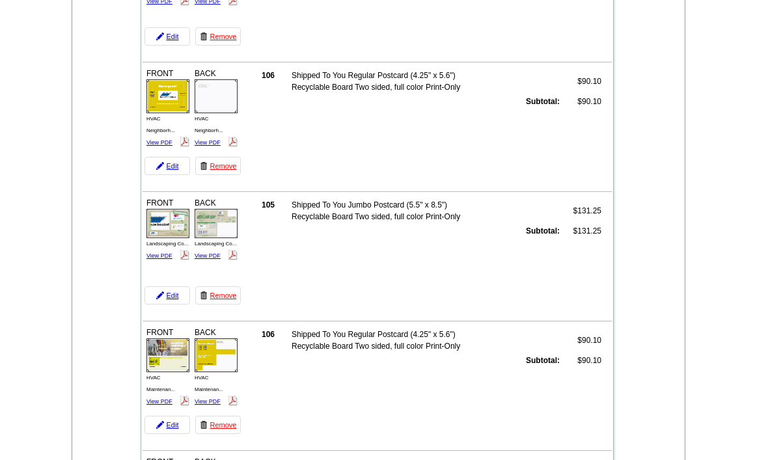
scroll to position [2314, 0]
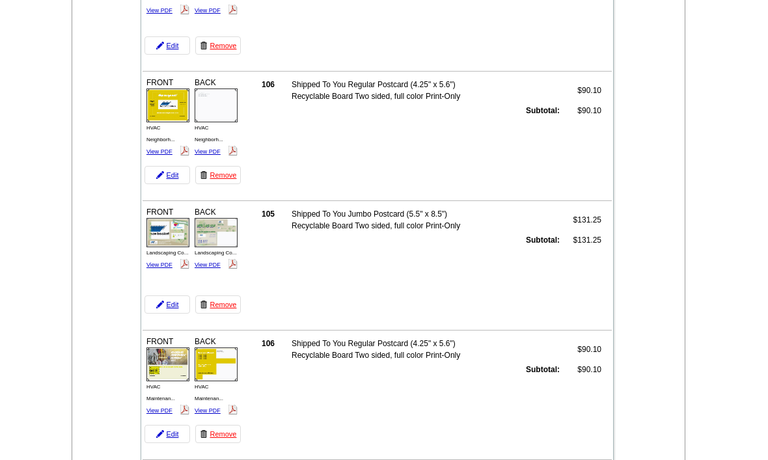
click at [155, 267] on link "View PDF" at bounding box center [160, 265] width 26 height 7
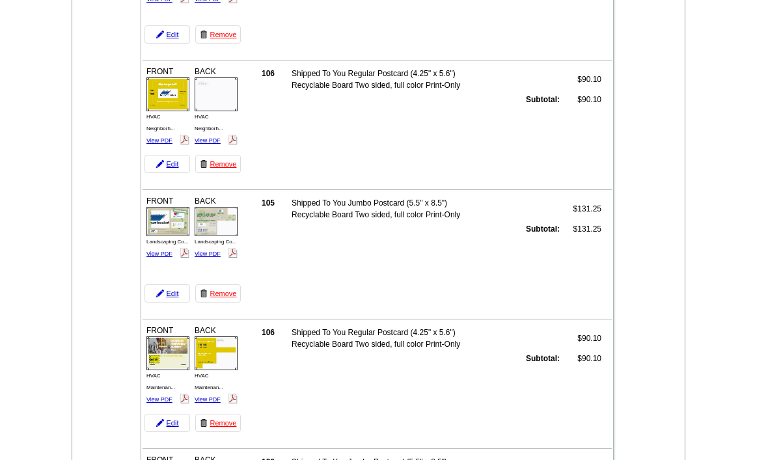
scroll to position [2326, 0]
click at [219, 257] on link "View PDF" at bounding box center [208, 254] width 26 height 7
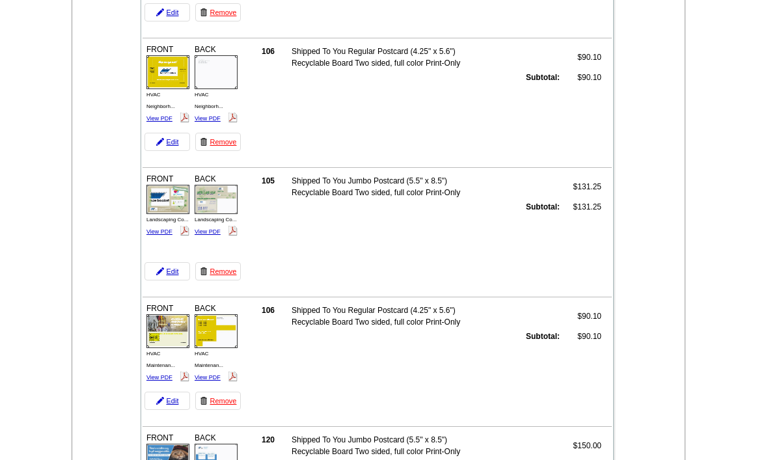
click at [212, 234] on link "View PDF" at bounding box center [208, 232] width 26 height 7
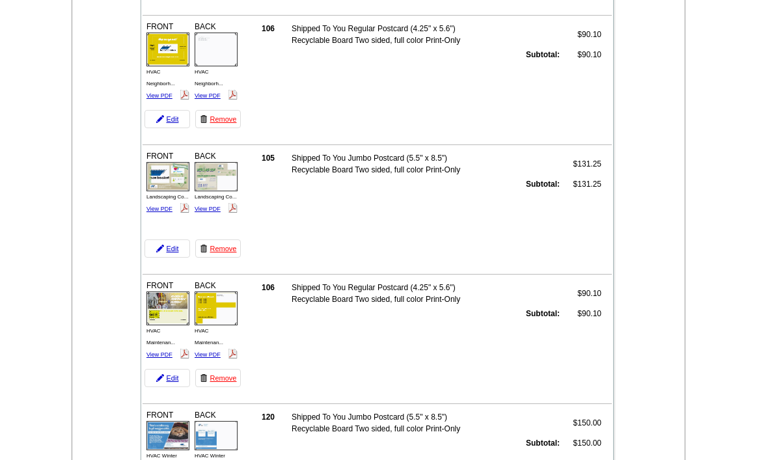
scroll to position [2374, 0]
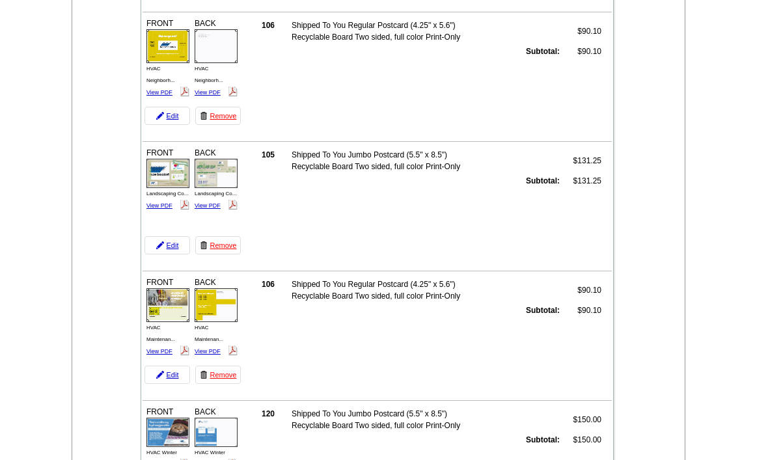
click at [159, 350] on link "View PDF" at bounding box center [160, 352] width 26 height 7
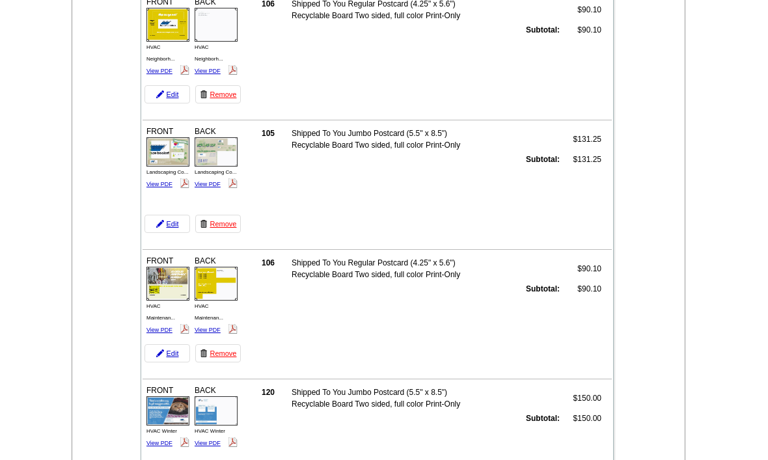
click at [223, 321] on span "HVAC Maintenan..." at bounding box center [209, 312] width 29 height 18
click at [231, 334] on img at bounding box center [233, 329] width 10 height 10
click at [211, 329] on link "View PDF" at bounding box center [208, 330] width 26 height 7
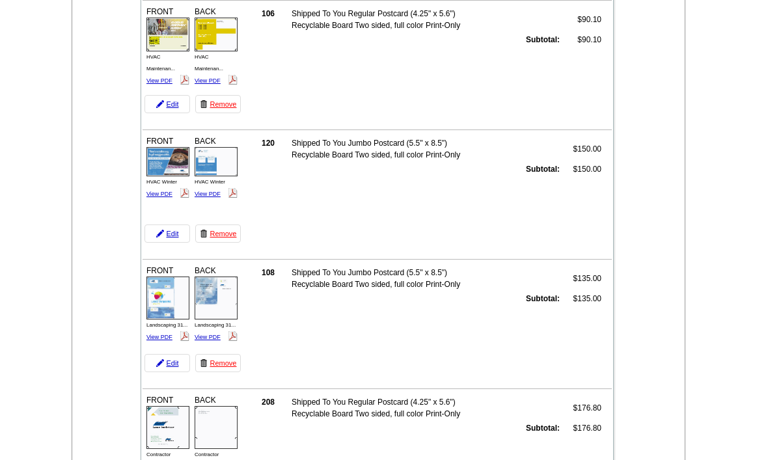
scroll to position [2645, 0]
click at [157, 339] on link "View PDF" at bounding box center [160, 337] width 26 height 7
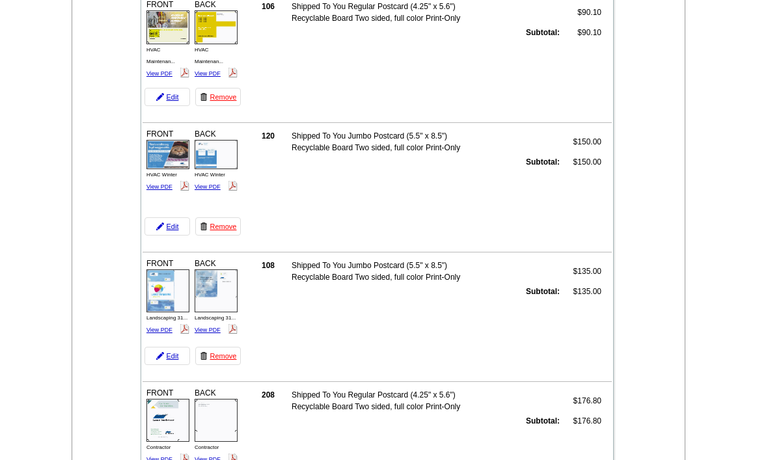
scroll to position [2618, 0]
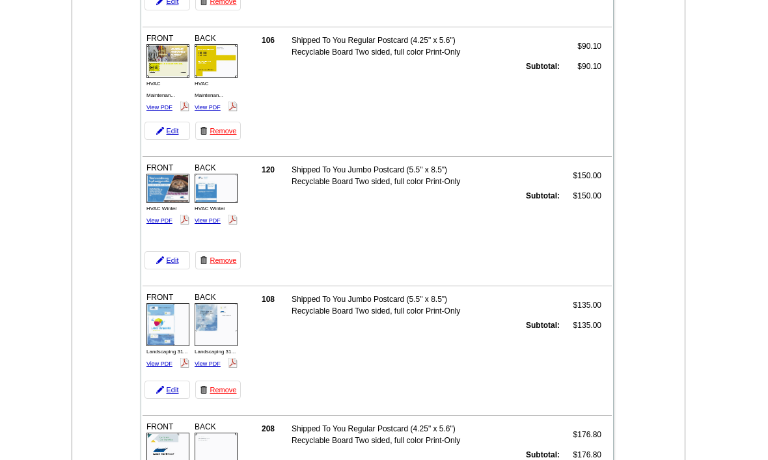
click at [161, 219] on link "View PDF" at bounding box center [160, 220] width 26 height 7
click at [149, 223] on link "View PDF" at bounding box center [160, 220] width 26 height 7
click at [207, 223] on link "View PDF" at bounding box center [208, 220] width 26 height 7
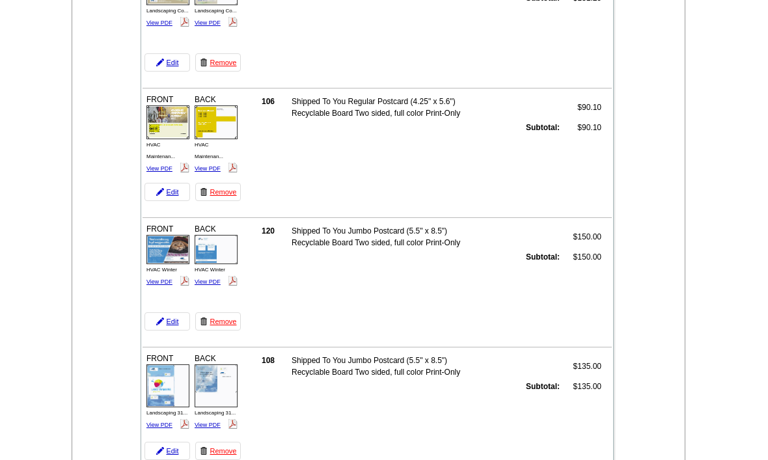
scroll to position [2559, 0]
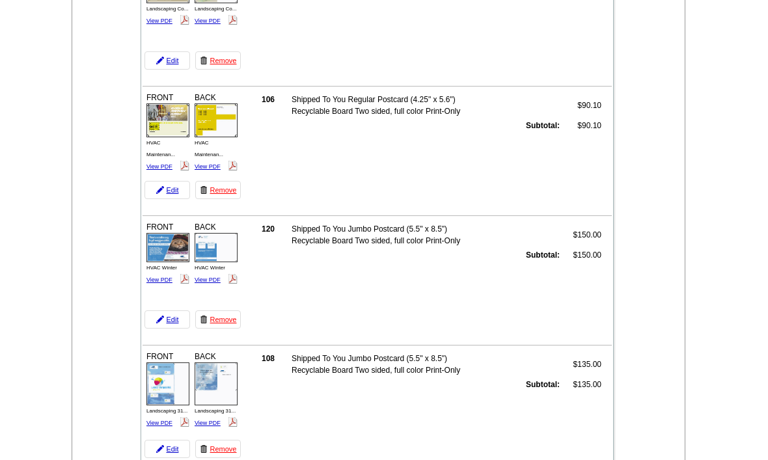
click at [147, 425] on link "View PDF" at bounding box center [160, 424] width 26 height 7
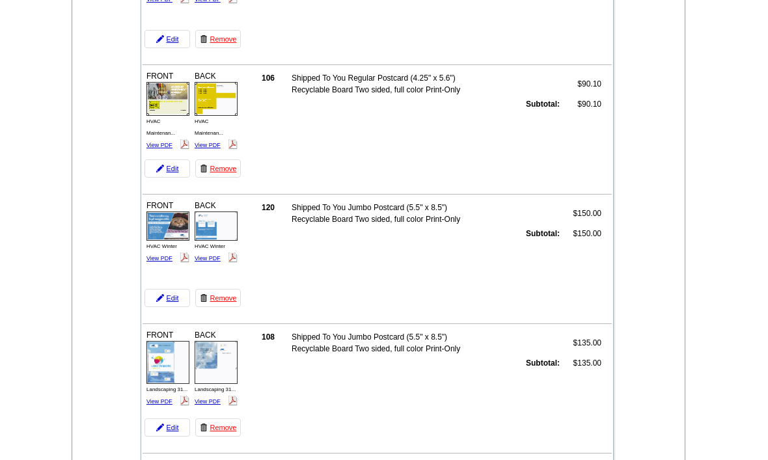
click at [225, 400] on div "BACK Landscaping 31... View PDF" at bounding box center [216, 369] width 47 height 82
click at [229, 396] on img at bounding box center [233, 401] width 10 height 10
click at [219, 399] on link "View PDF" at bounding box center [208, 402] width 26 height 7
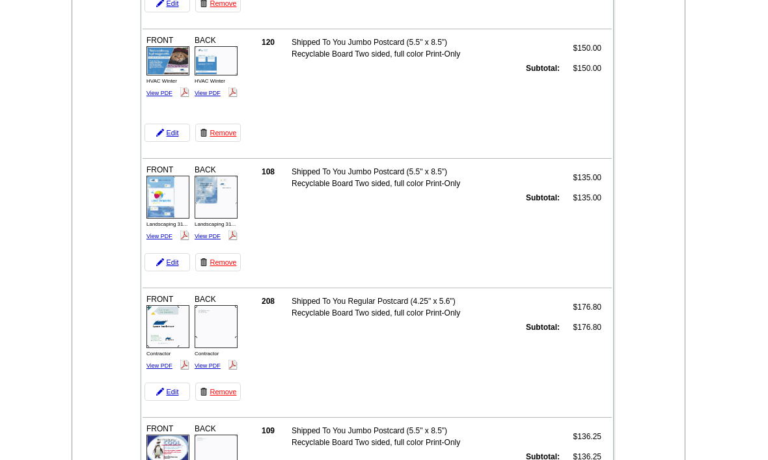
scroll to position [2749, 0]
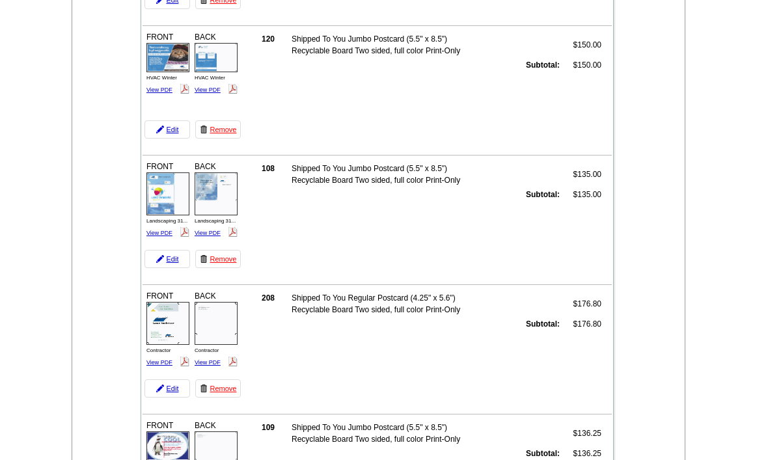
click at [152, 371] on td "FRONT Contractor View PDF BACK" at bounding box center [193, 343] width 101 height 113
click at [157, 376] on td "FRONT Contractor View PDF BACK" at bounding box center [193, 343] width 101 height 113
click at [162, 380] on link "Edit" at bounding box center [168, 389] width 46 height 18
click at [154, 359] on link "View PDF" at bounding box center [160, 362] width 26 height 7
click at [215, 359] on link "View PDF" at bounding box center [208, 362] width 26 height 7
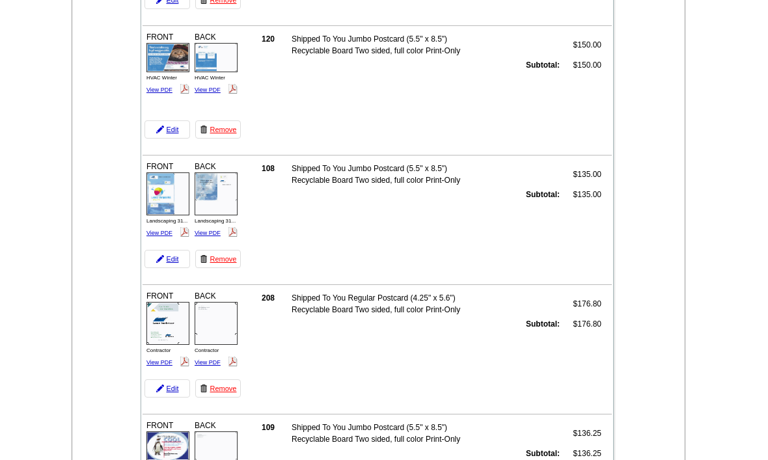
click at [152, 431] on div "FRONT HVAC Cool - Ju... View PDF BACK" at bounding box center [193, 455] width 97 height 74
click at [150, 430] on div "FRONT HVAC Cool - Ju... View PDF BACK" at bounding box center [193, 455] width 97 height 74
